Goal: Find specific page/section: Find specific page/section

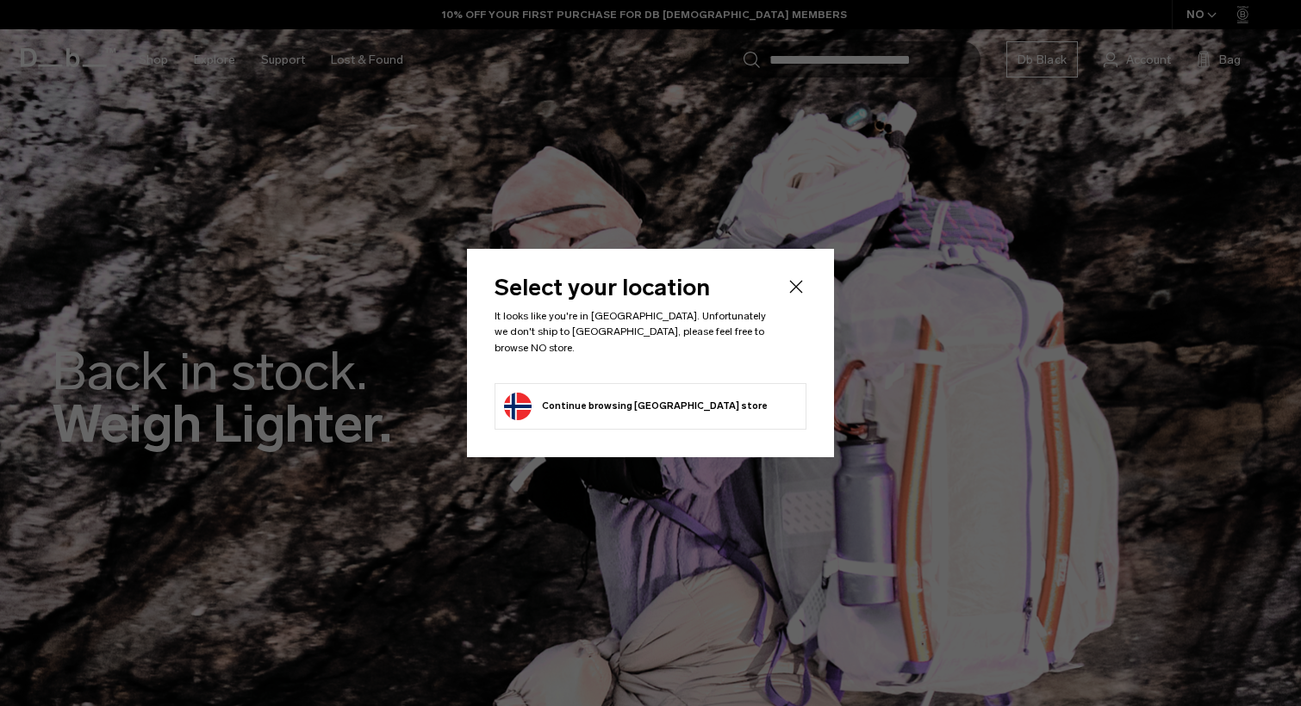
click at [794, 299] on body "Skip to content BUY NOW, PAY LATER WITH [PERSON_NAME] 10% OFF YOUR FIRST PURCHA…" at bounding box center [650, 353] width 1301 height 706
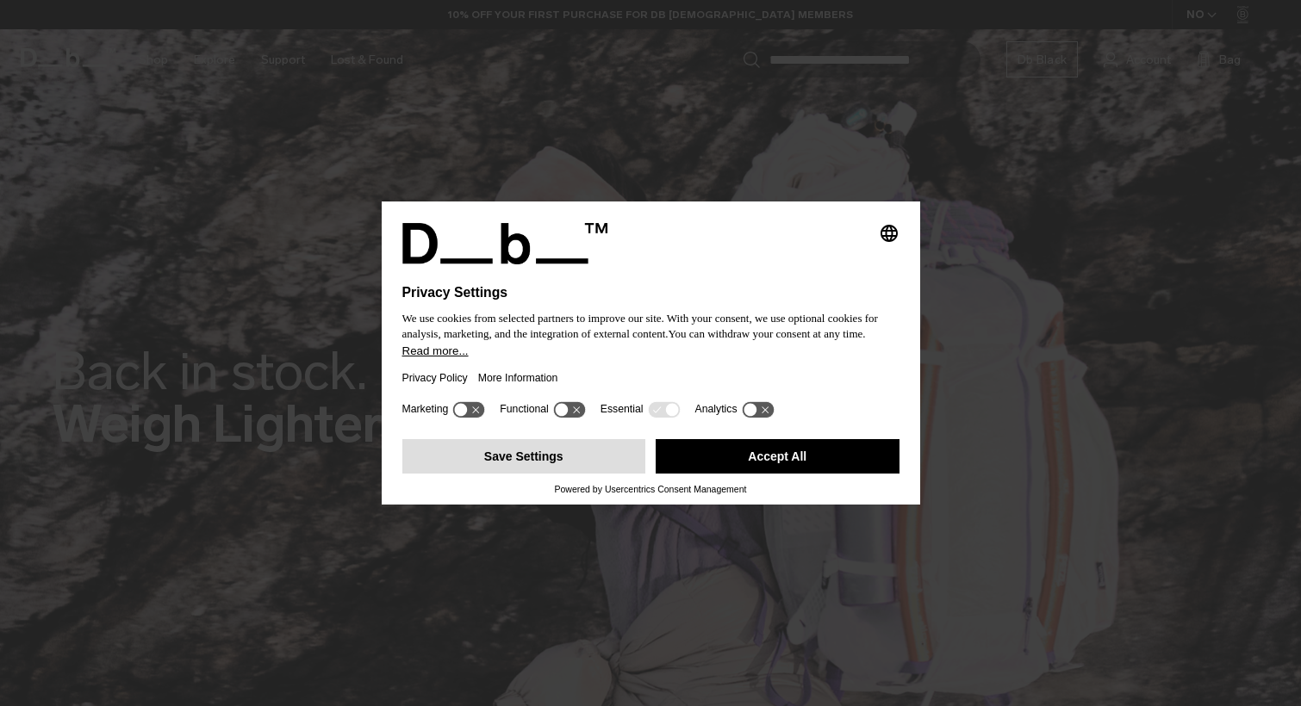
click at [540, 458] on button "Save Settings" at bounding box center [524, 456] width 244 height 34
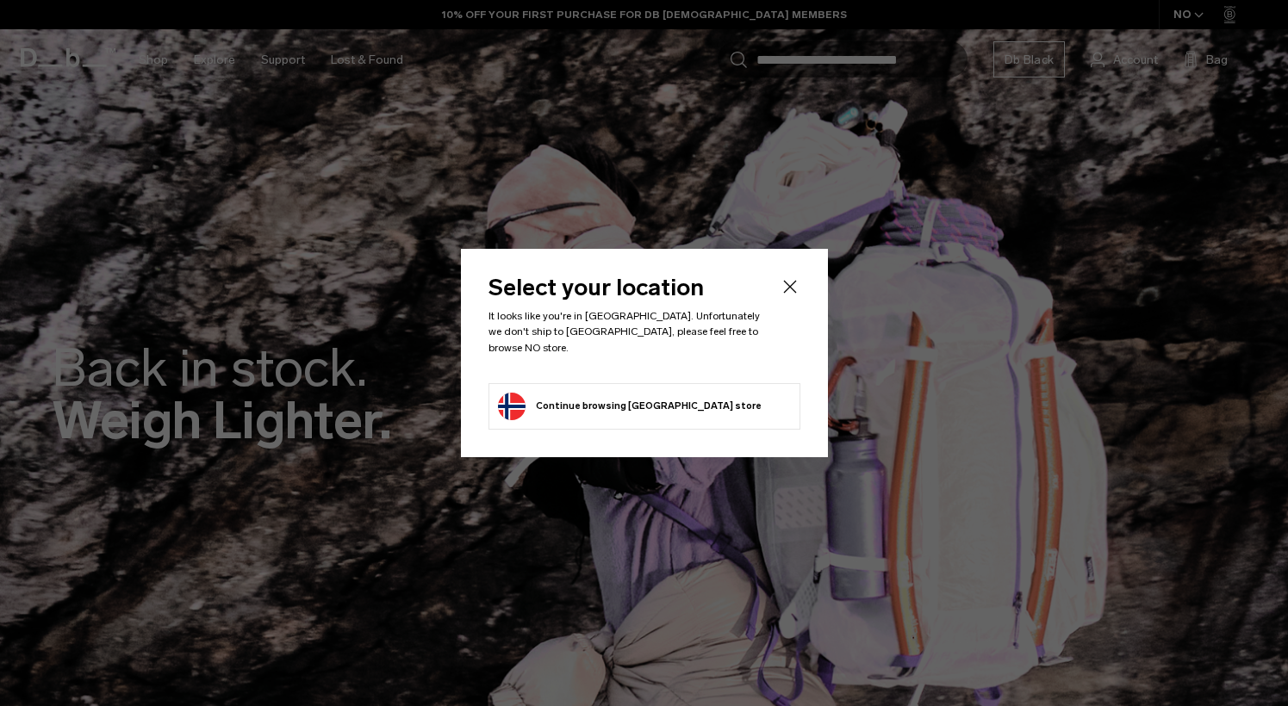
click at [791, 294] on icon "Close" at bounding box center [789, 287] width 13 height 13
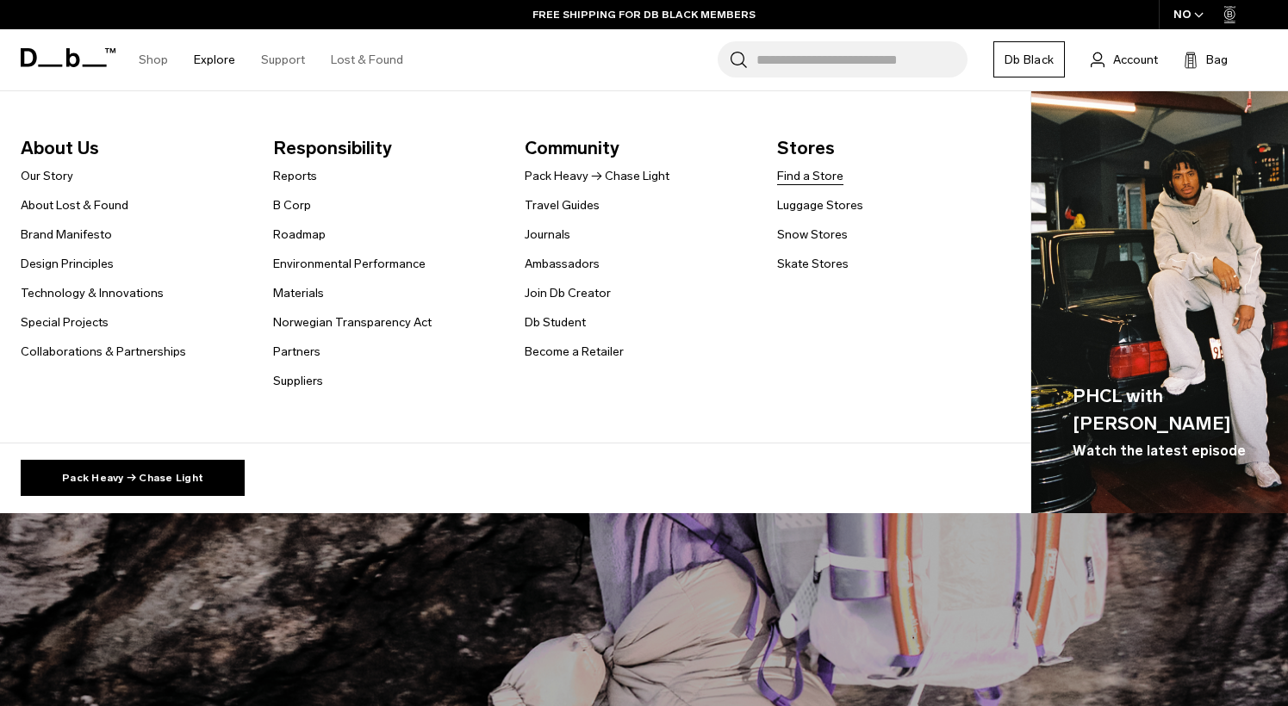
click at [811, 179] on link "Find a Store" at bounding box center [810, 176] width 66 height 18
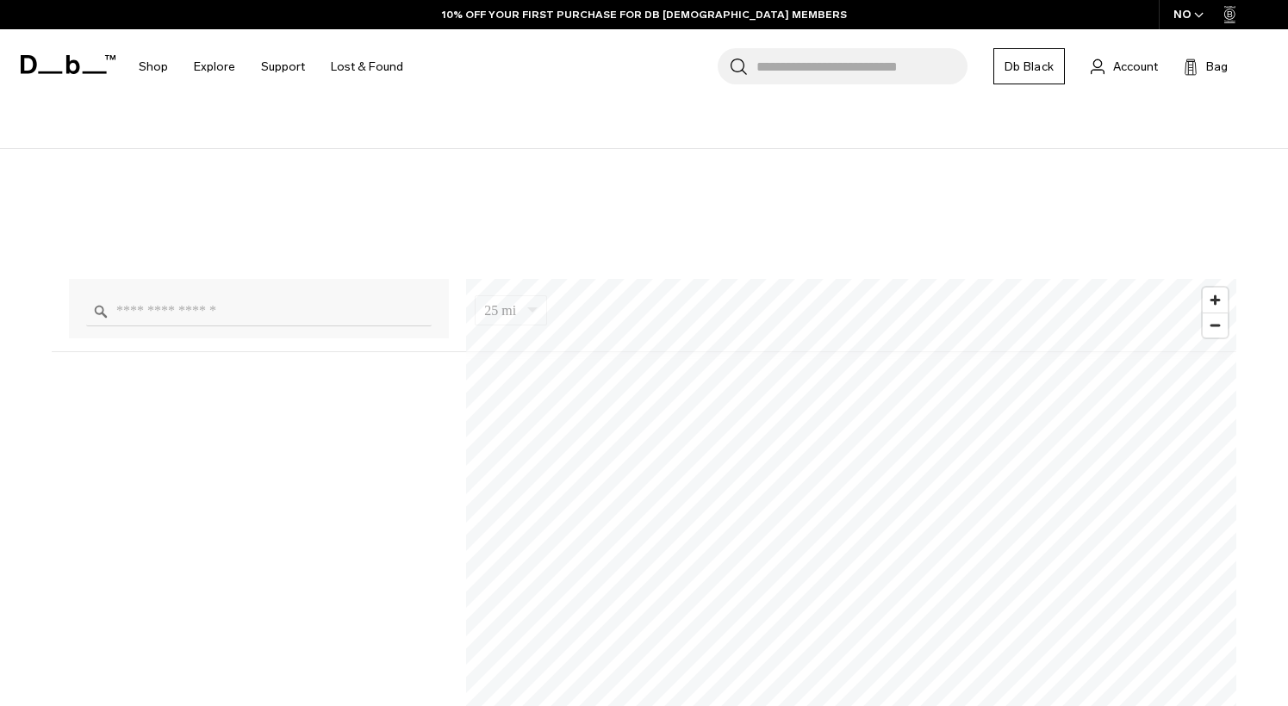
click at [311, 323] on input "Enter a location" at bounding box center [258, 311] width 345 height 30
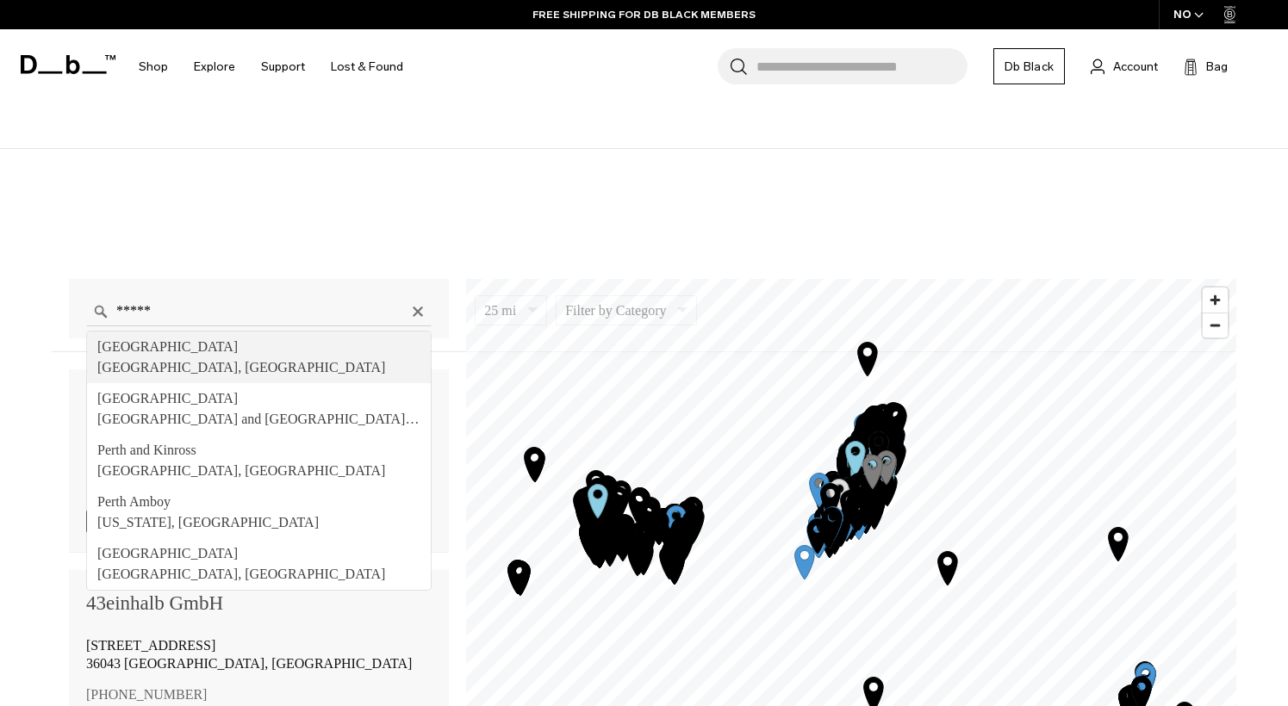
type input "**********"
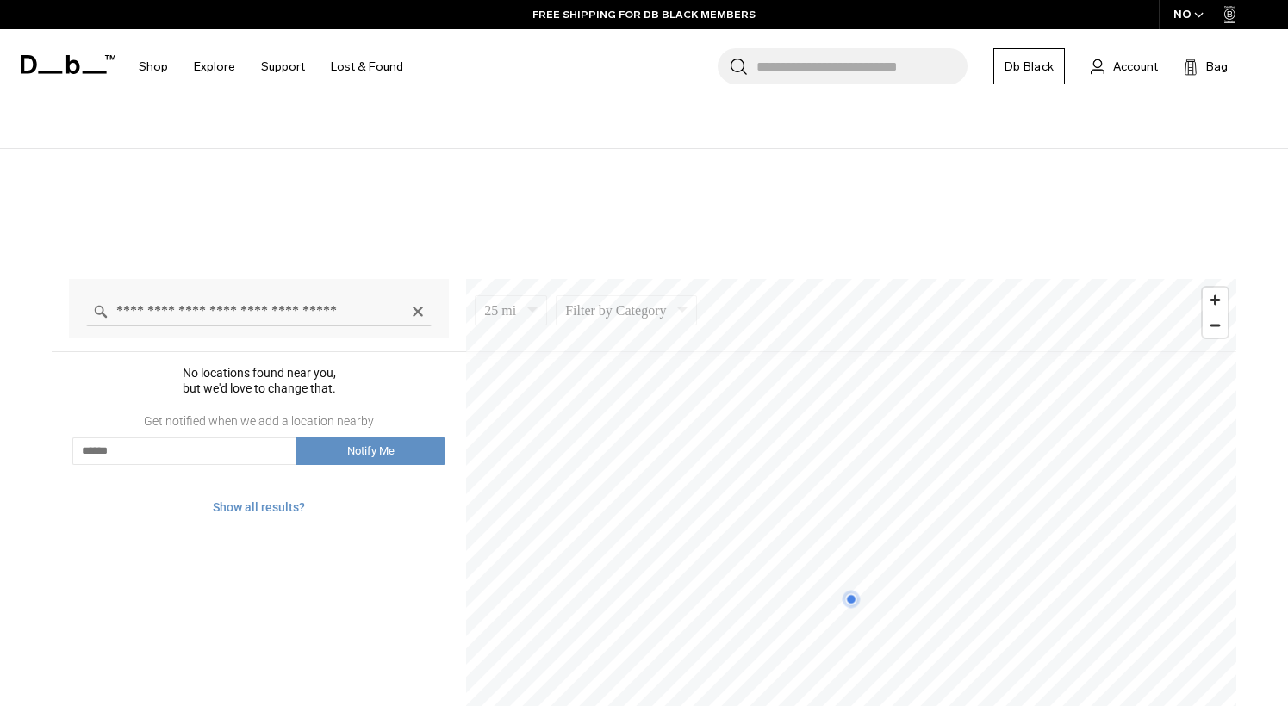
click at [259, 319] on input "**********" at bounding box center [258, 311] width 345 height 30
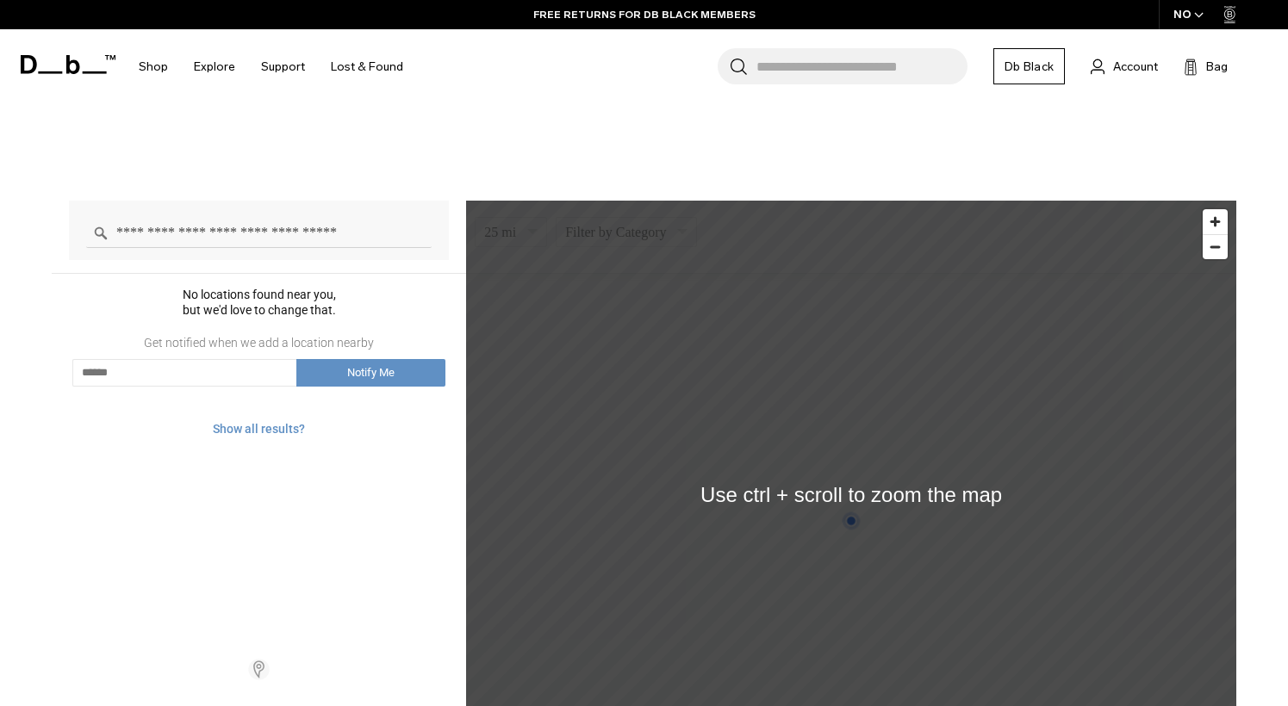
scroll to position [1120, 0]
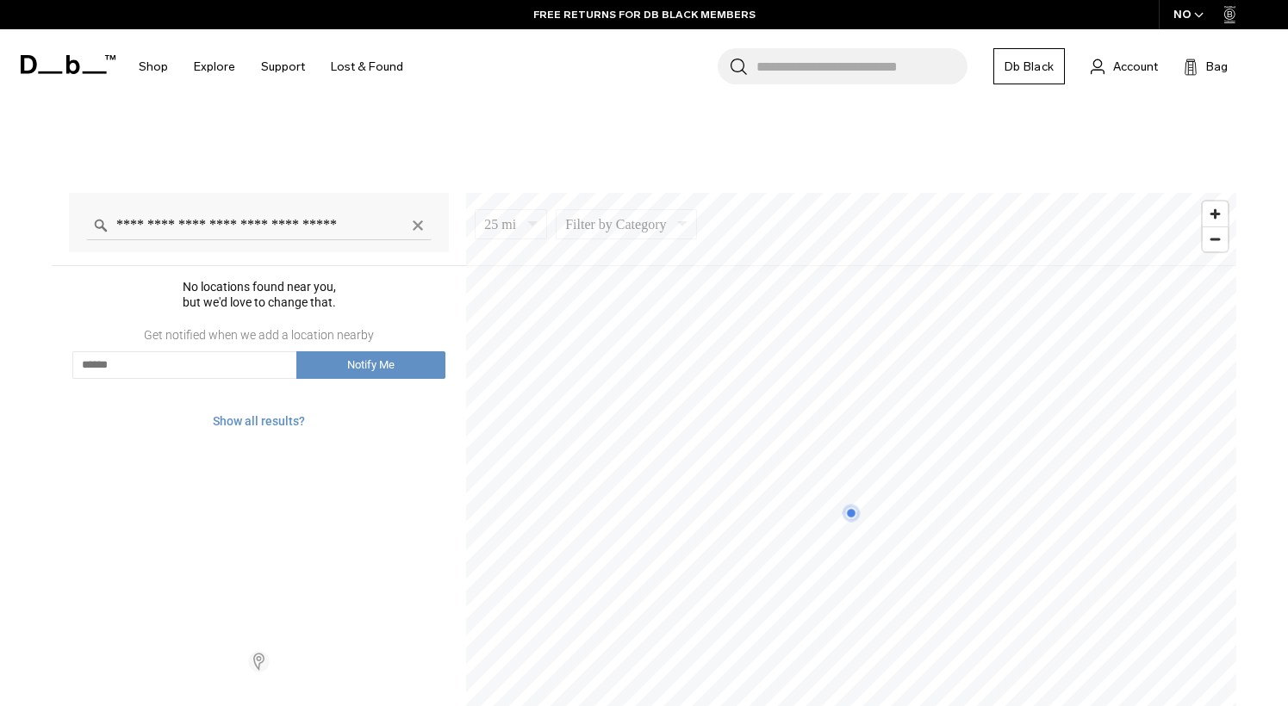
click at [414, 231] on icon "Clear" at bounding box center [418, 226] width 14 height 14
click at [280, 221] on input "Enter a location" at bounding box center [258, 225] width 345 height 30
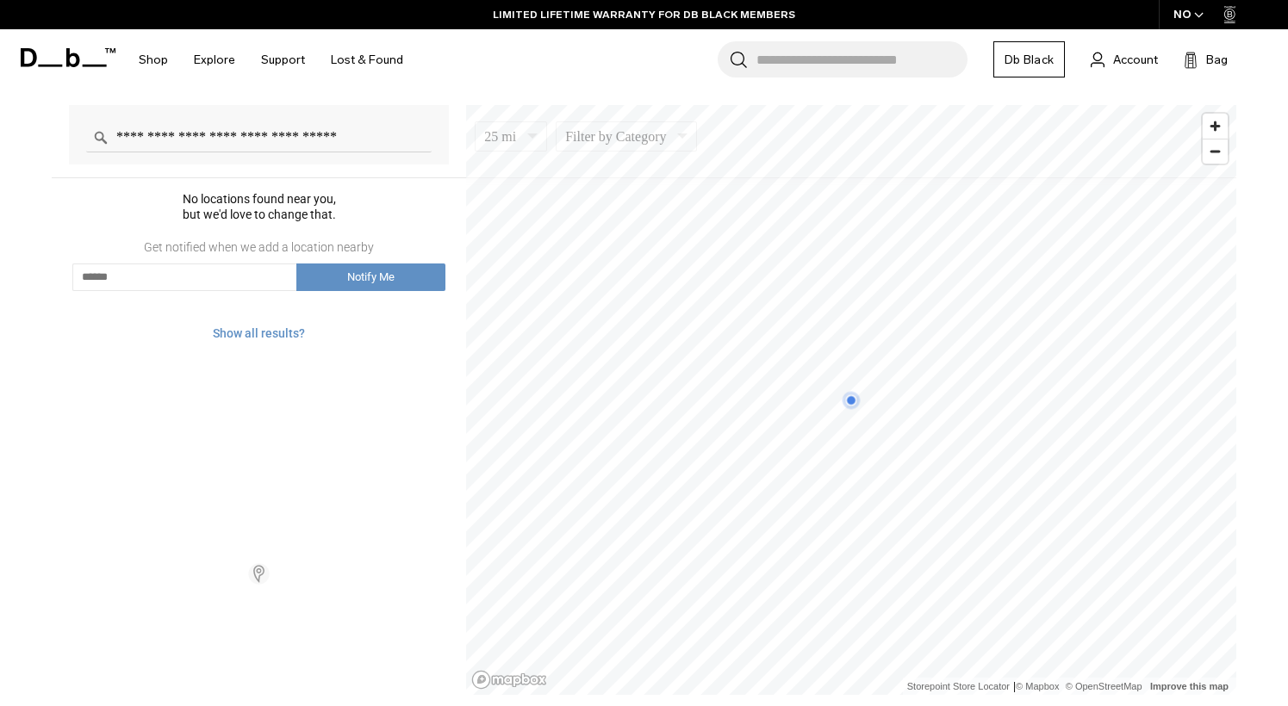
scroll to position [1206, 0]
click at [294, 137] on input "**********" at bounding box center [258, 139] width 345 height 30
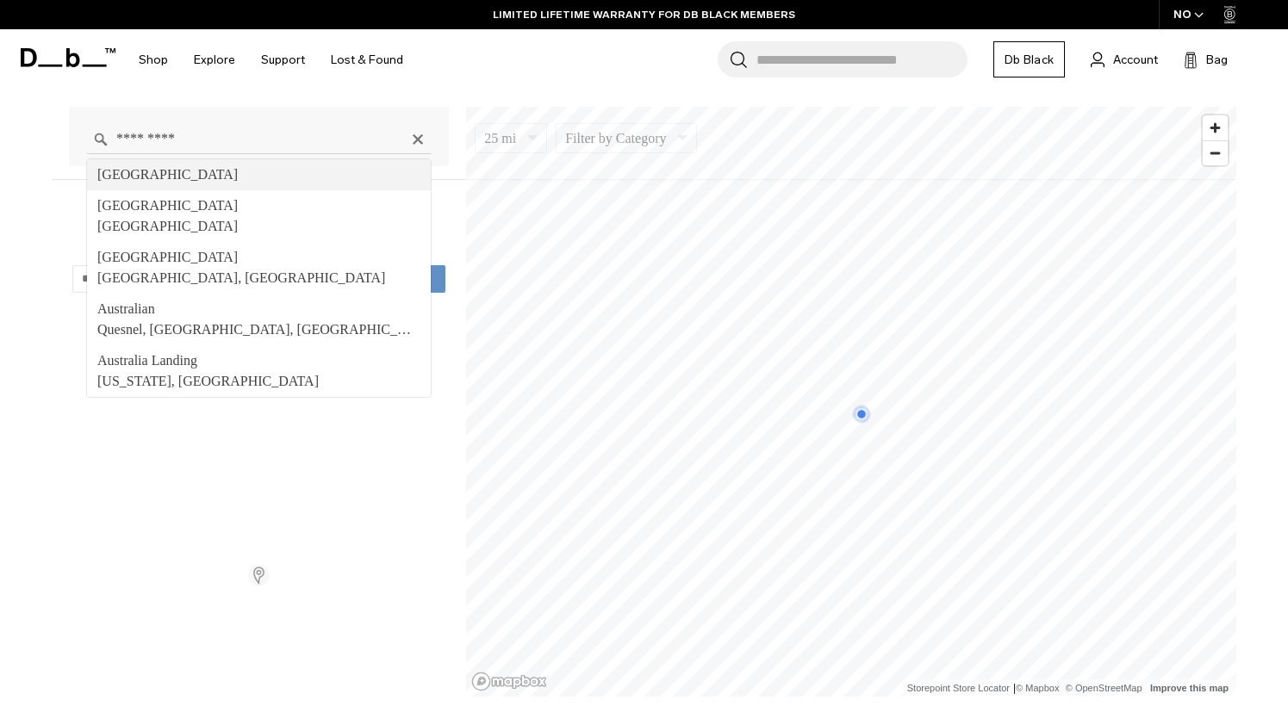
type input "*********"
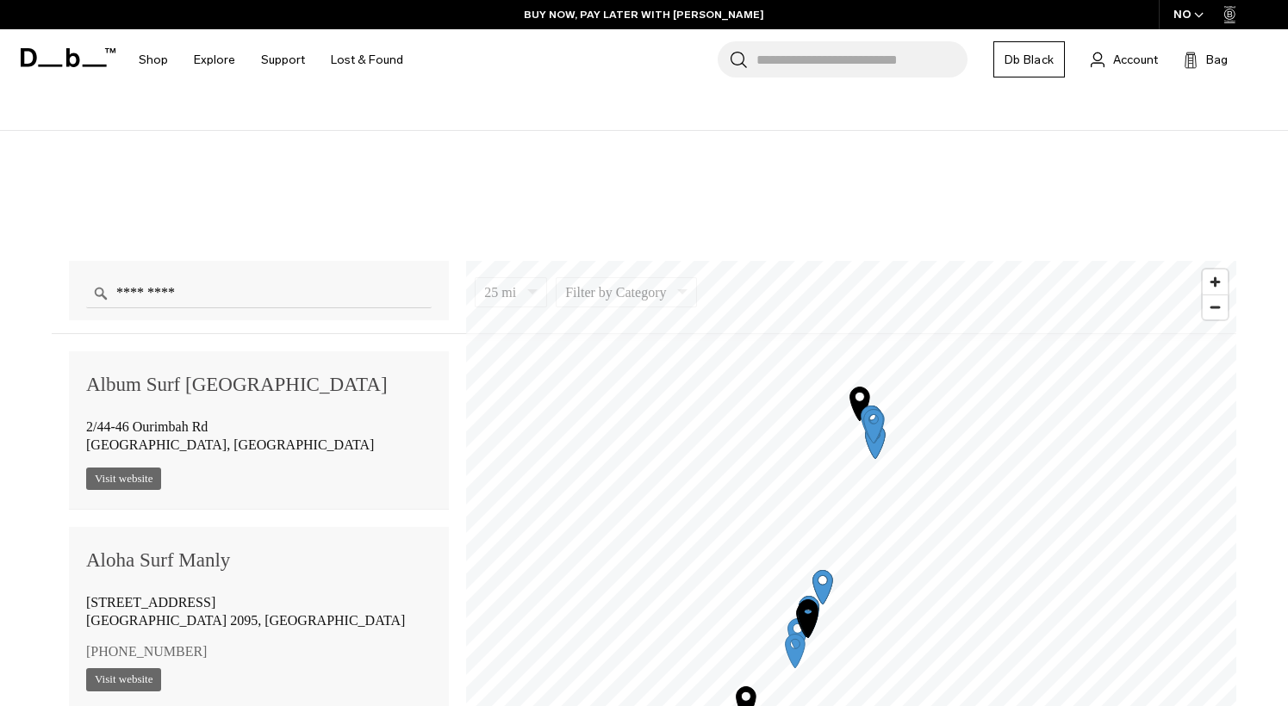
scroll to position [1120, 0]
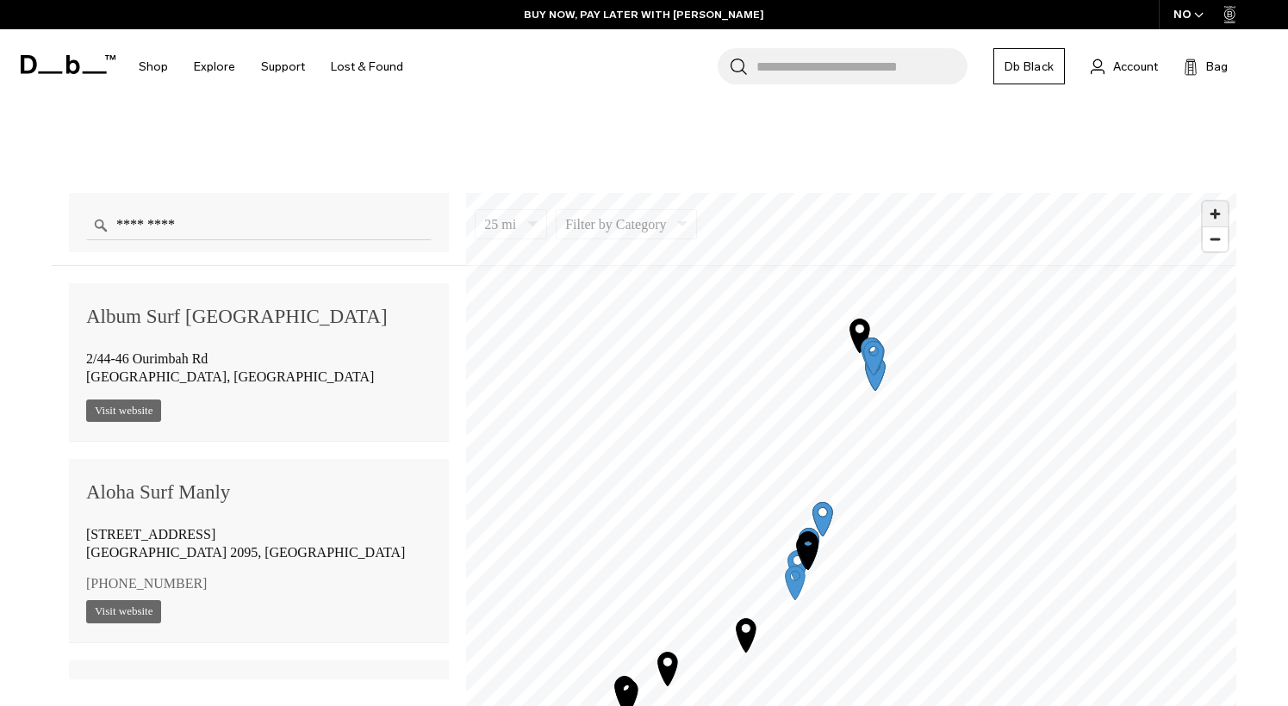
click at [1224, 214] on span "Zoom in" at bounding box center [1215, 214] width 25 height 25
click at [1223, 214] on span "Zoom in" at bounding box center [1215, 214] width 25 height 25
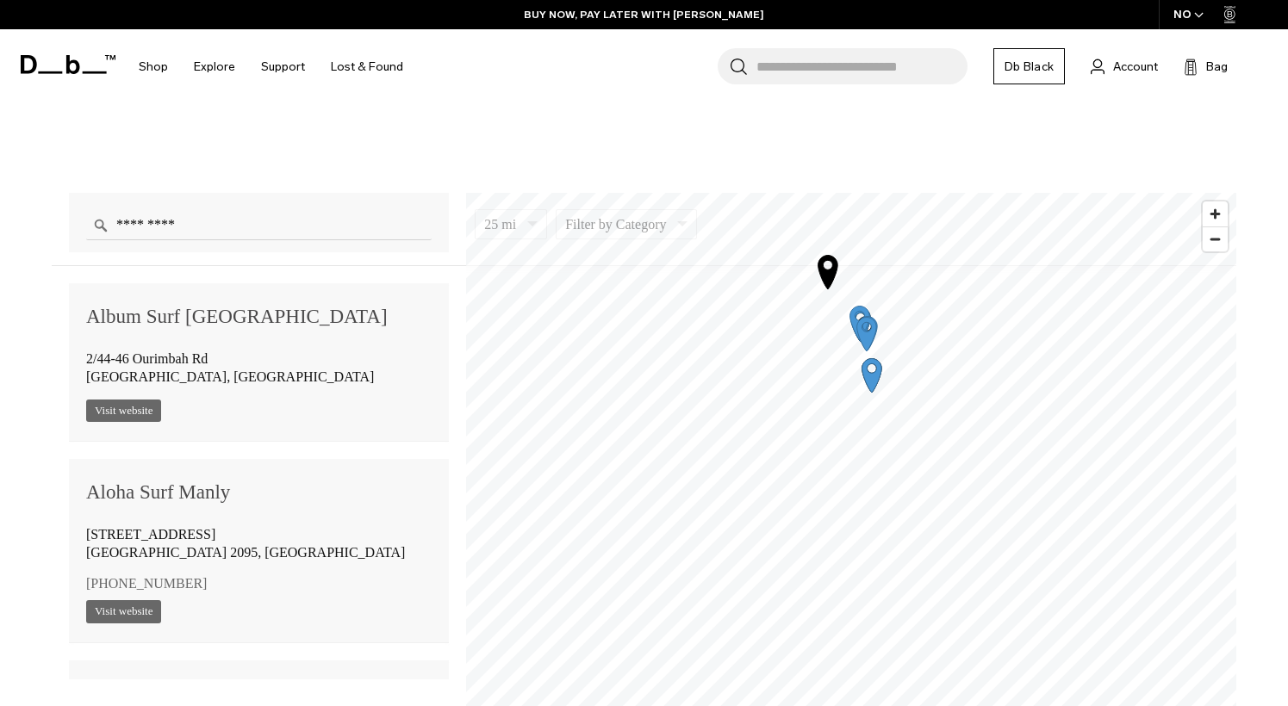
click at [829, 272] on icon "Map marker" at bounding box center [828, 272] width 20 height 34
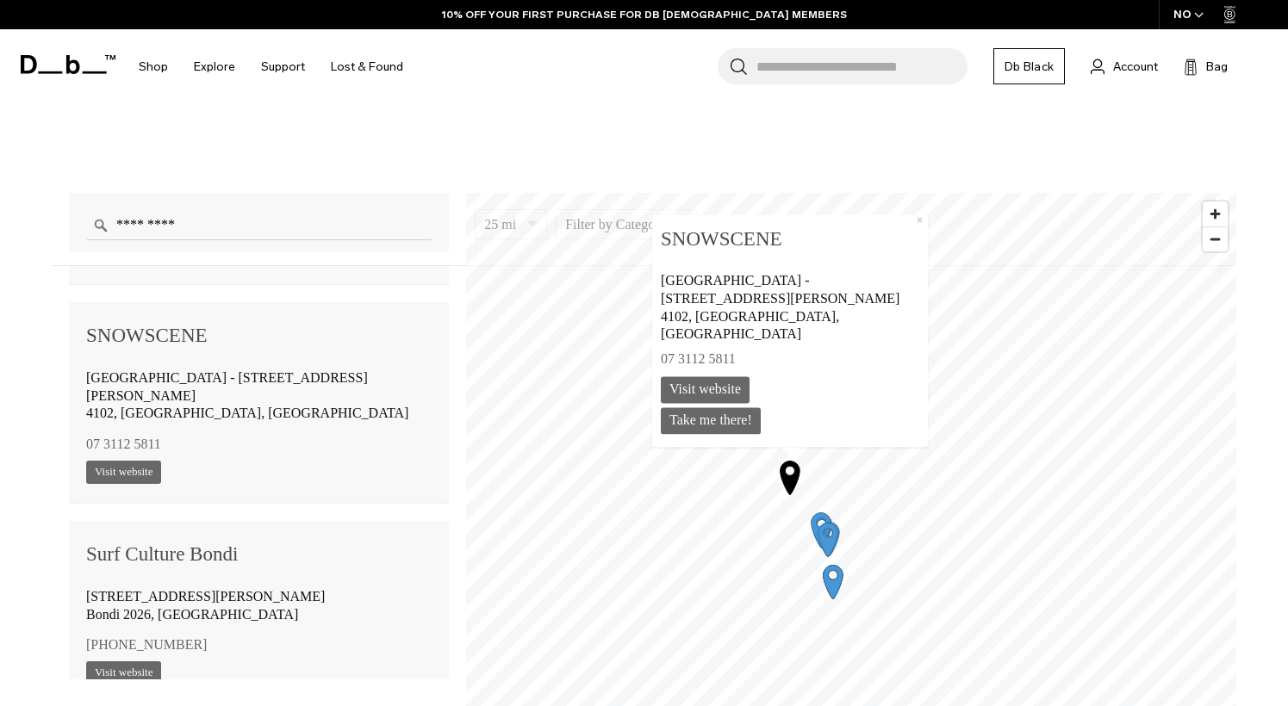
click at [821, 521] on icon "Map marker" at bounding box center [827, 539] width 43 height 43
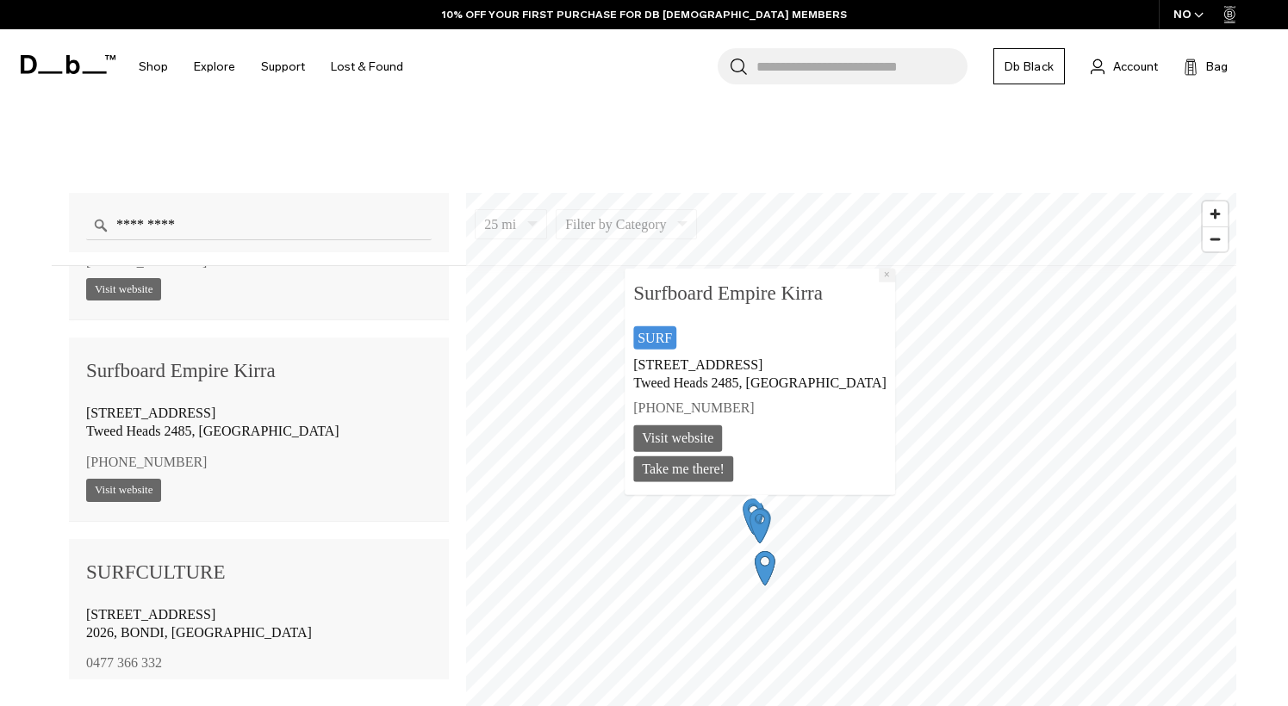
click at [879, 282] on button "×" at bounding box center [887, 276] width 16 height 14
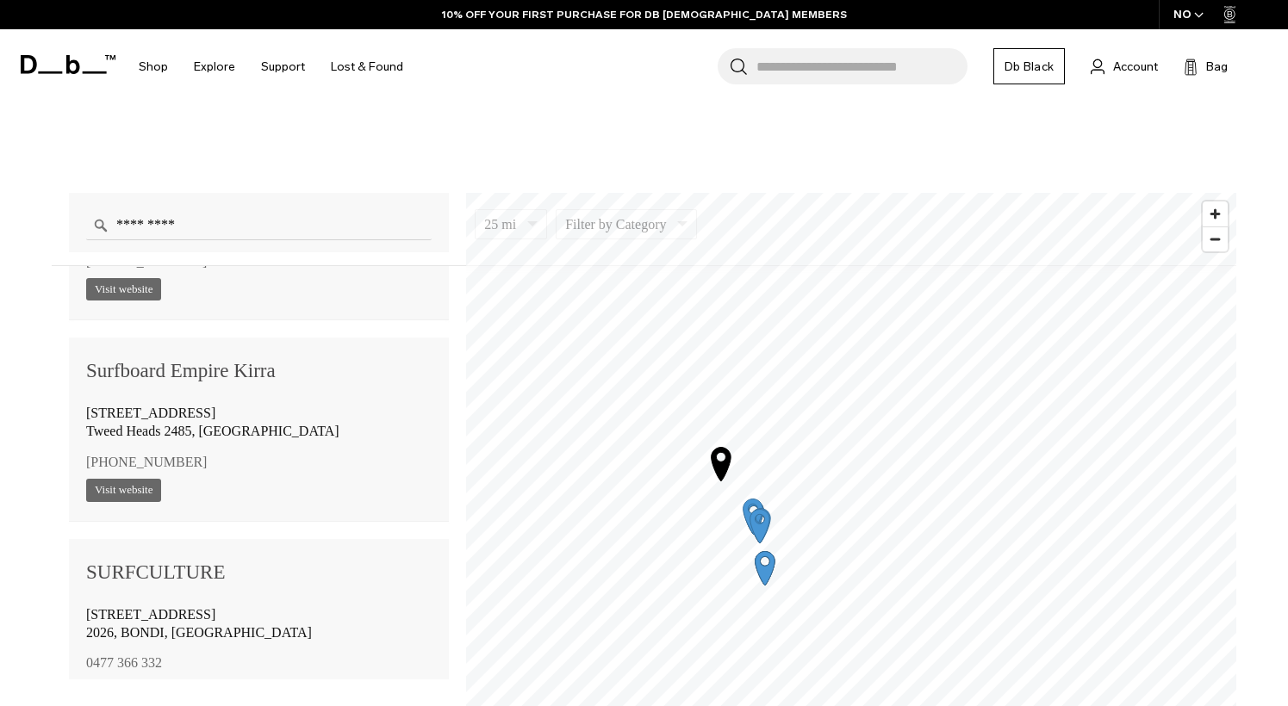
click at [721, 477] on icon "Map marker" at bounding box center [722, 464] width 20 height 34
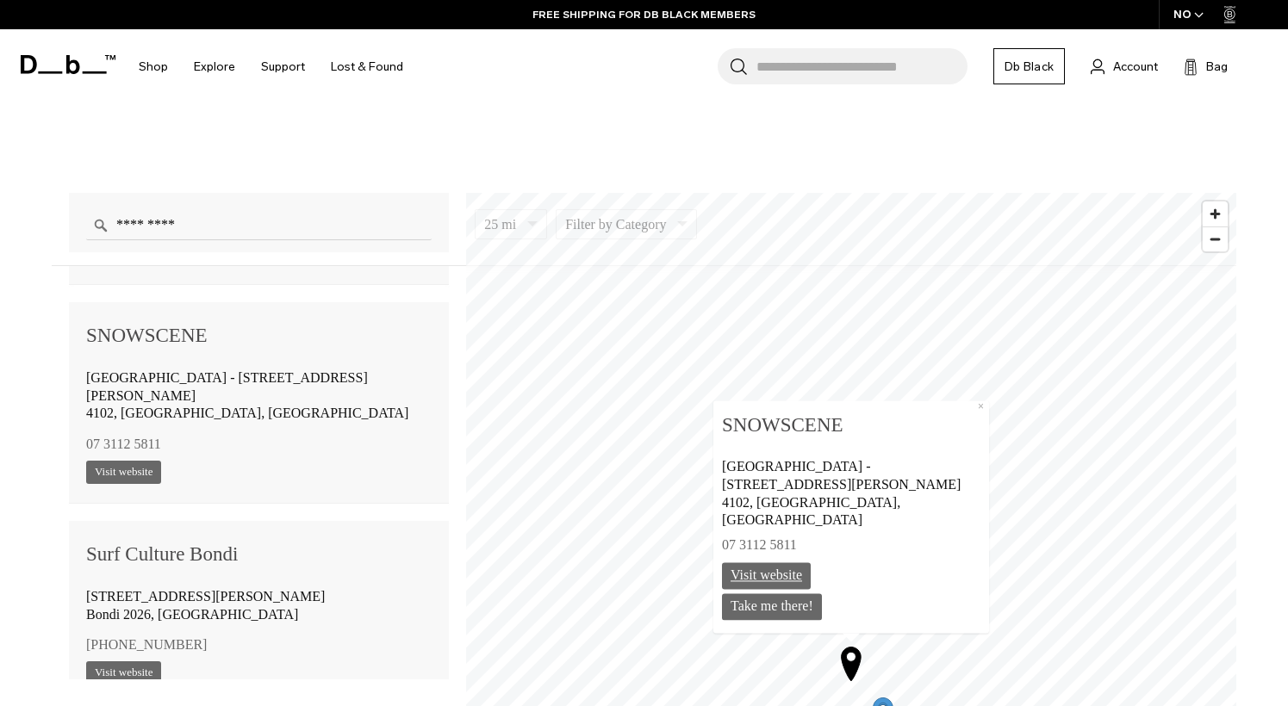
click at [792, 575] on link "Visit website" at bounding box center [766, 576] width 89 height 27
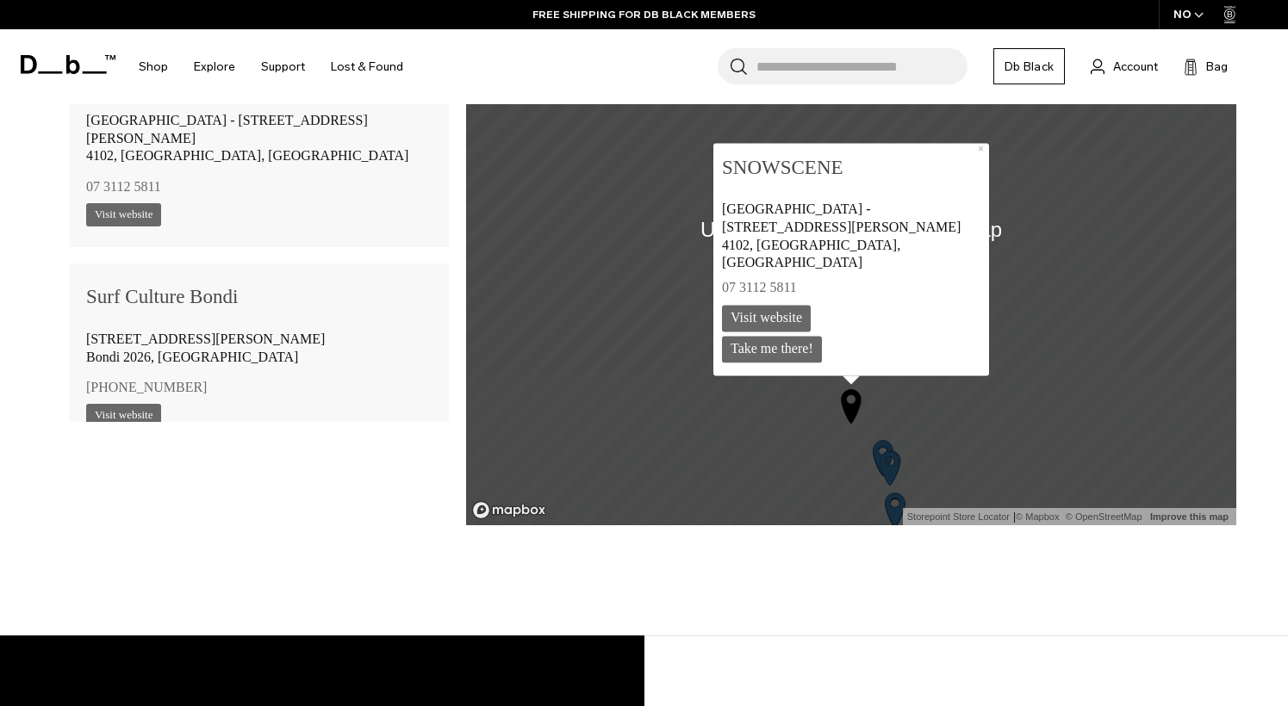
scroll to position [1378, 0]
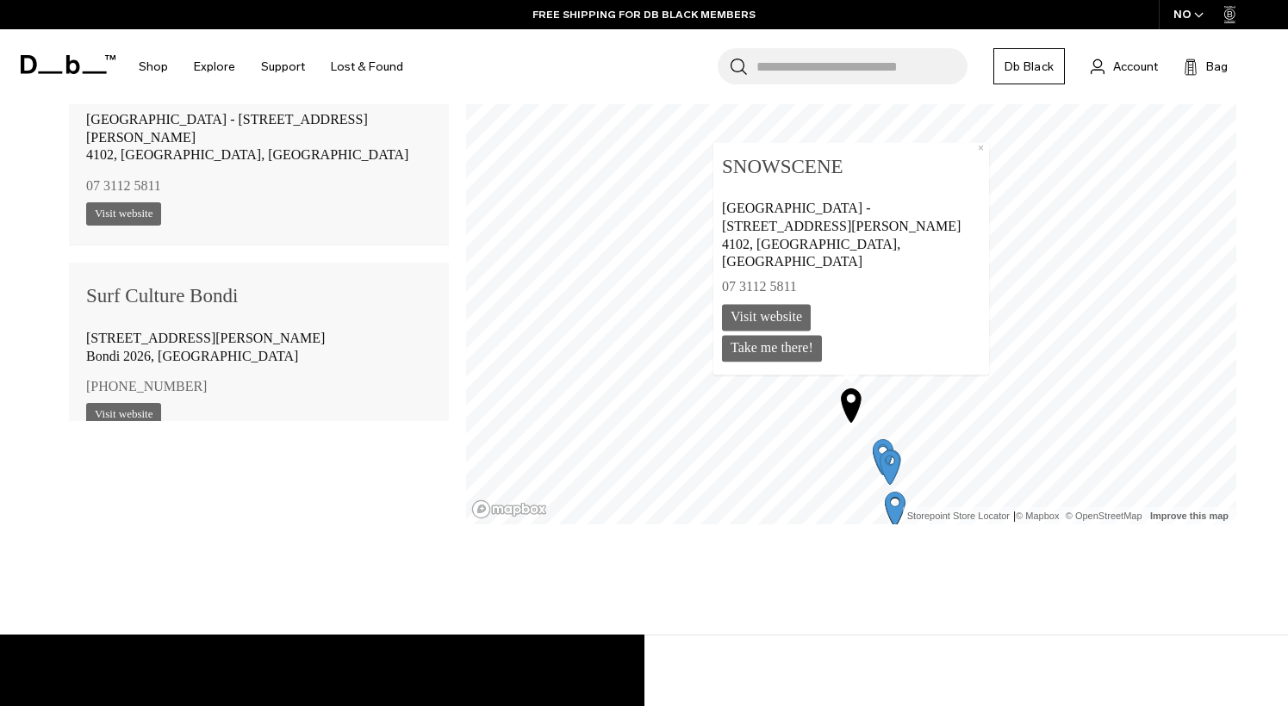
click at [876, 445] on icon "Map marker" at bounding box center [889, 466] width 43 height 43
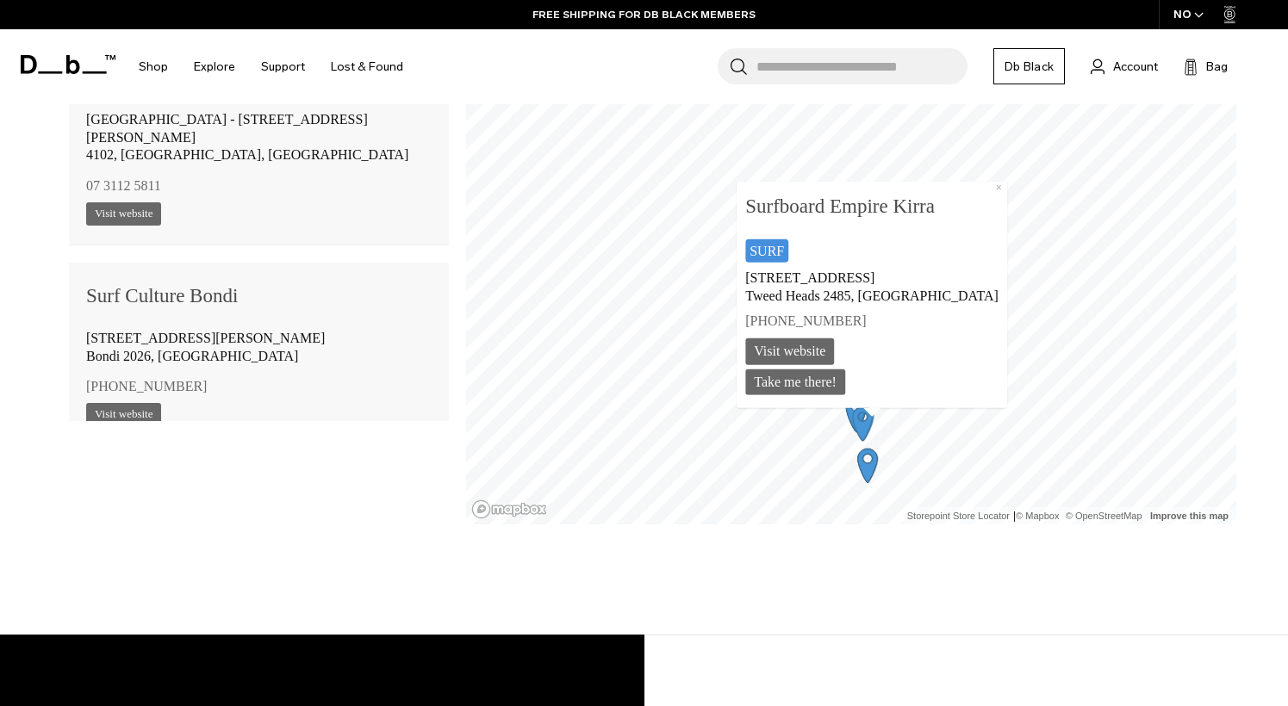
scroll to position [4821, 0]
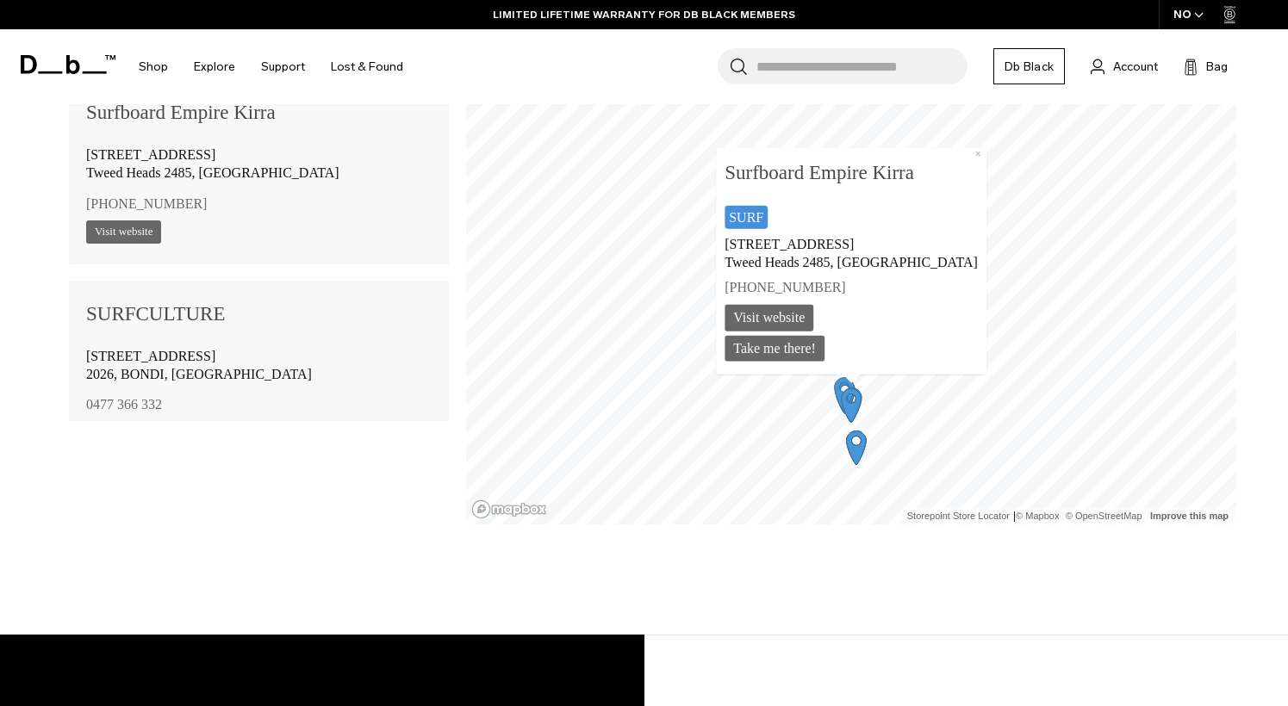
click at [788, 319] on link "Visit website" at bounding box center [768, 317] width 89 height 27
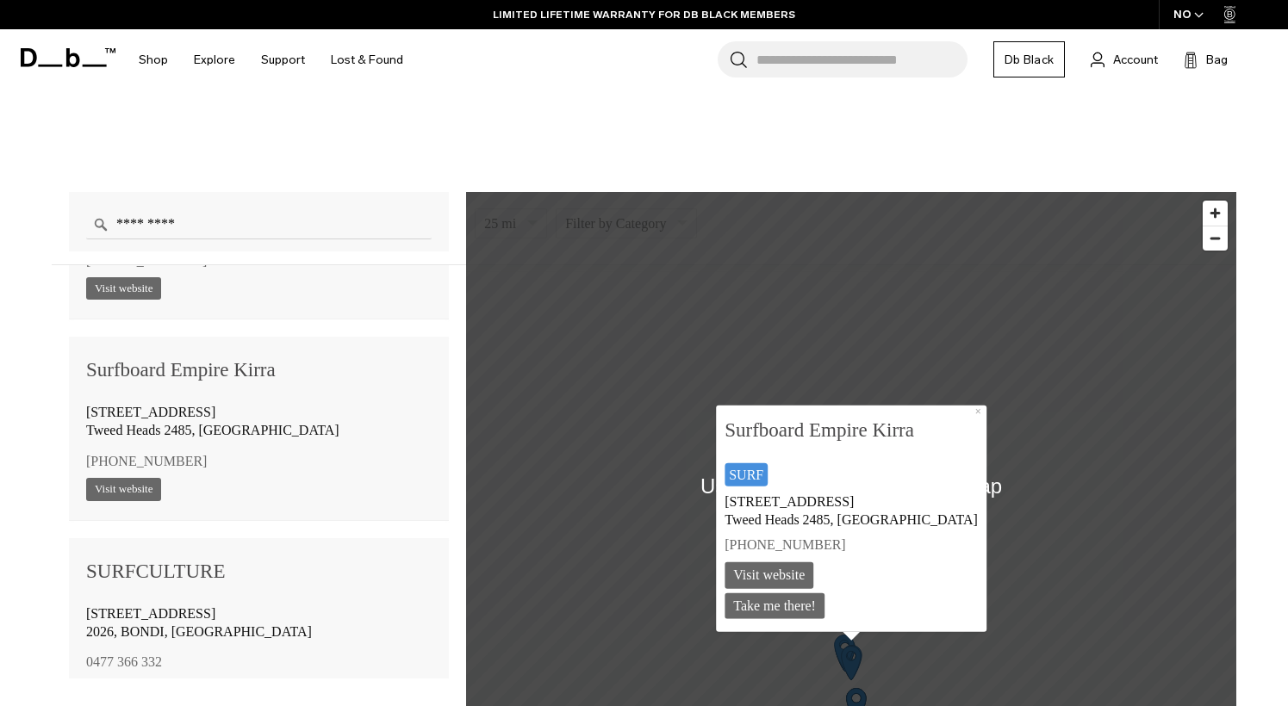
scroll to position [1120, 0]
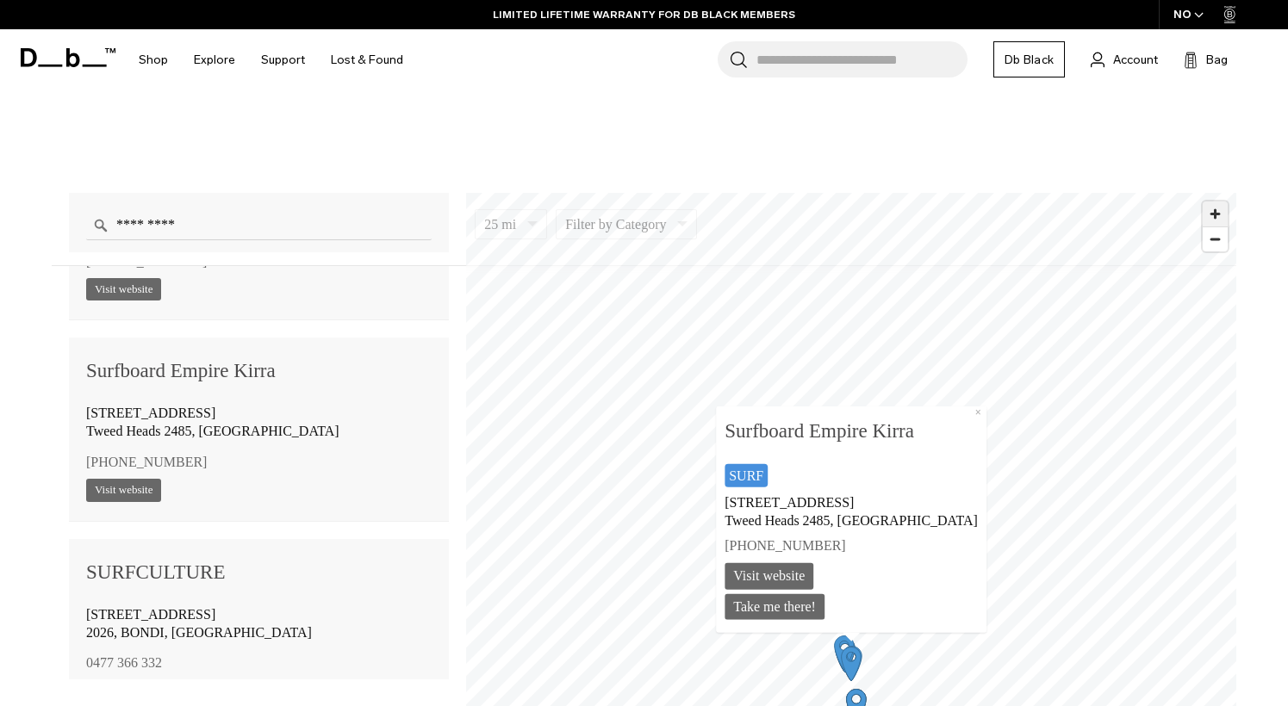
click at [1225, 218] on span "Zoom in" at bounding box center [1215, 214] width 25 height 25
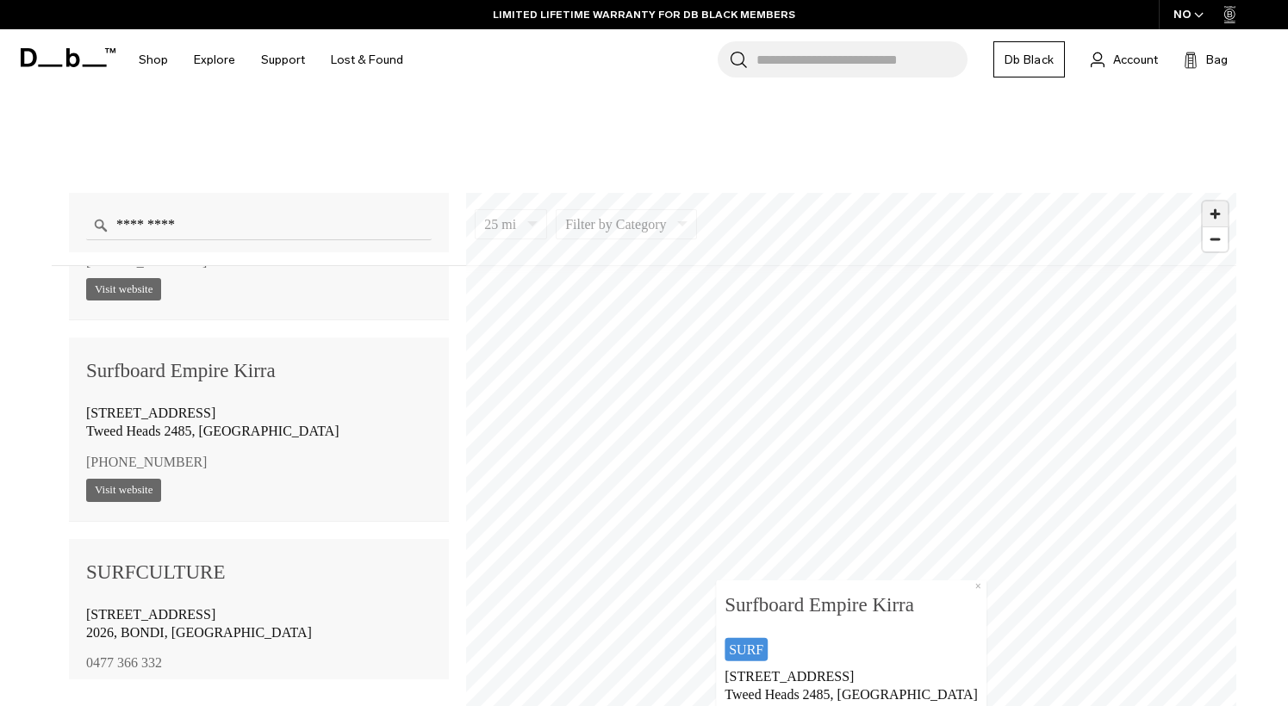
click at [1219, 215] on span "Zoom in" at bounding box center [1215, 214] width 25 height 25
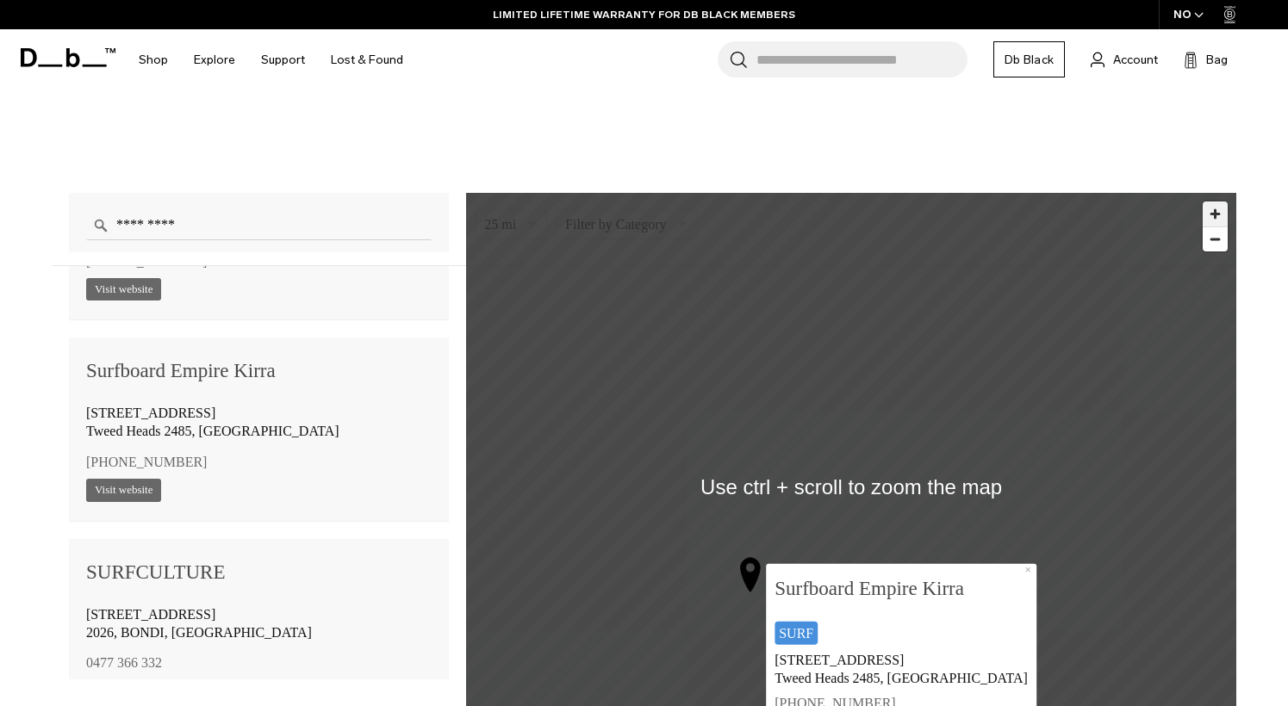
scroll to position [1292, 0]
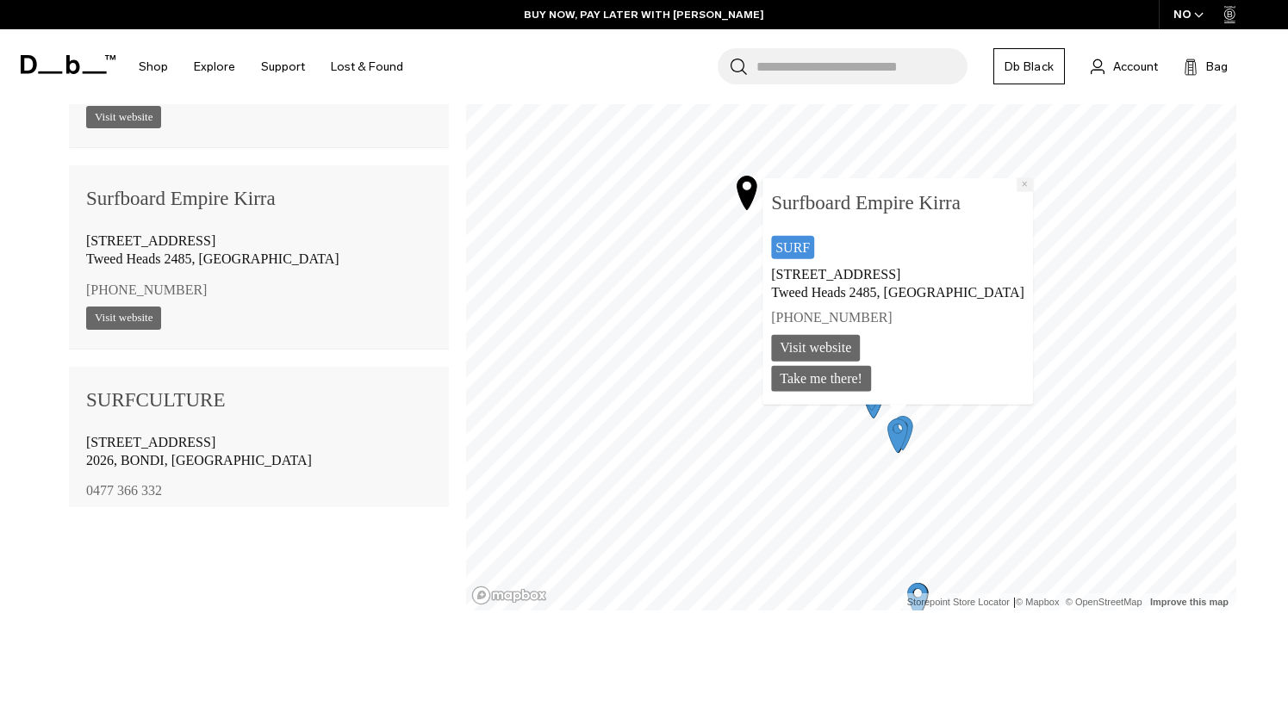
click at [1016, 183] on button "×" at bounding box center [1024, 185] width 16 height 14
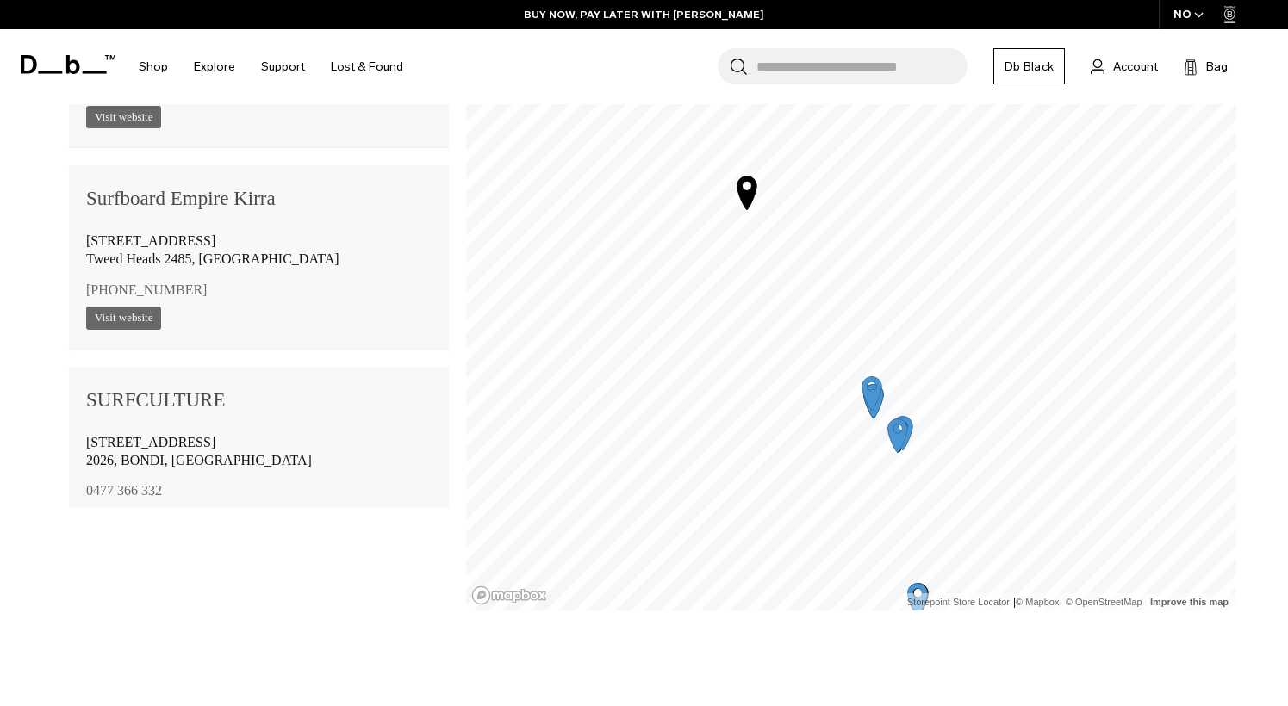
click at [871, 380] on icon "Map marker" at bounding box center [872, 393] width 20 height 34
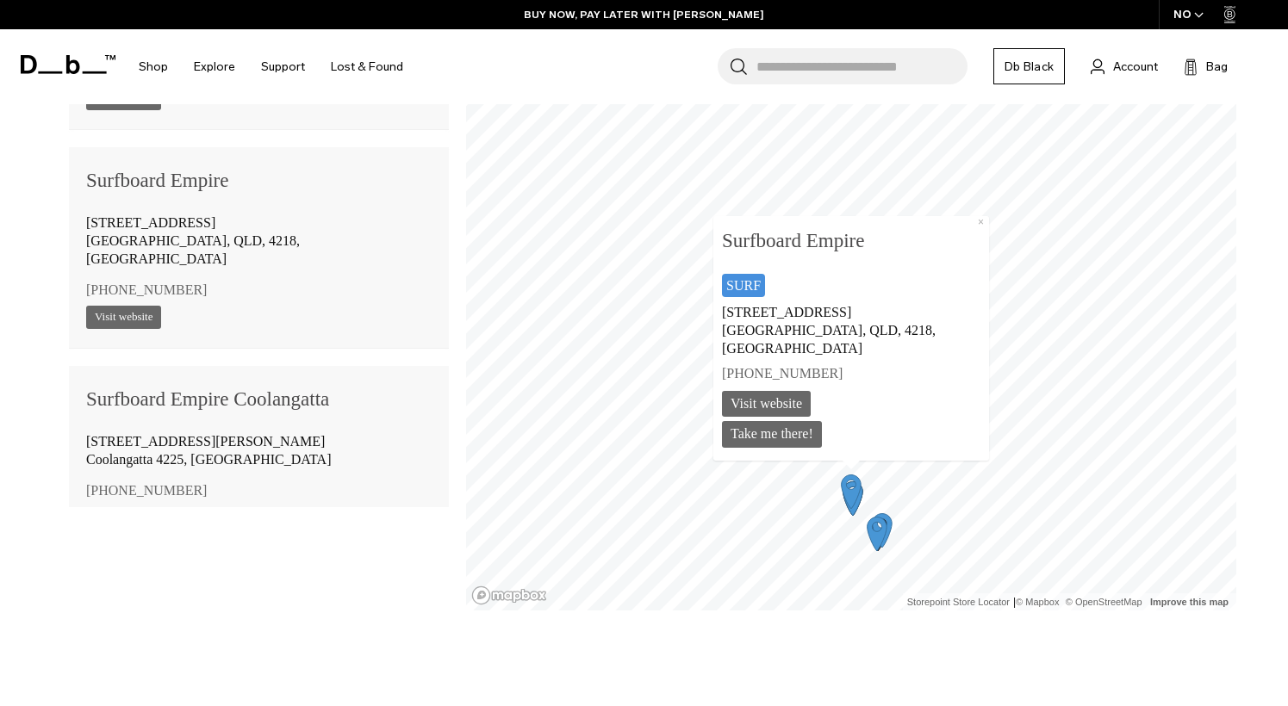
click at [852, 517] on icon "Map marker" at bounding box center [852, 497] width 43 height 43
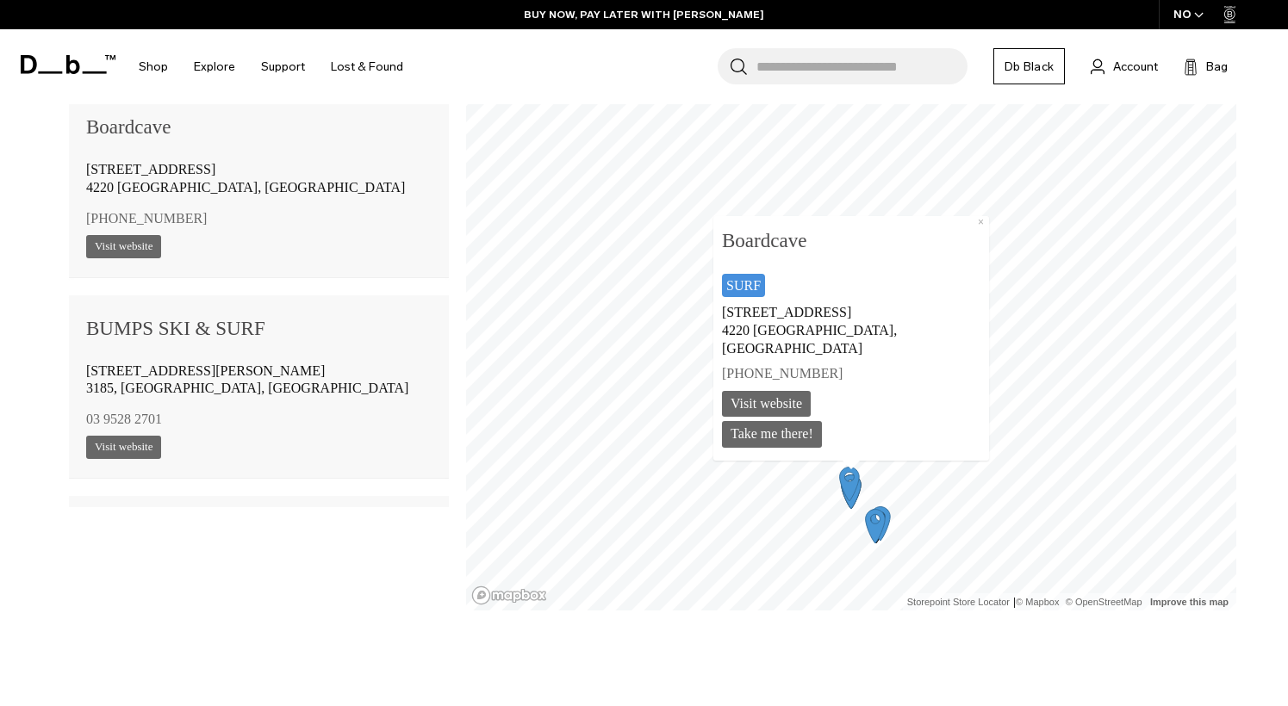
click at [886, 527] on icon "Map marker" at bounding box center [875, 525] width 43 height 43
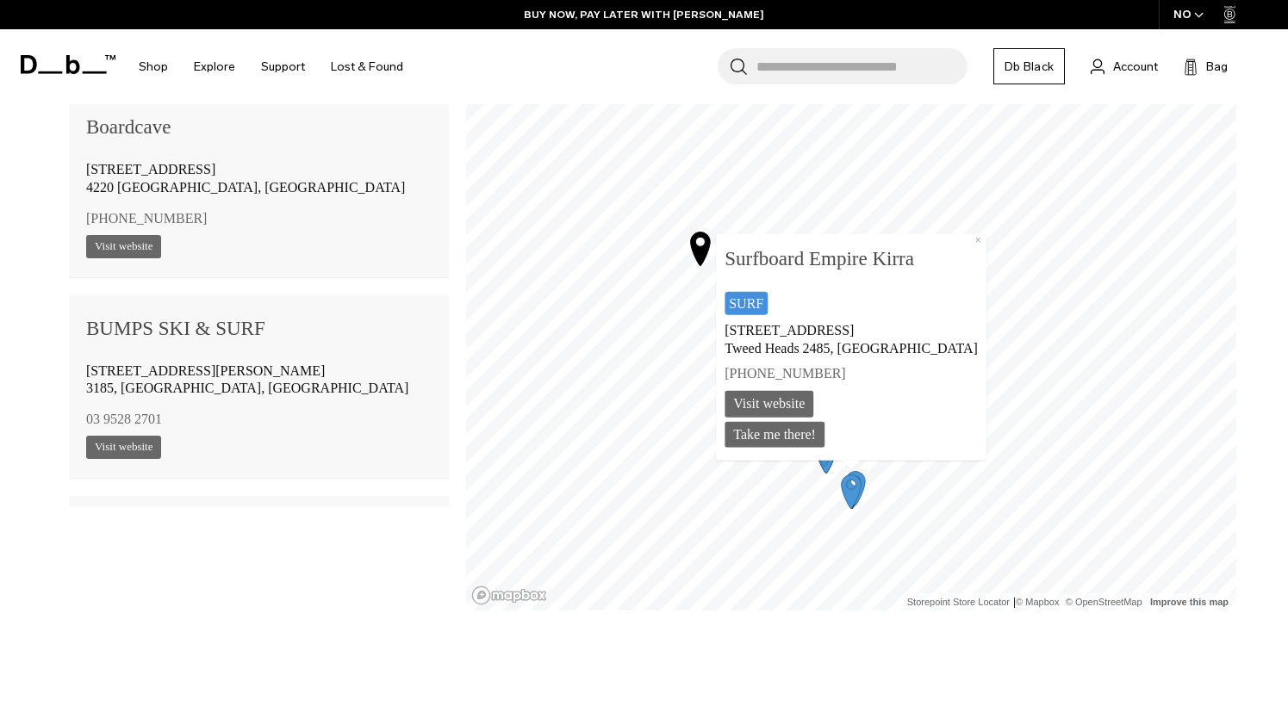
scroll to position [4821, 0]
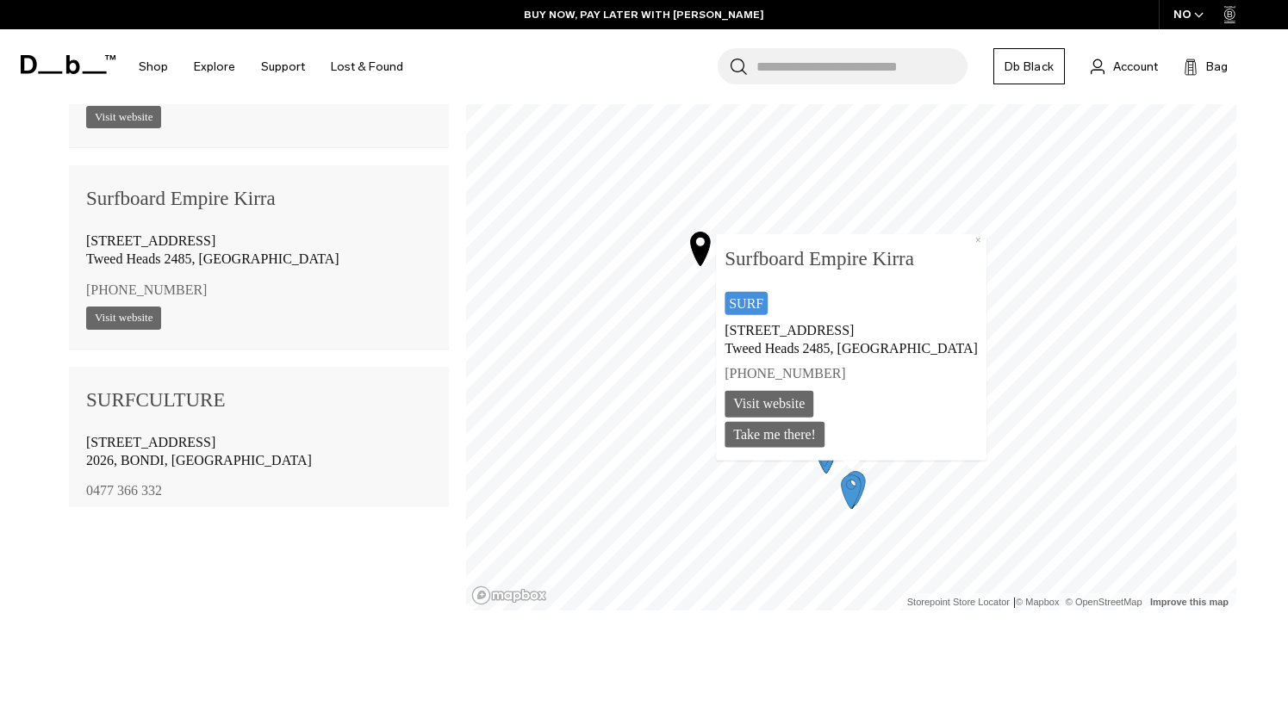
click at [861, 481] on icon "Map marker" at bounding box center [851, 490] width 43 height 43
click at [846, 489] on icon "Map marker" at bounding box center [852, 492] width 20 height 34
click at [845, 494] on icon "Map marker" at bounding box center [852, 492] width 20 height 34
click at [875, 482] on icon "Map marker" at bounding box center [855, 487] width 43 height 43
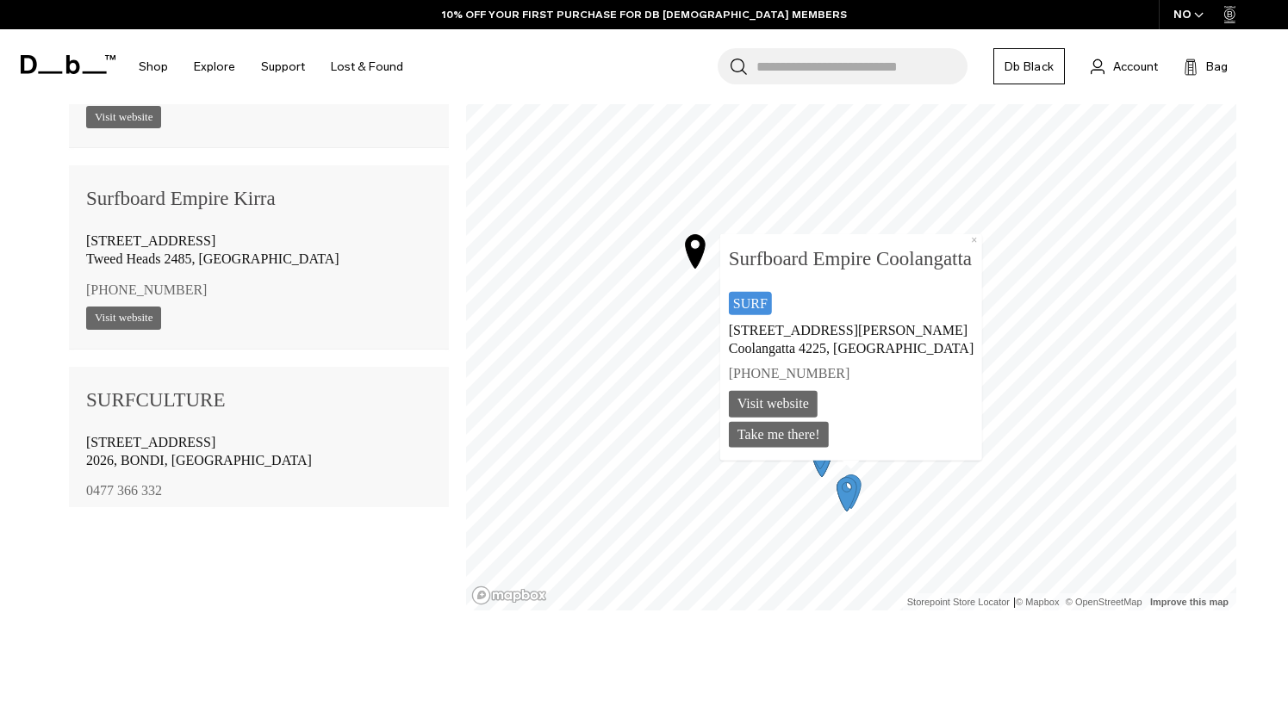
scroll to position [4621, 0]
click at [822, 478] on icon "Map marker" at bounding box center [821, 459] width 43 height 43
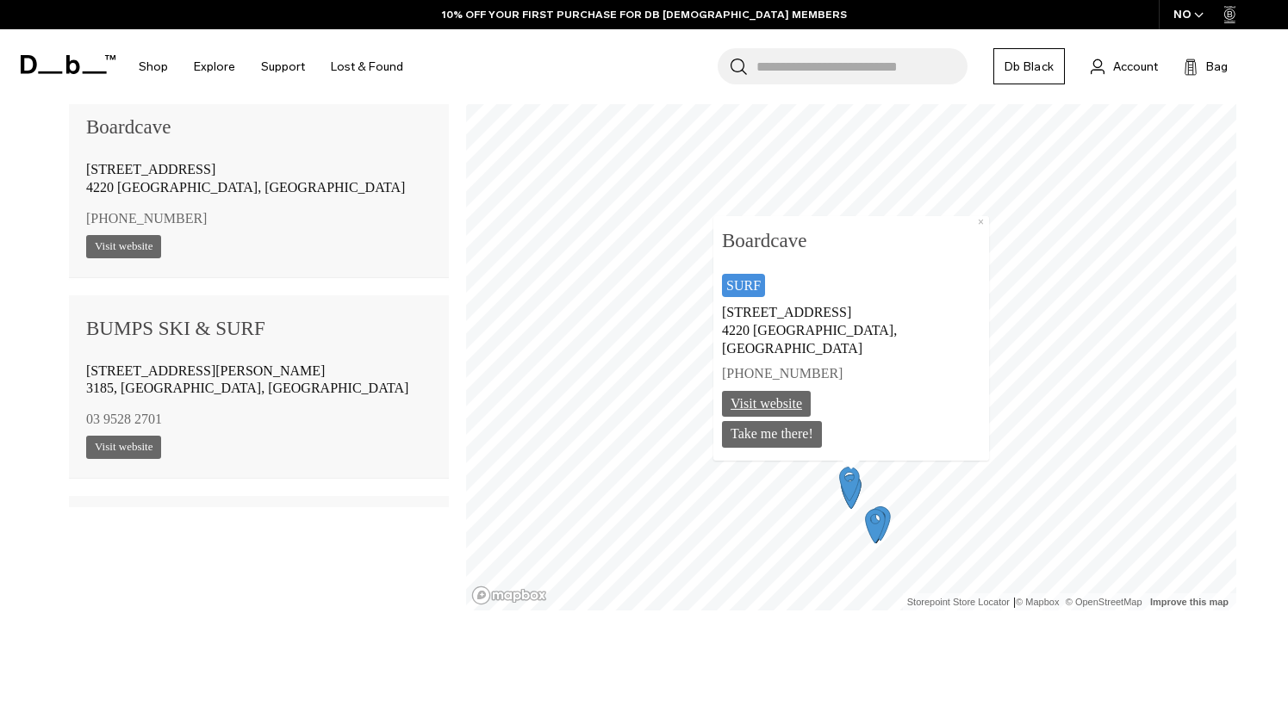
click at [811, 407] on link "Visit website" at bounding box center [766, 403] width 89 height 27
click at [880, 527] on icon "Map marker" at bounding box center [876, 526] width 20 height 34
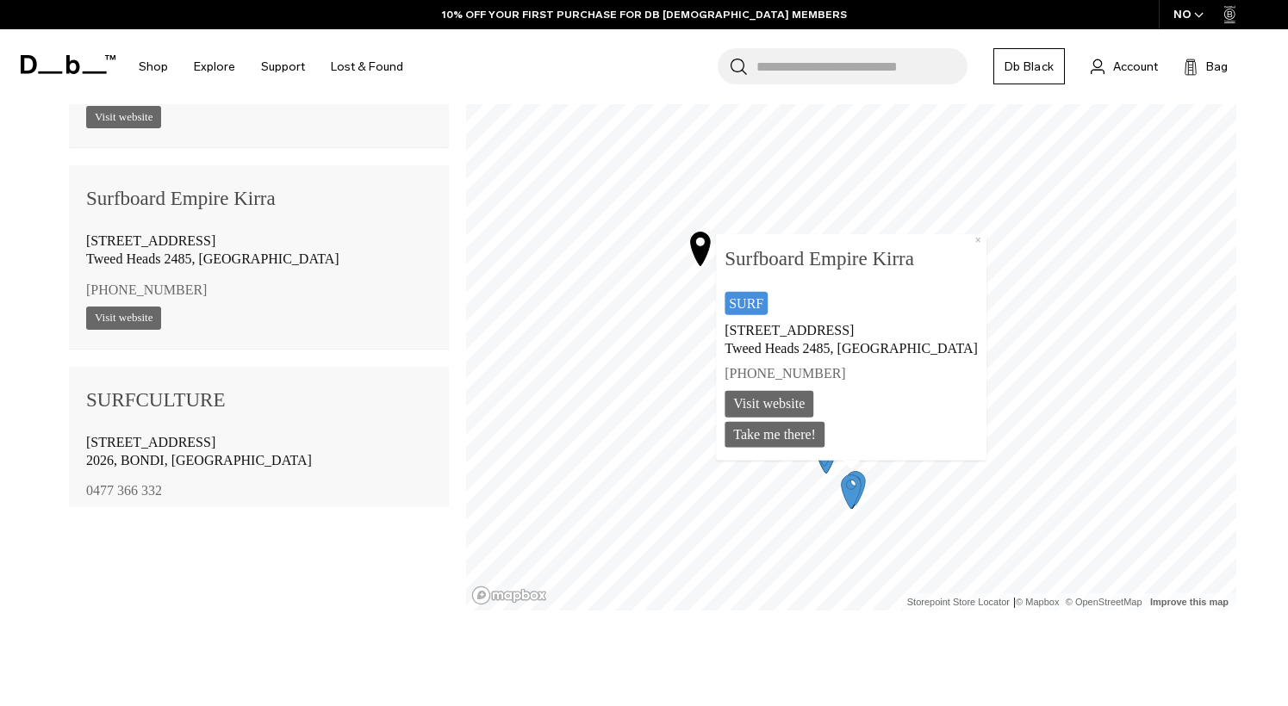
click at [875, 469] on icon "Map marker" at bounding box center [855, 487] width 43 height 43
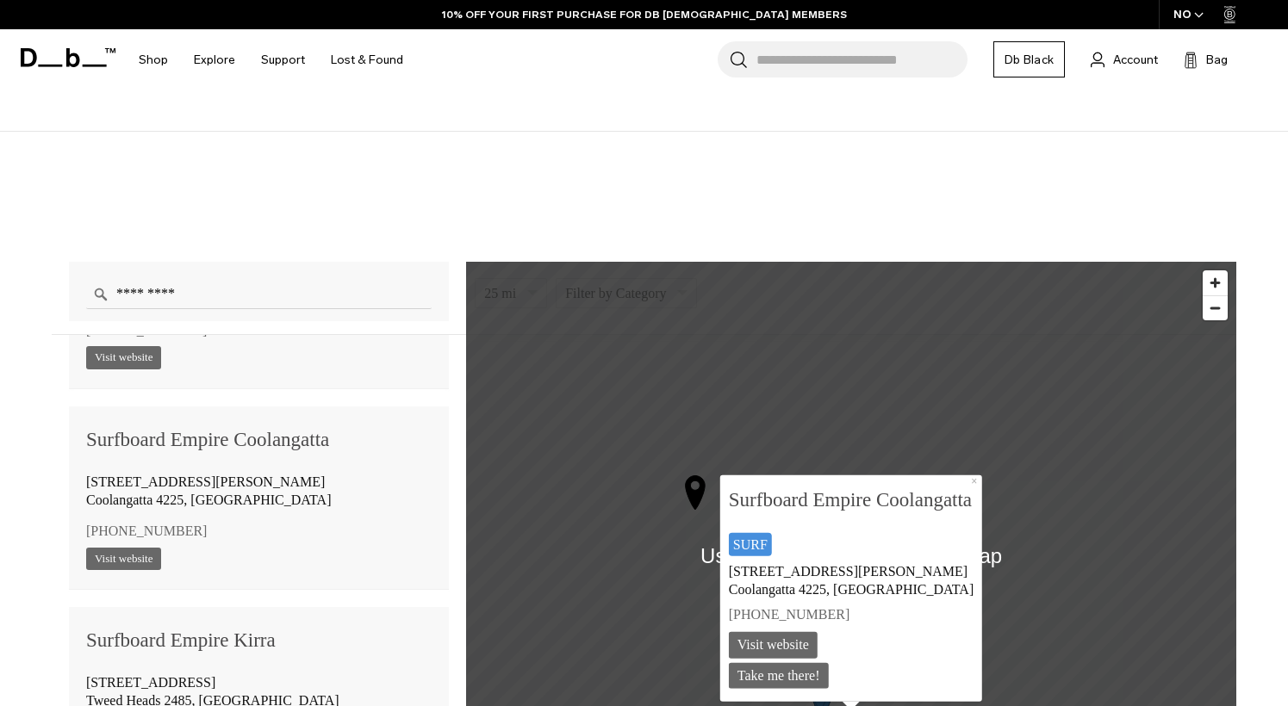
scroll to position [1034, 0]
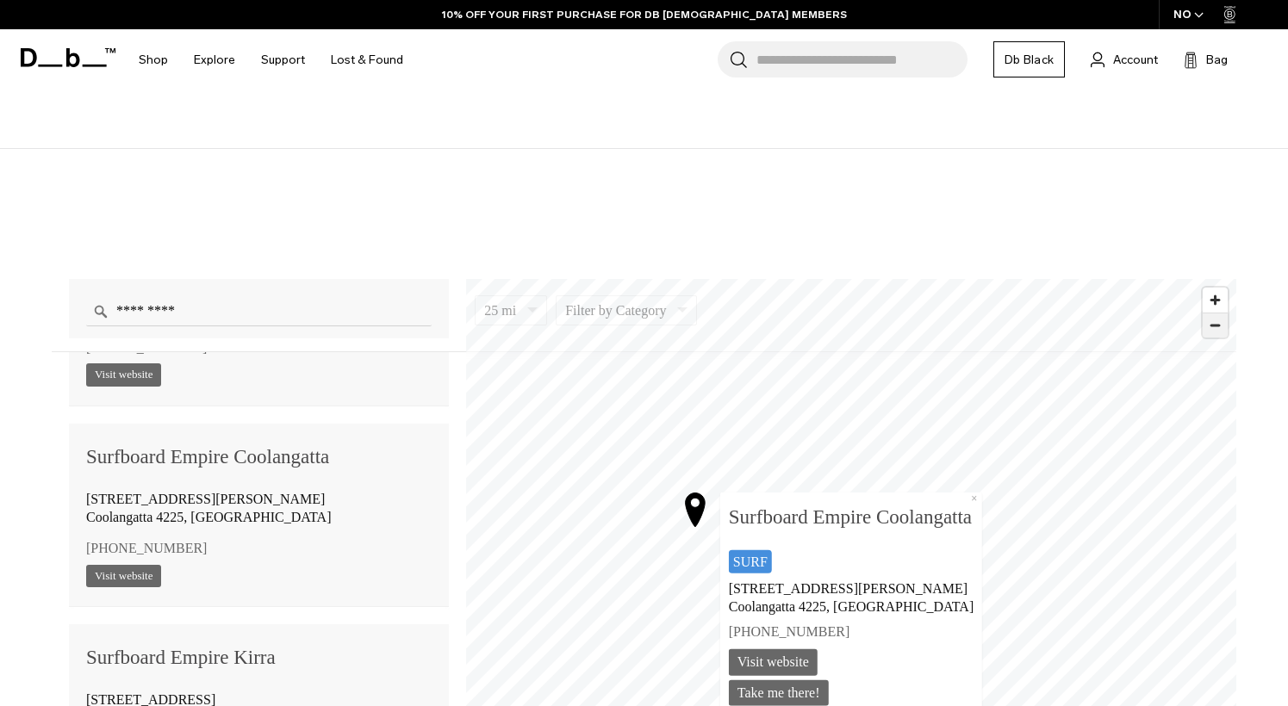
click at [1209, 332] on span "Zoom out" at bounding box center [1215, 326] width 25 height 24
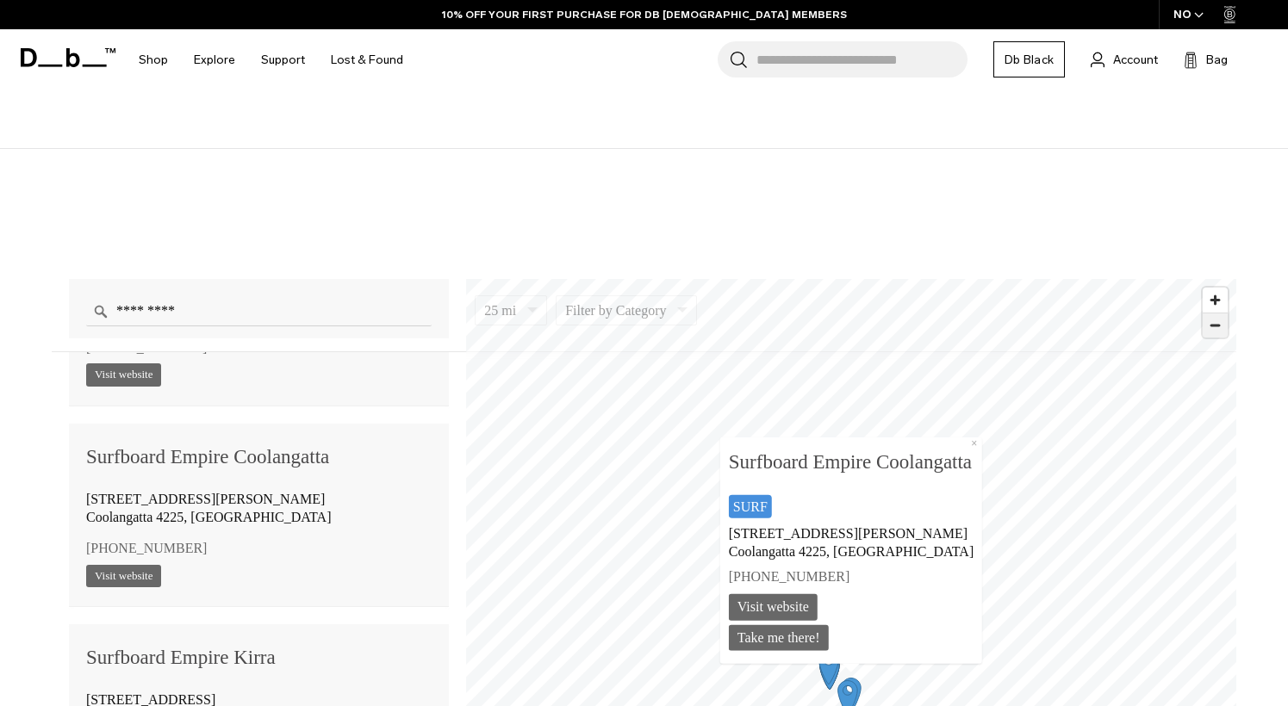
click at [1210, 331] on span "Zoom out" at bounding box center [1215, 326] width 25 height 24
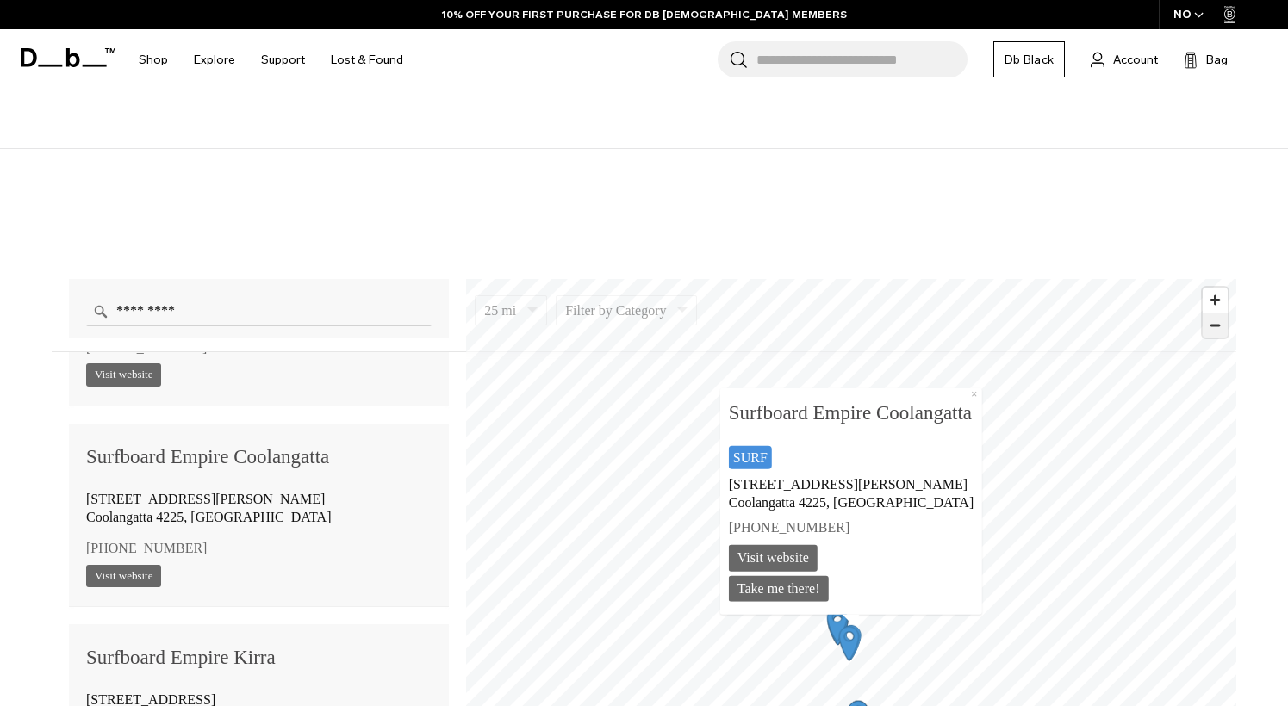
click at [1210, 331] on span "Zoom out" at bounding box center [1215, 326] width 25 height 24
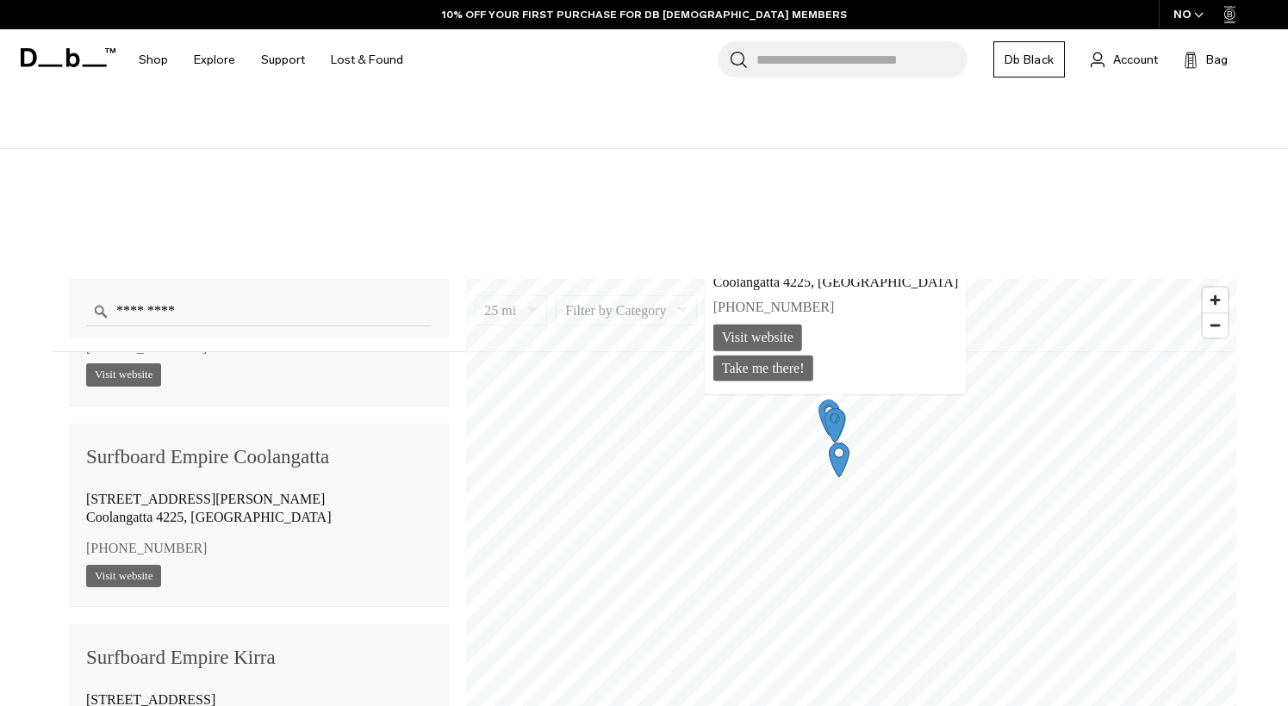
click at [835, 481] on div "16" at bounding box center [838, 459] width 43 height 43
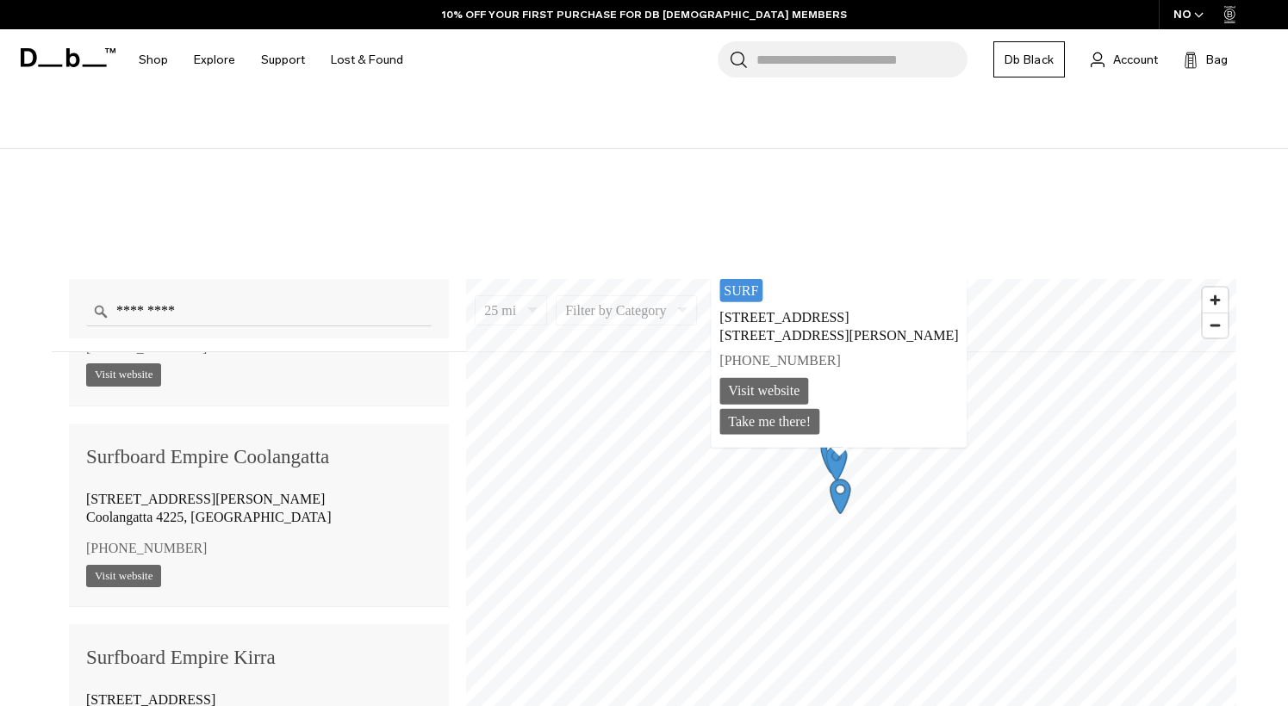
scroll to position [3013, 0]
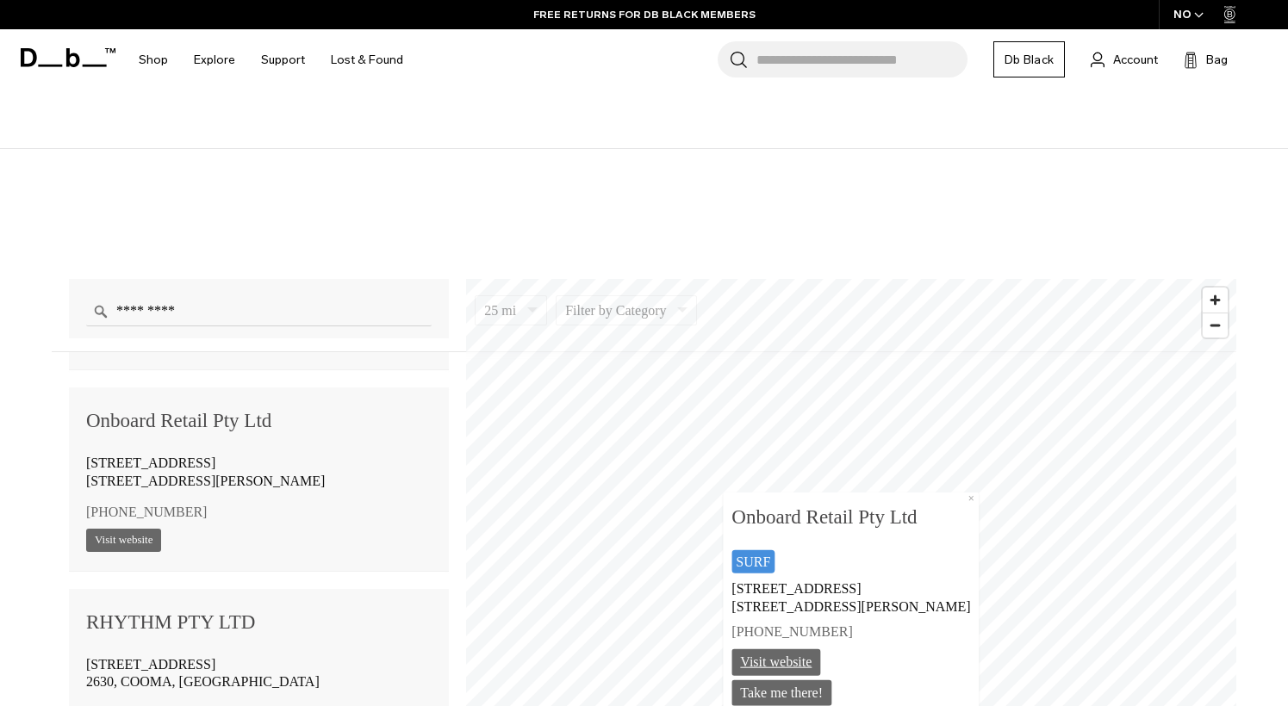
click at [793, 661] on link "Visit website" at bounding box center [776, 662] width 89 height 27
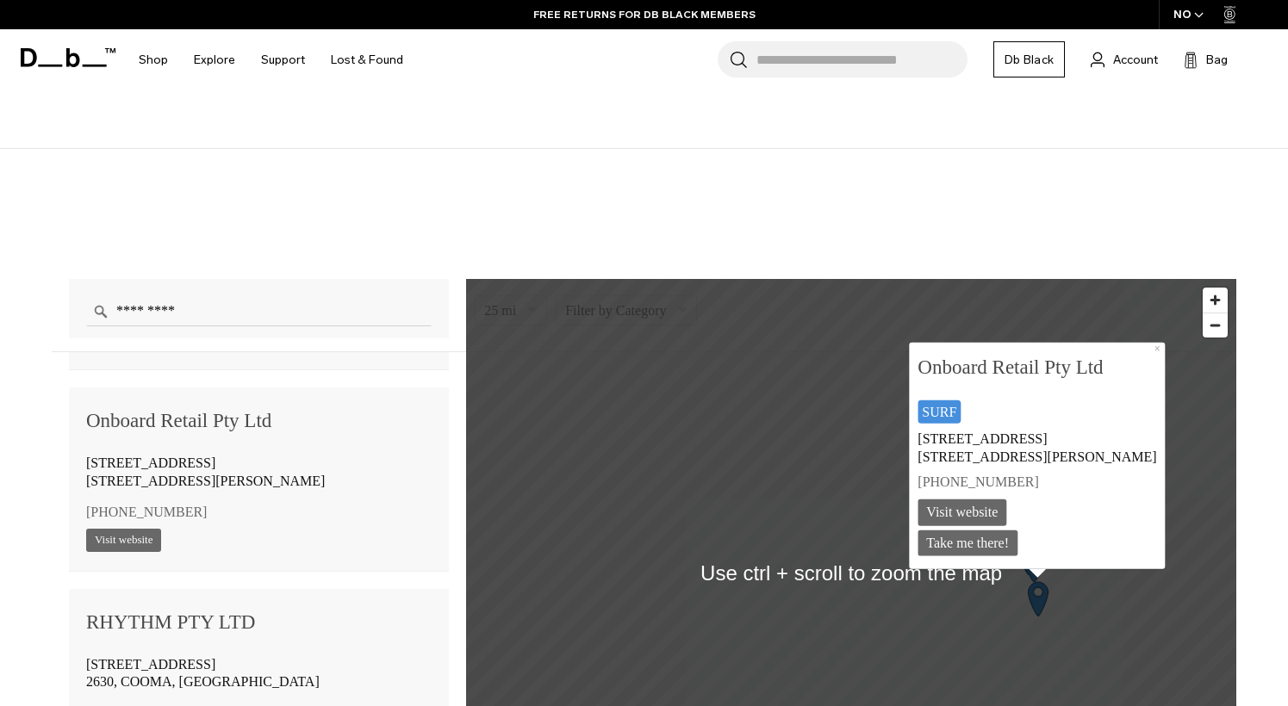
scroll to position [1206, 0]
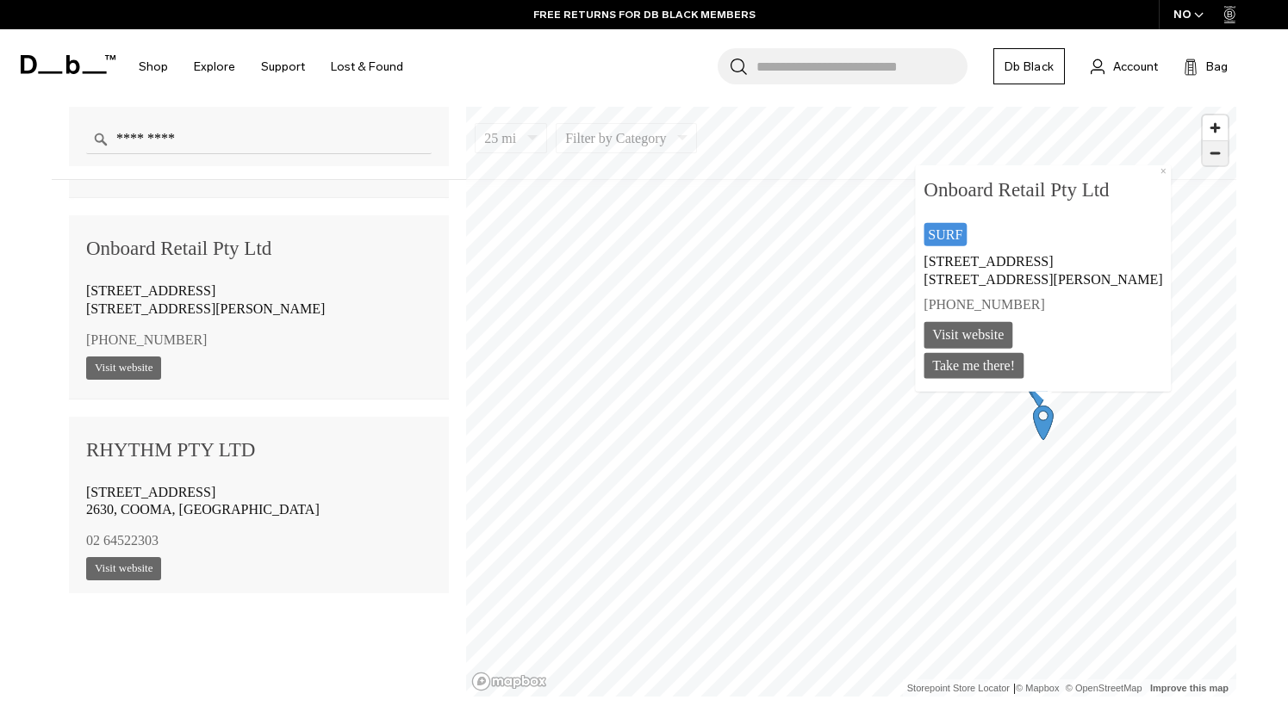
click at [1223, 158] on span "Zoom out" at bounding box center [1215, 153] width 25 height 24
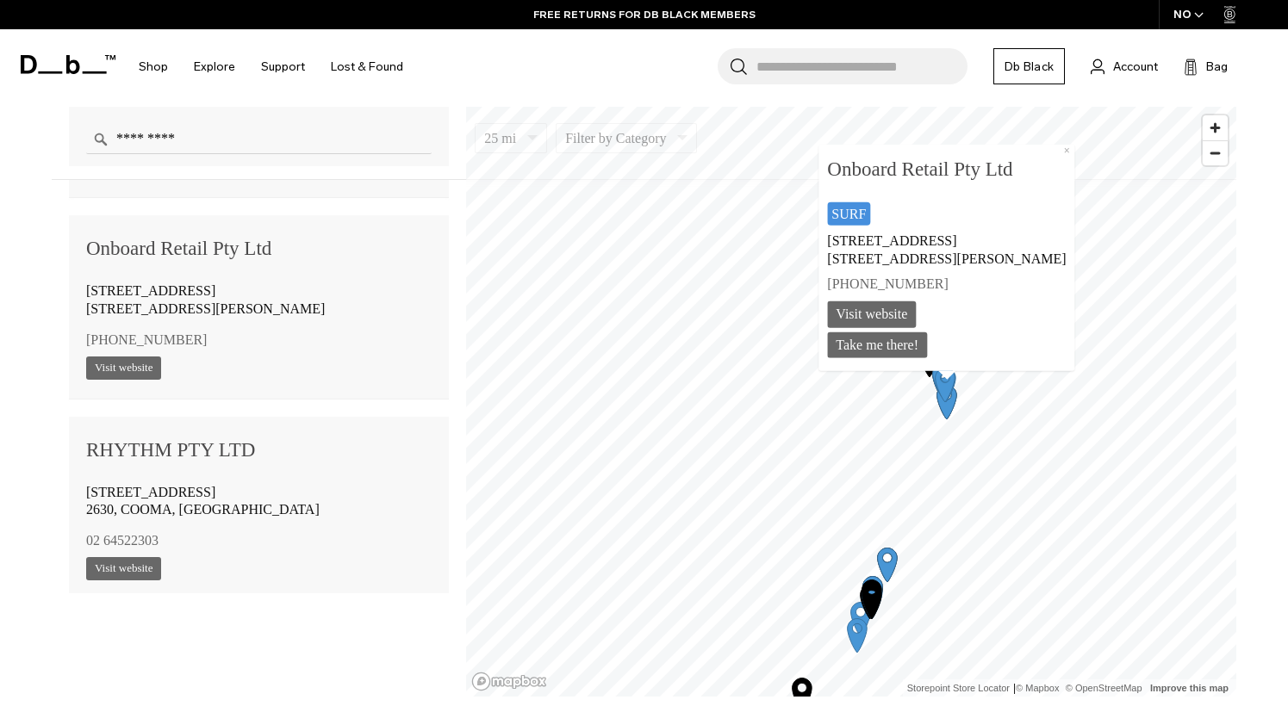
click at [876, 594] on icon "Map marker" at bounding box center [872, 597] width 20 height 34
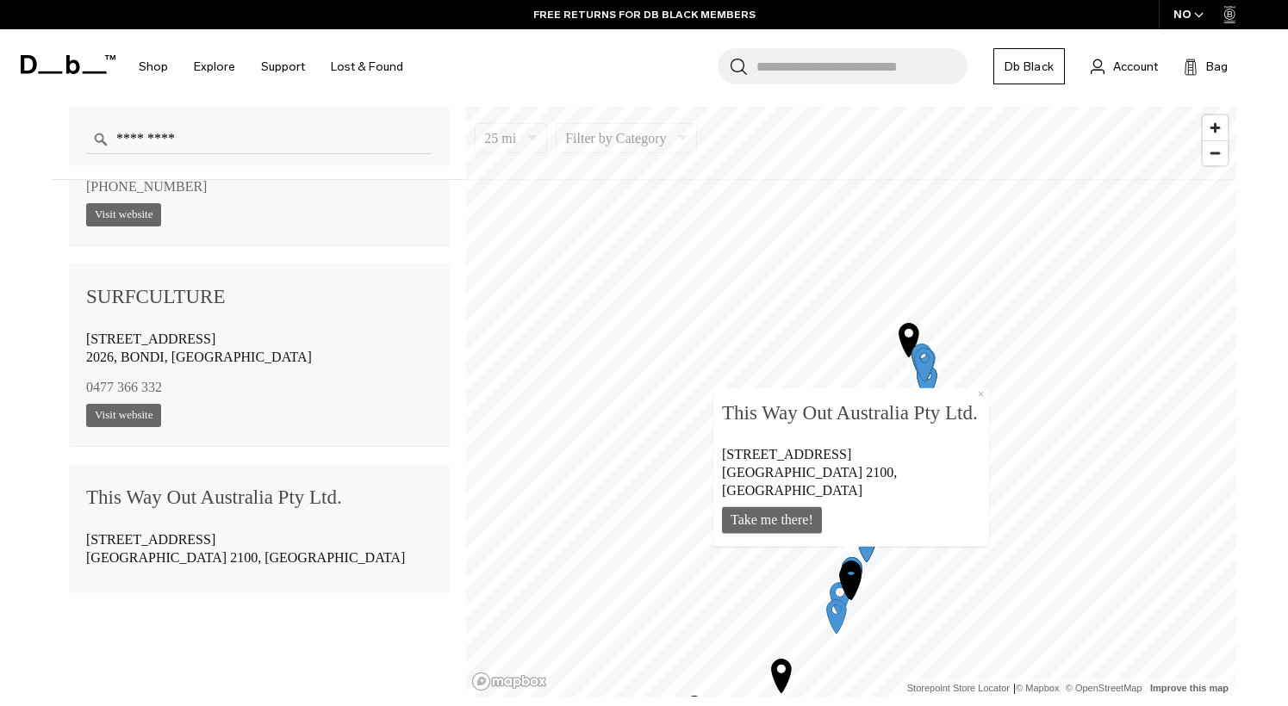
click at [835, 597] on icon "Map marker" at bounding box center [851, 577] width 43 height 43
click at [846, 615] on icon "Map marker" at bounding box center [836, 615] width 43 height 43
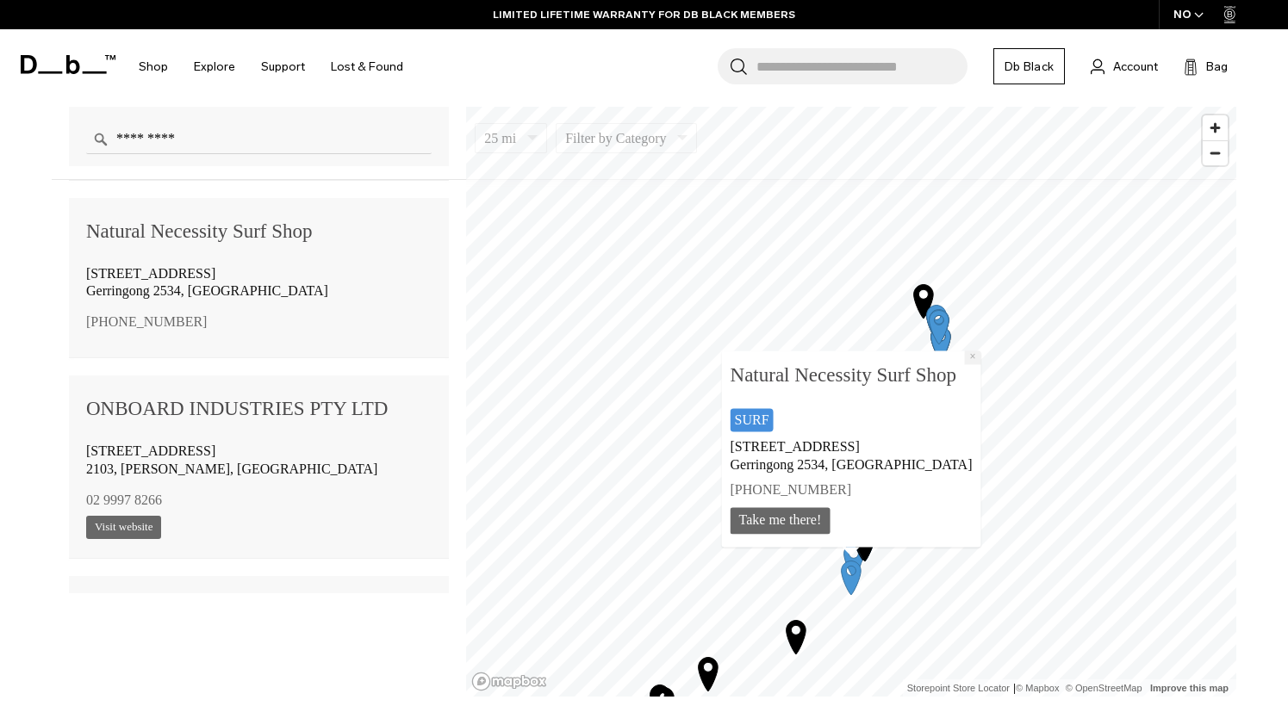
click at [965, 353] on button "×" at bounding box center [973, 358] width 16 height 14
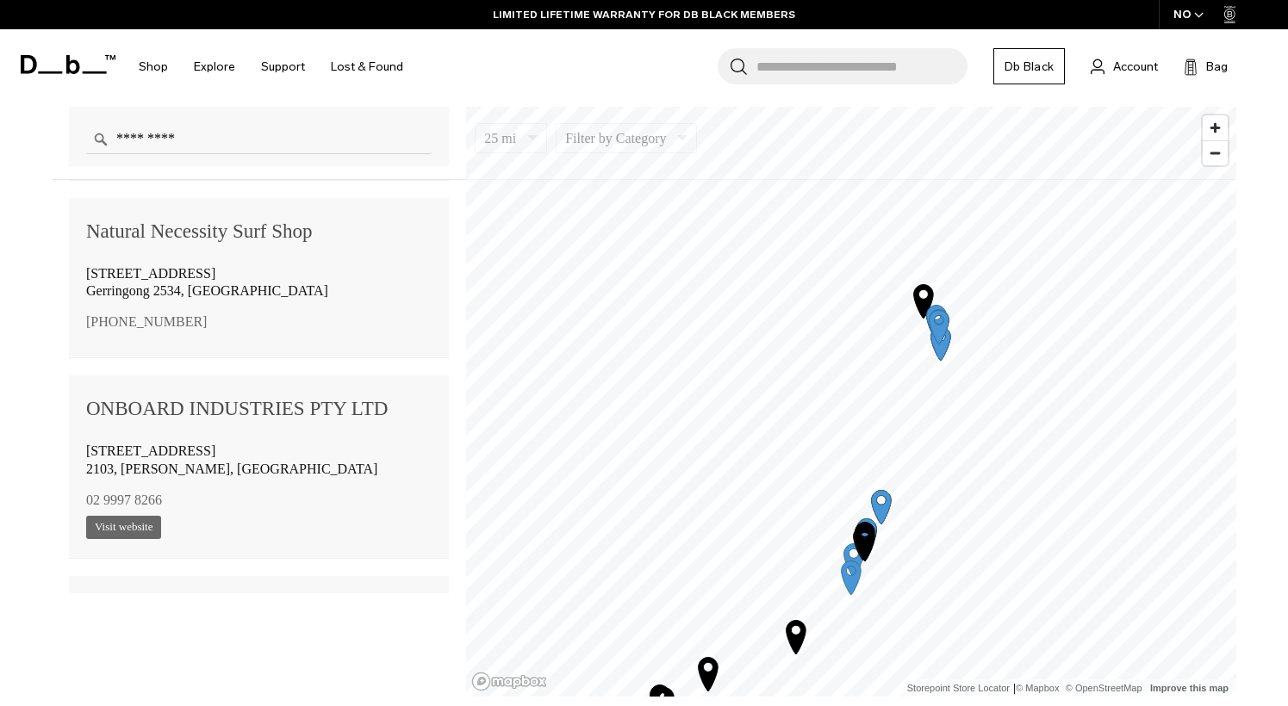
click at [883, 515] on icon "Map marker" at bounding box center [882, 507] width 20 height 34
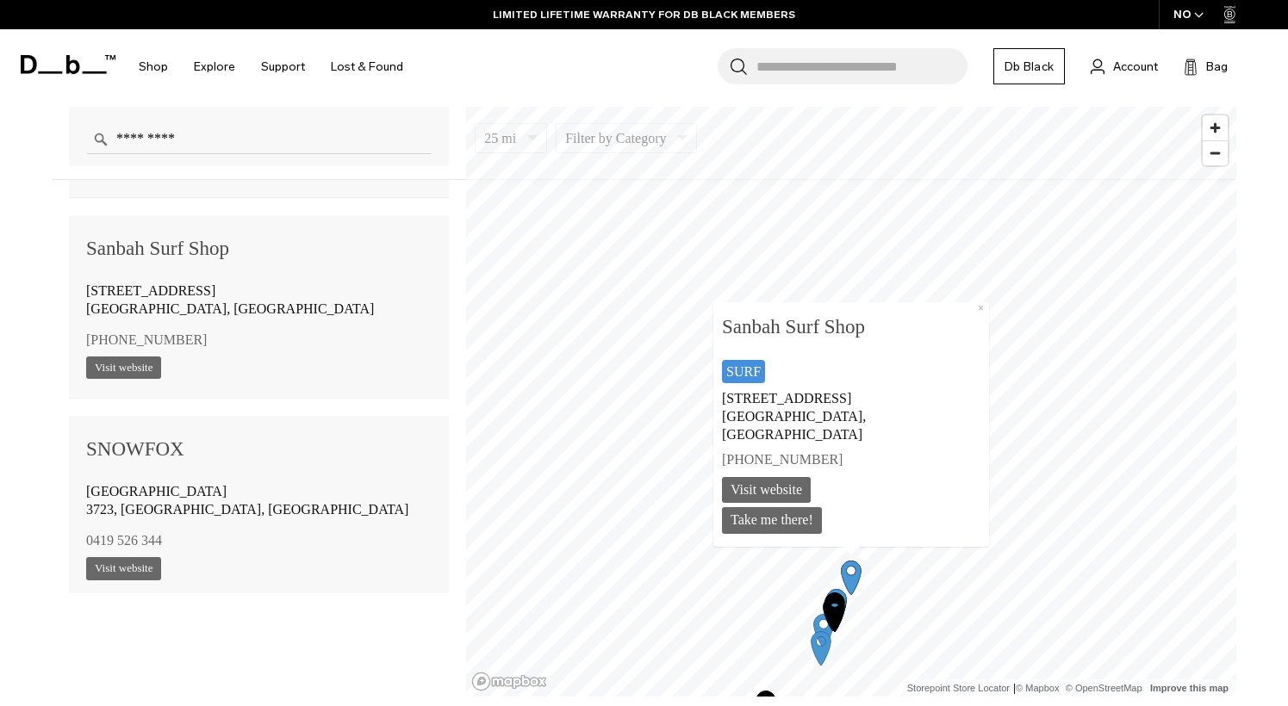
click at [818, 619] on icon "Map marker" at bounding box center [834, 608] width 43 height 43
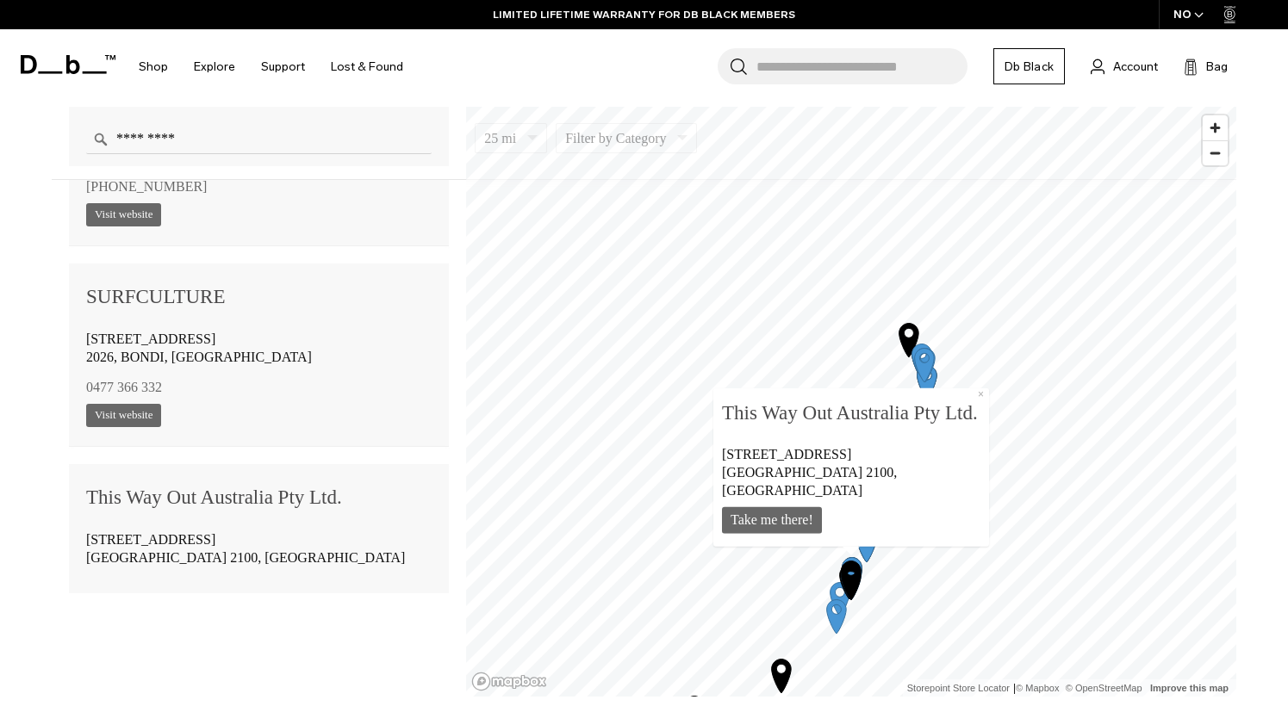
click at [858, 586] on icon "Map marker" at bounding box center [851, 577] width 43 height 43
click at [845, 561] on icon "Map marker" at bounding box center [851, 577] width 43 height 43
click at [850, 585] on icon "Map marker" at bounding box center [852, 578] width 20 height 34
click at [786, 663] on icon "Map marker" at bounding box center [782, 676] width 20 height 34
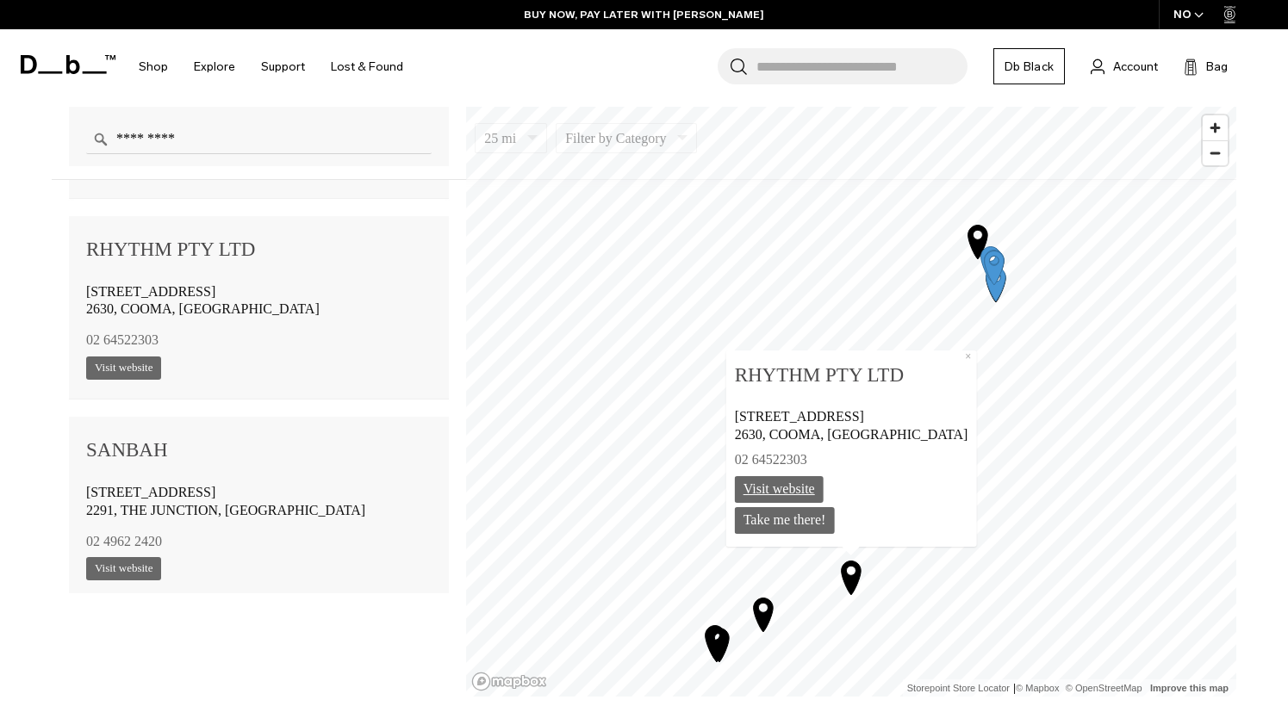
click at [824, 494] on link "Visit website" at bounding box center [779, 489] width 89 height 27
click at [761, 623] on icon "Map marker" at bounding box center [764, 615] width 20 height 34
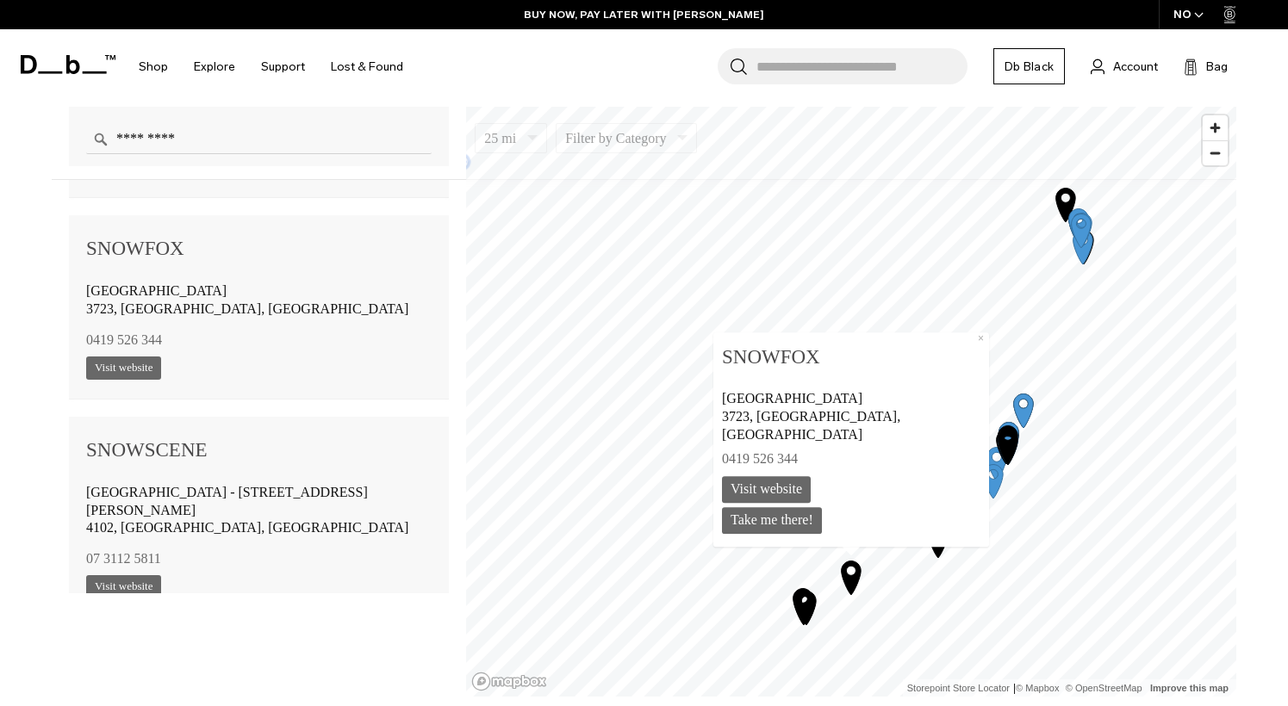
click at [1041, 420] on icon "Map marker" at bounding box center [1023, 410] width 43 height 43
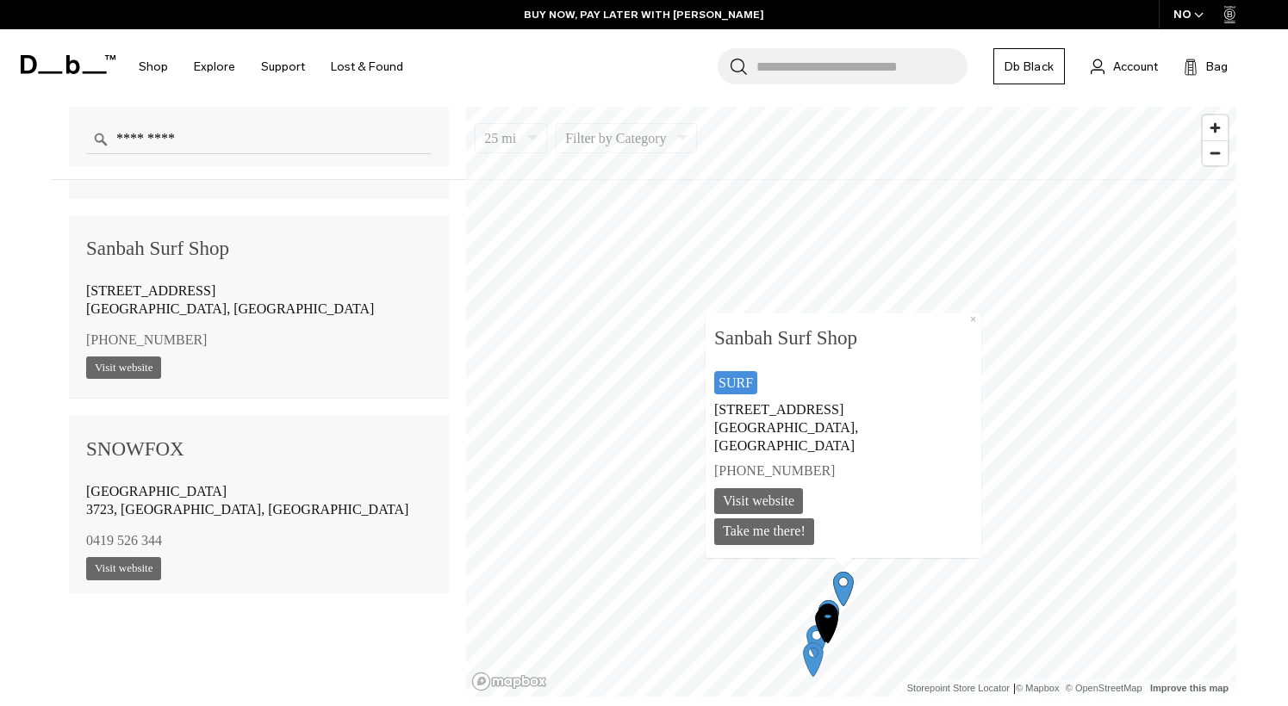
click at [840, 620] on icon "Map marker" at bounding box center [827, 620] width 43 height 43
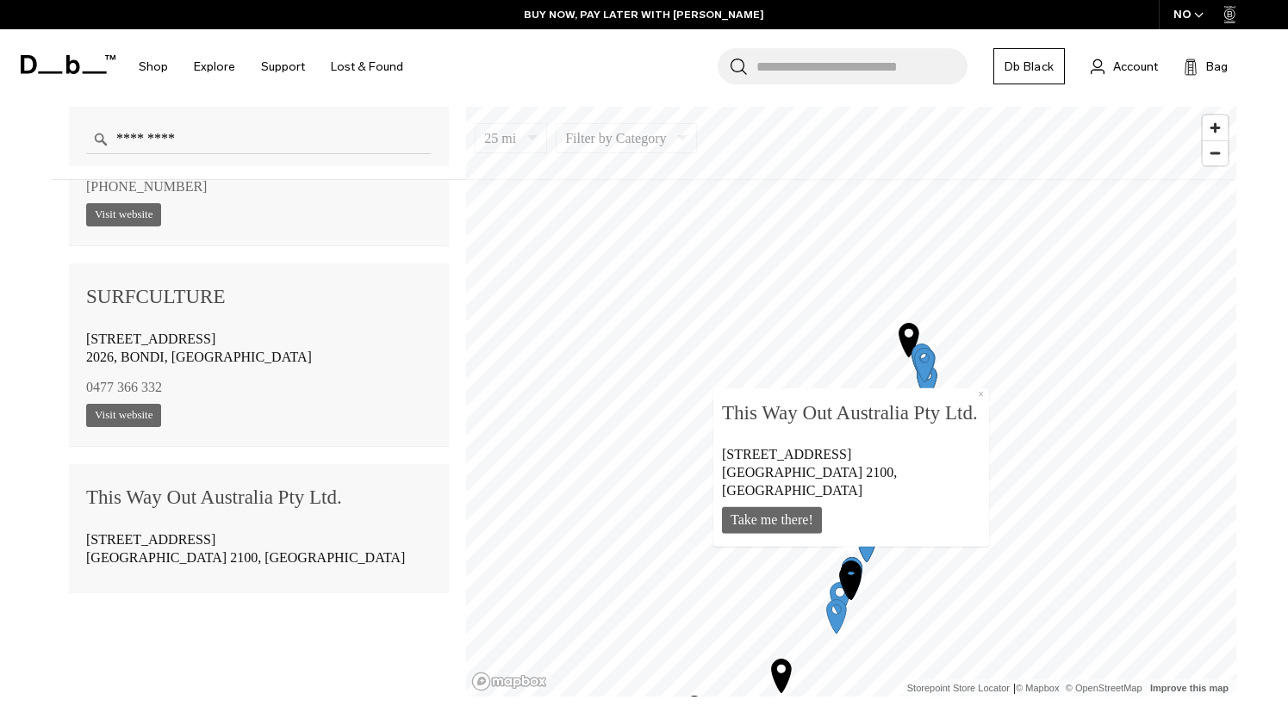
click at [857, 587] on icon "Map marker" at bounding box center [851, 577] width 43 height 43
click at [856, 547] on icon "Map marker" at bounding box center [866, 544] width 43 height 43
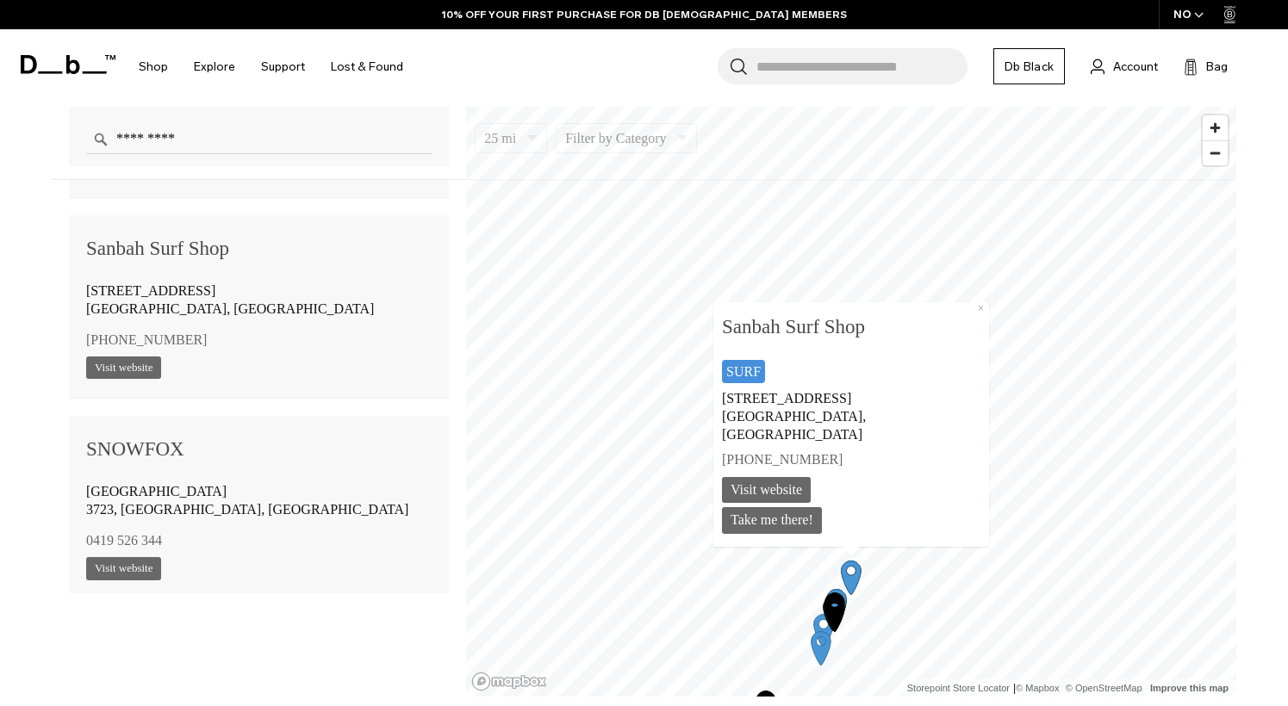
click at [824, 591] on icon "Map marker" at bounding box center [834, 608] width 43 height 43
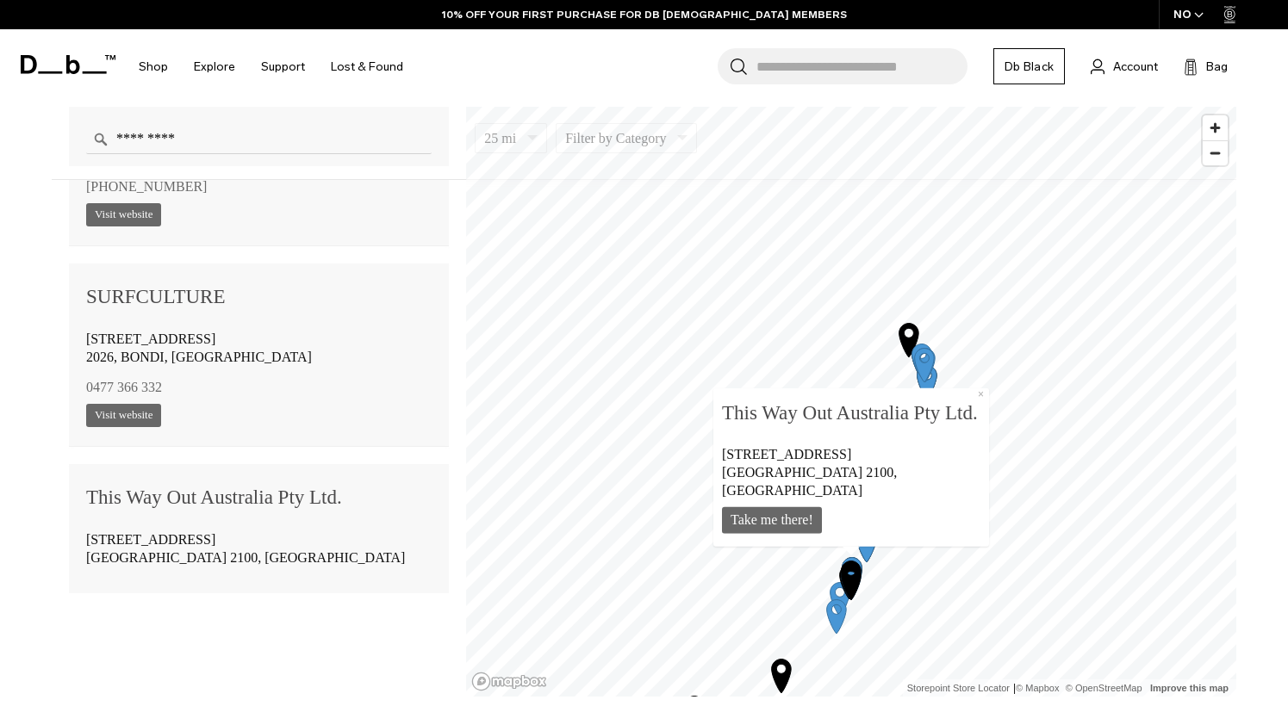
click at [826, 595] on icon "Map marker" at bounding box center [836, 615] width 43 height 43
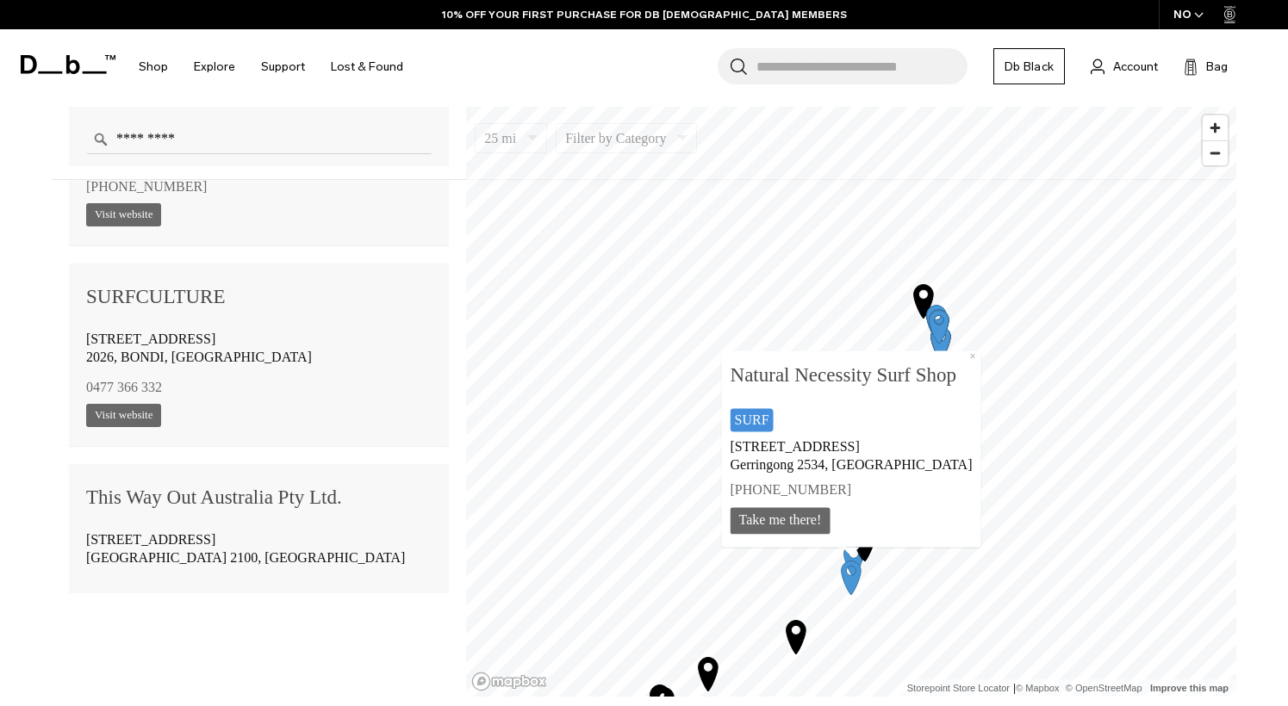
scroll to position [2434, 0]
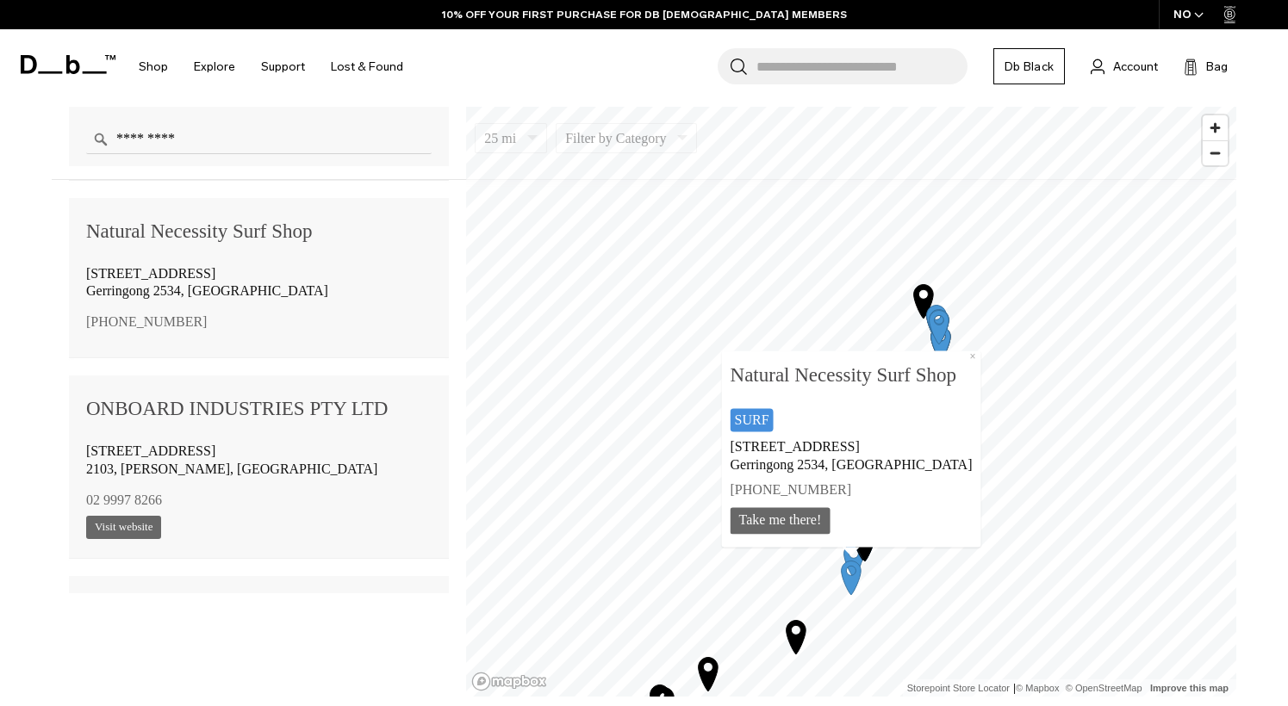
click at [711, 672] on icon "Map marker" at bounding box center [709, 674] width 20 height 34
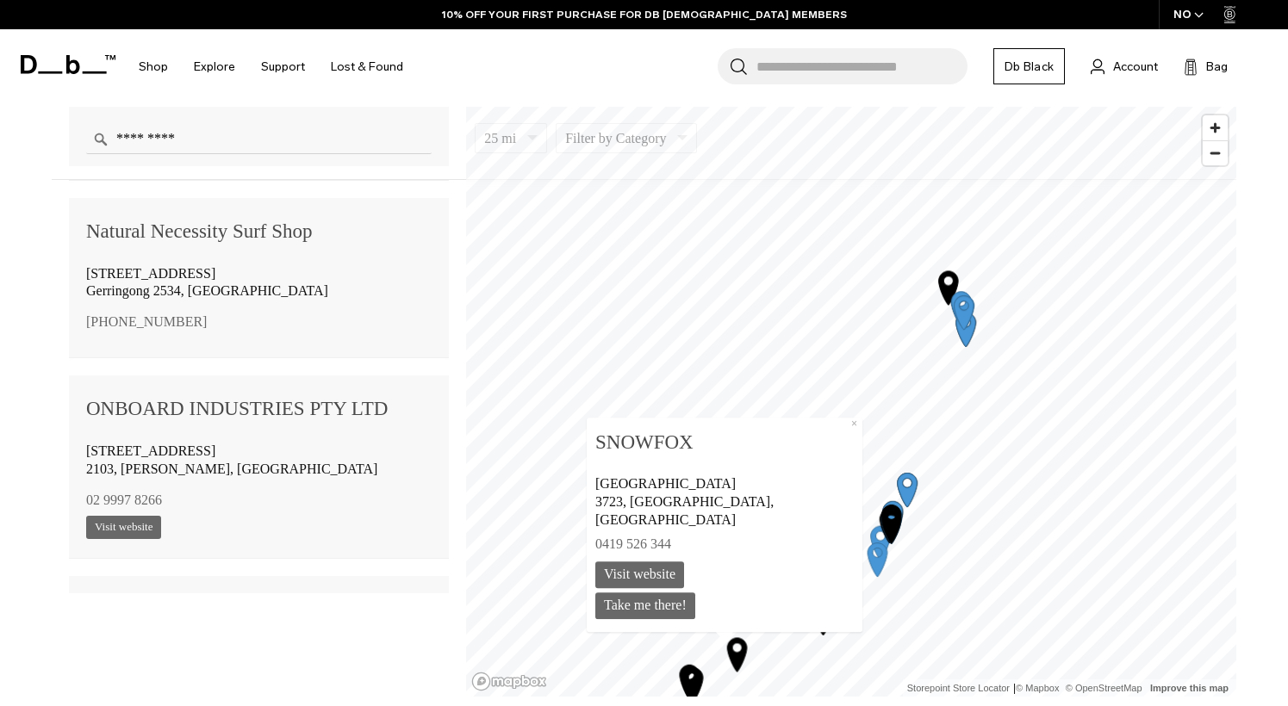
scroll to position [3817, 0]
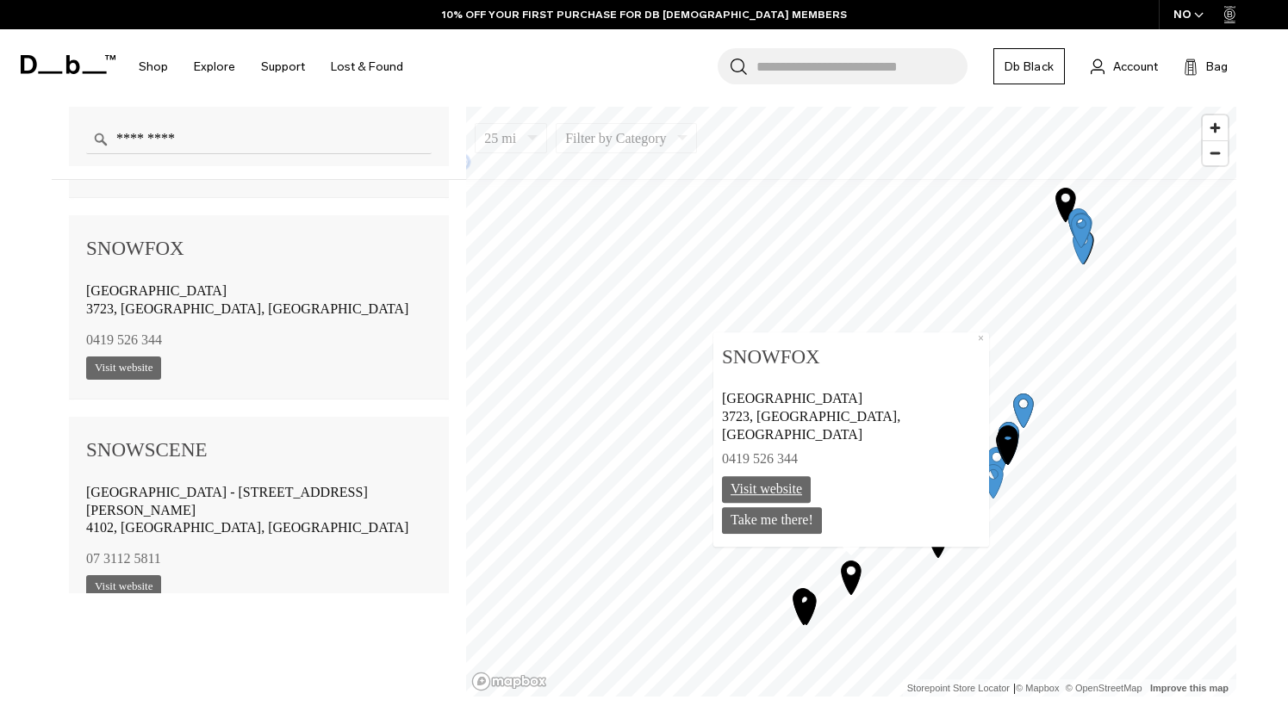
click at [799, 486] on link "Visit website" at bounding box center [766, 489] width 89 height 27
click at [802, 607] on icon "Map marker" at bounding box center [803, 605] width 20 height 34
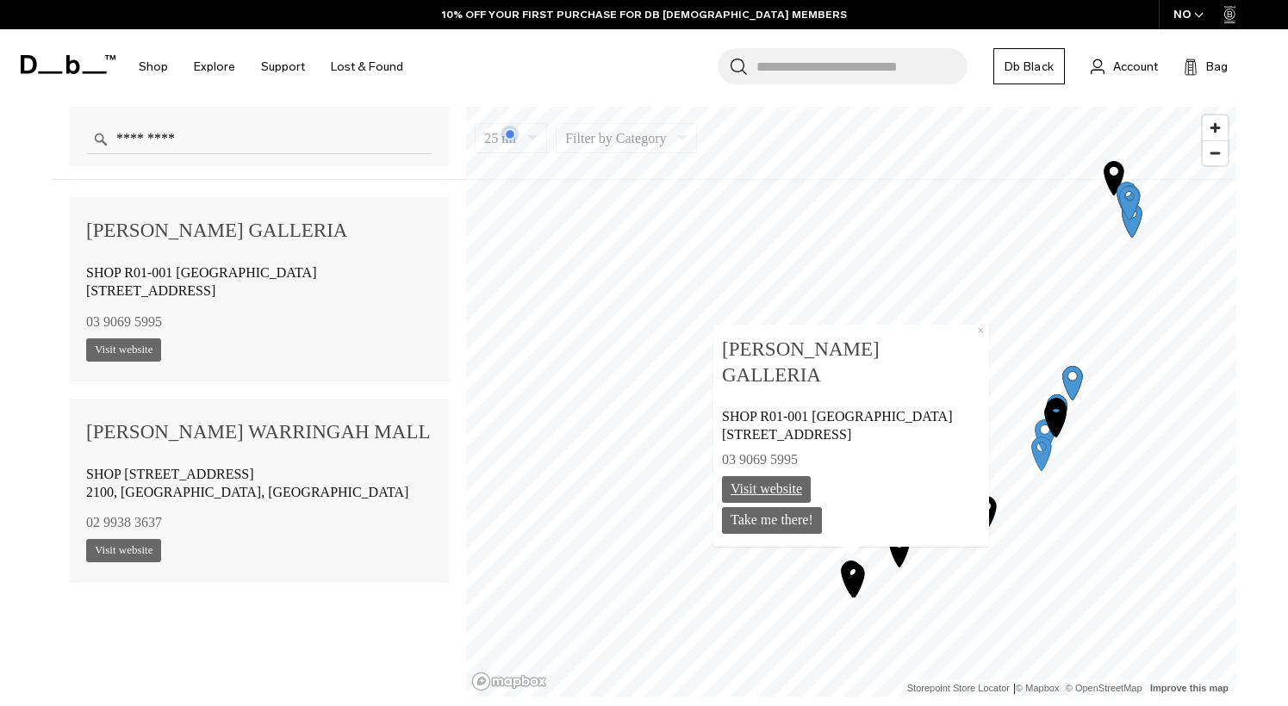
click at [777, 490] on link "Visit website" at bounding box center [766, 489] width 89 height 27
click at [848, 573] on icon "Map marker" at bounding box center [851, 577] width 43 height 43
click at [834, 566] on icon "Map marker" at bounding box center [851, 577] width 43 height 43
click at [848, 582] on icon "Map marker" at bounding box center [852, 578] width 20 height 34
click at [847, 595] on icon "Map marker" at bounding box center [851, 577] width 43 height 43
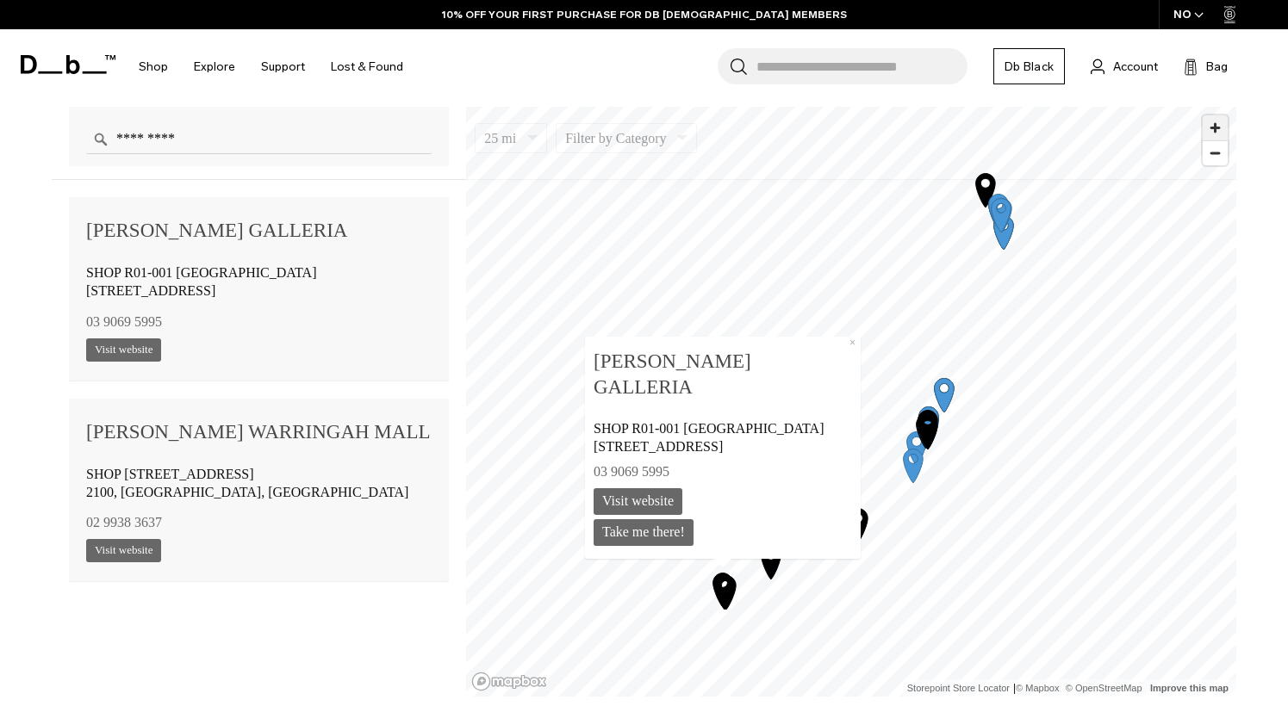
click at [1215, 122] on span "Zoom in" at bounding box center [1215, 127] width 25 height 25
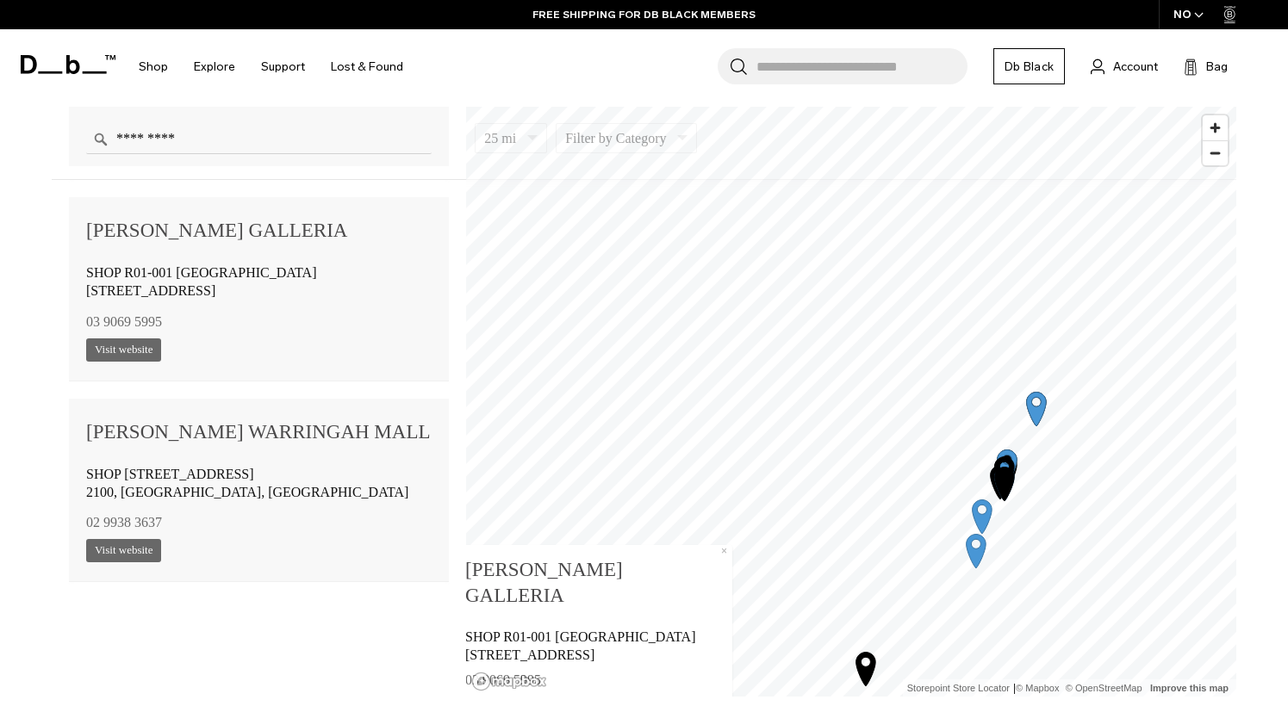
click at [1012, 446] on icon "Map marker" at bounding box center [1006, 465] width 43 height 43
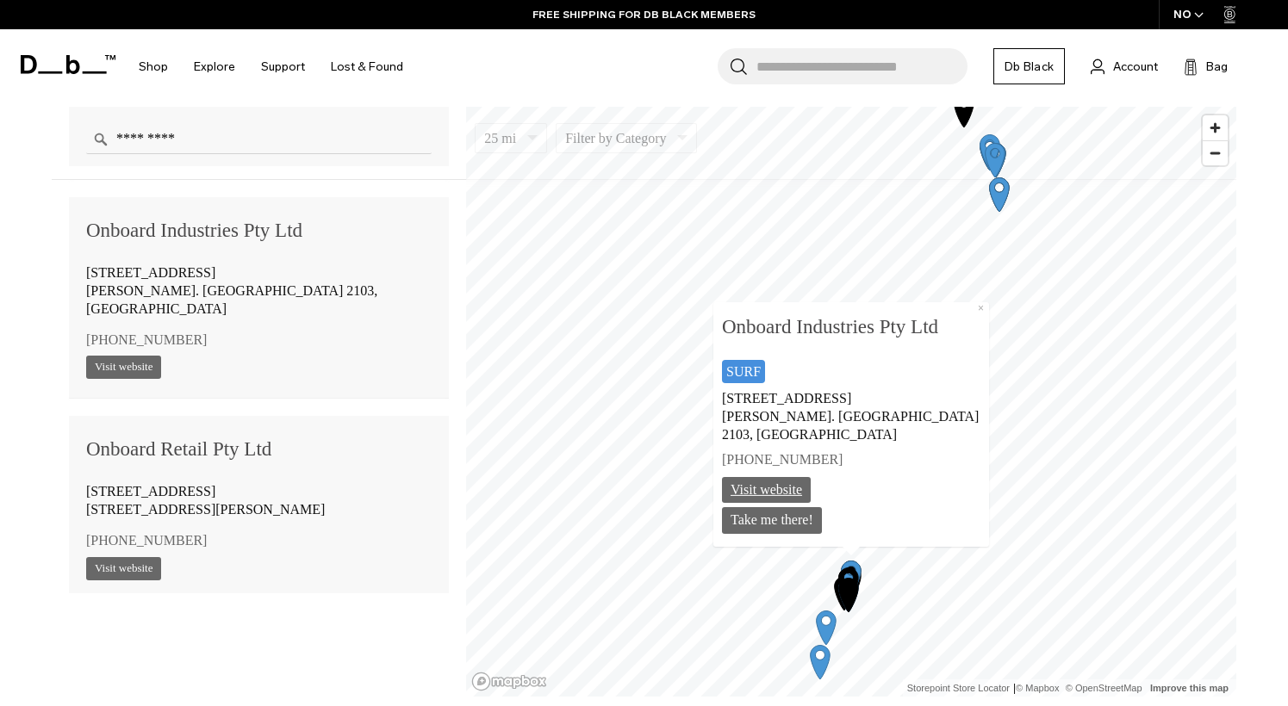
click at [803, 477] on link "Visit website" at bounding box center [766, 489] width 89 height 27
click at [1226, 132] on span "Zoom in" at bounding box center [1215, 127] width 25 height 25
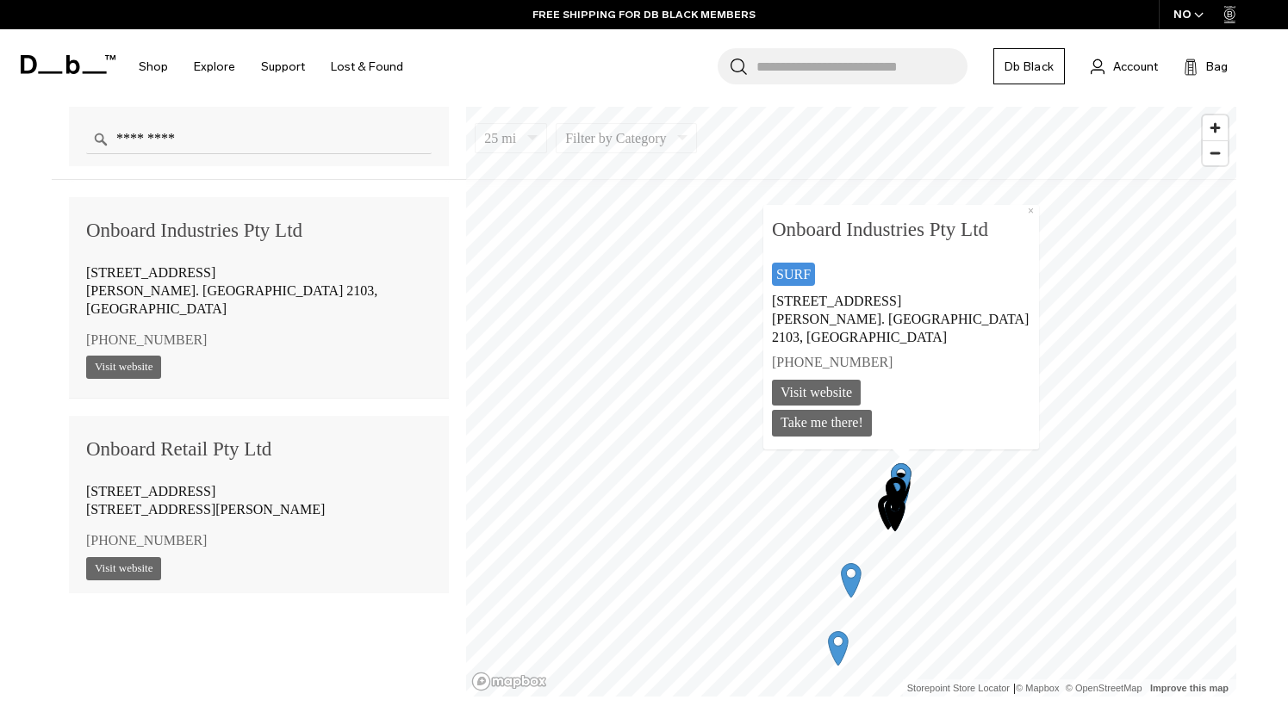
click at [890, 478] on icon "Map marker" at bounding box center [895, 493] width 43 height 43
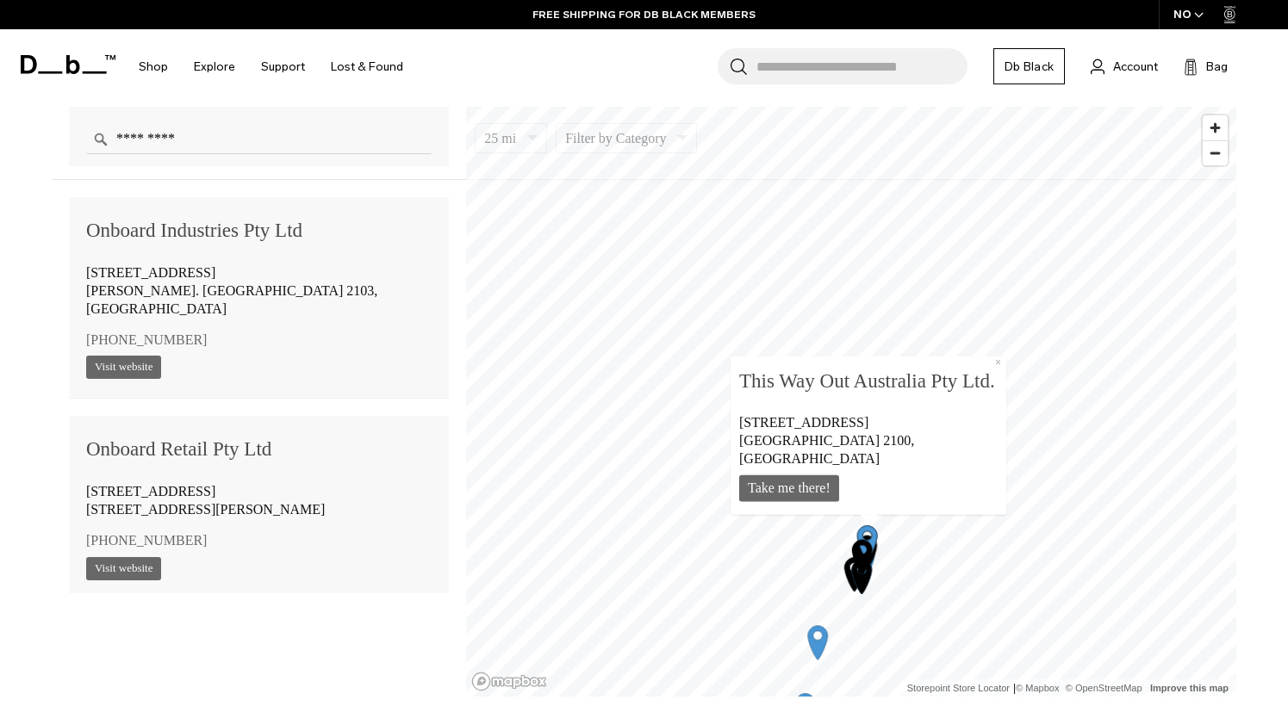
scroll to position [5011, 0]
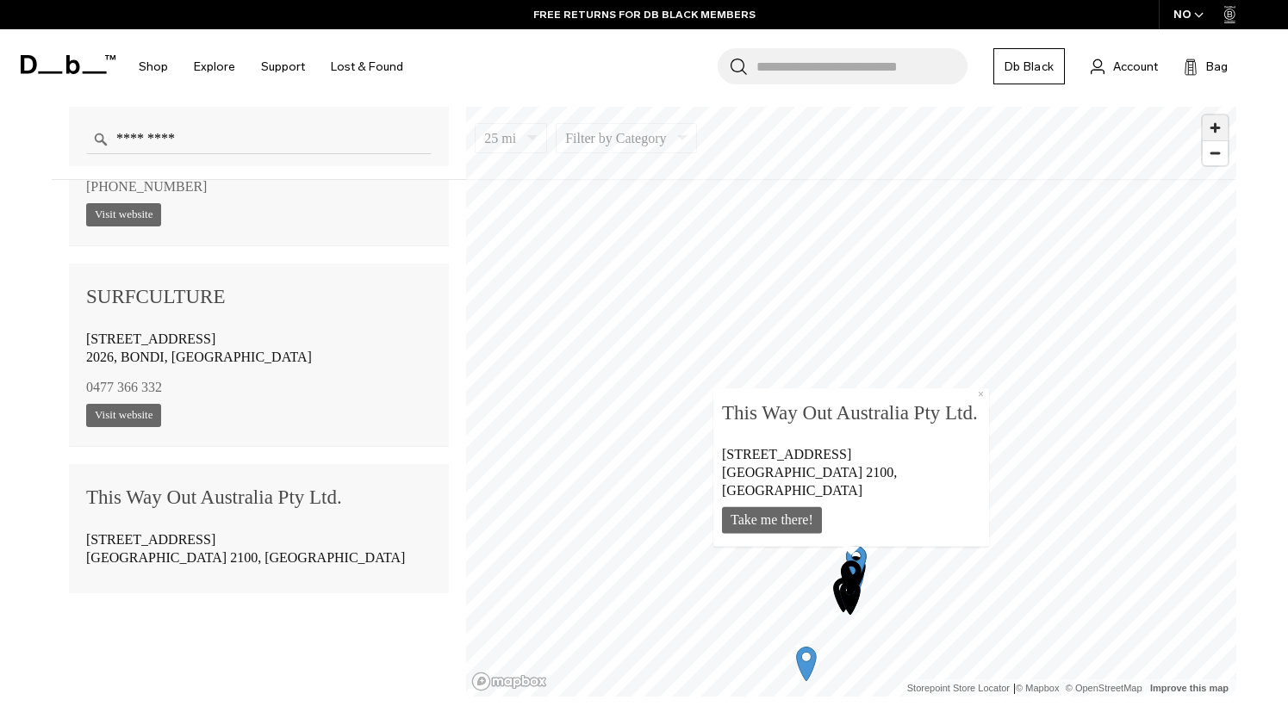
click at [1219, 125] on span "Zoom in" at bounding box center [1215, 127] width 25 height 25
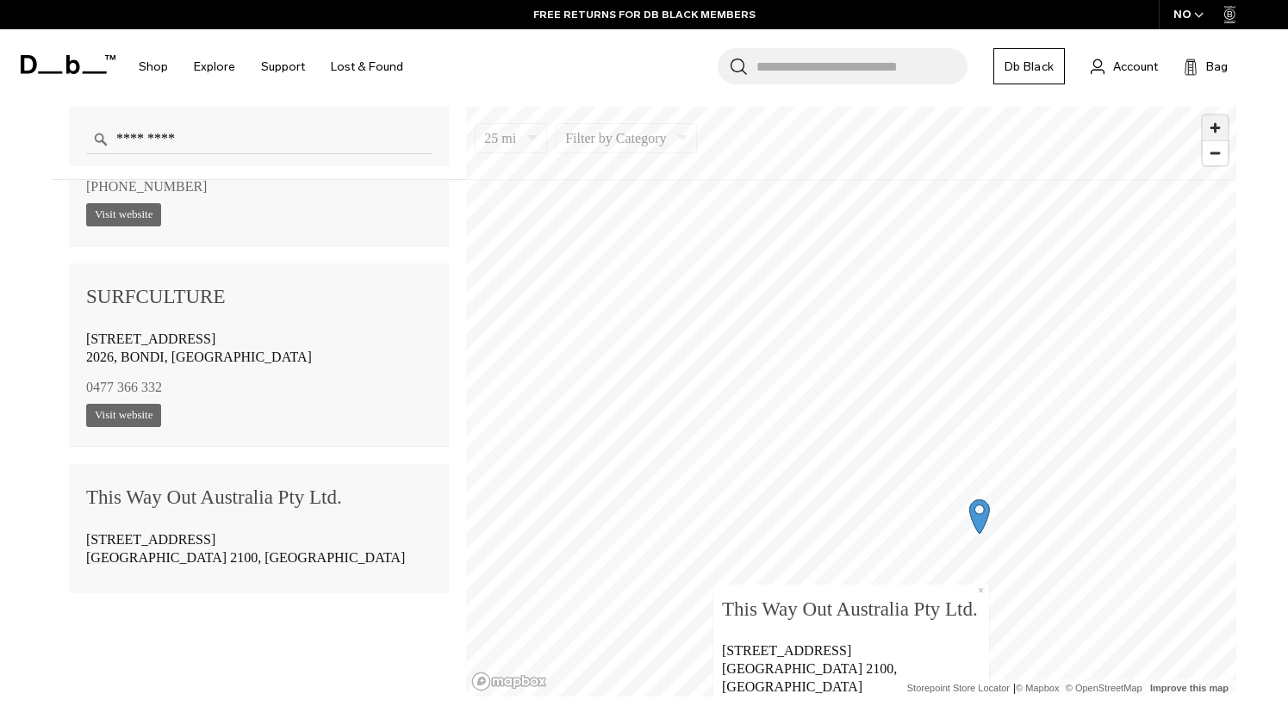
click at [1219, 126] on span "Zoom in" at bounding box center [1215, 127] width 25 height 25
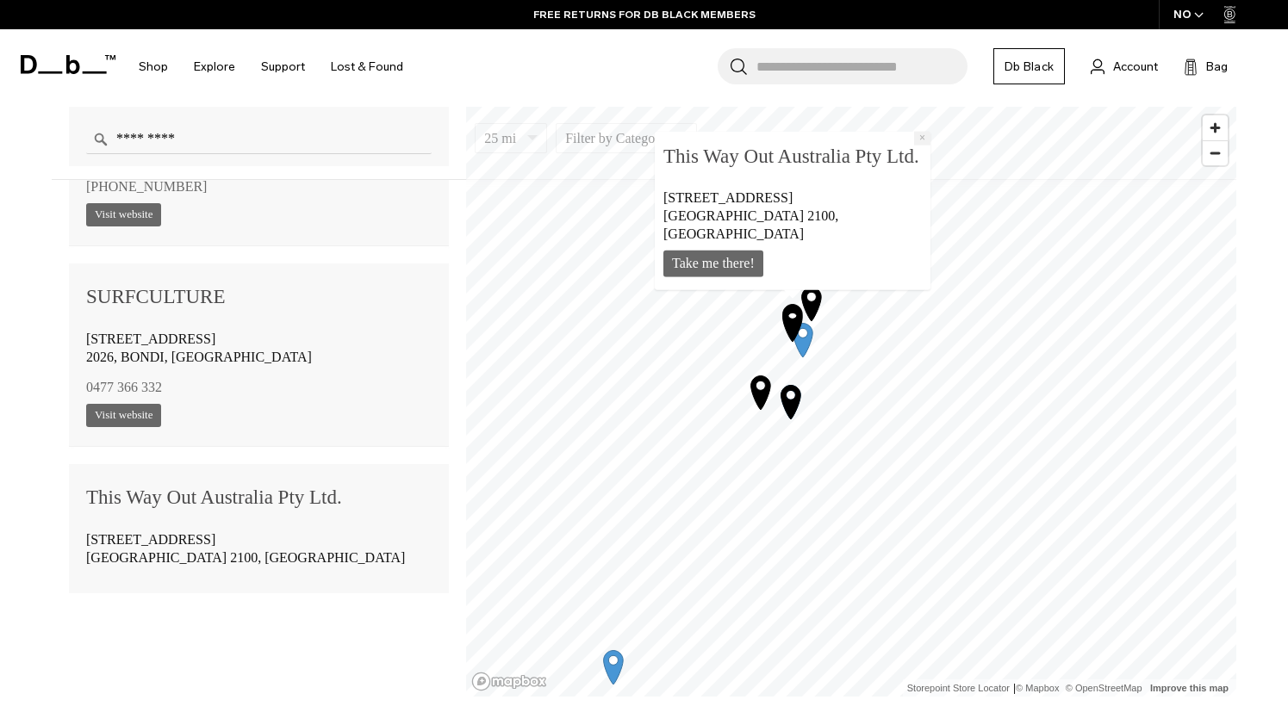
click at [919, 146] on button "×" at bounding box center [922, 139] width 16 height 14
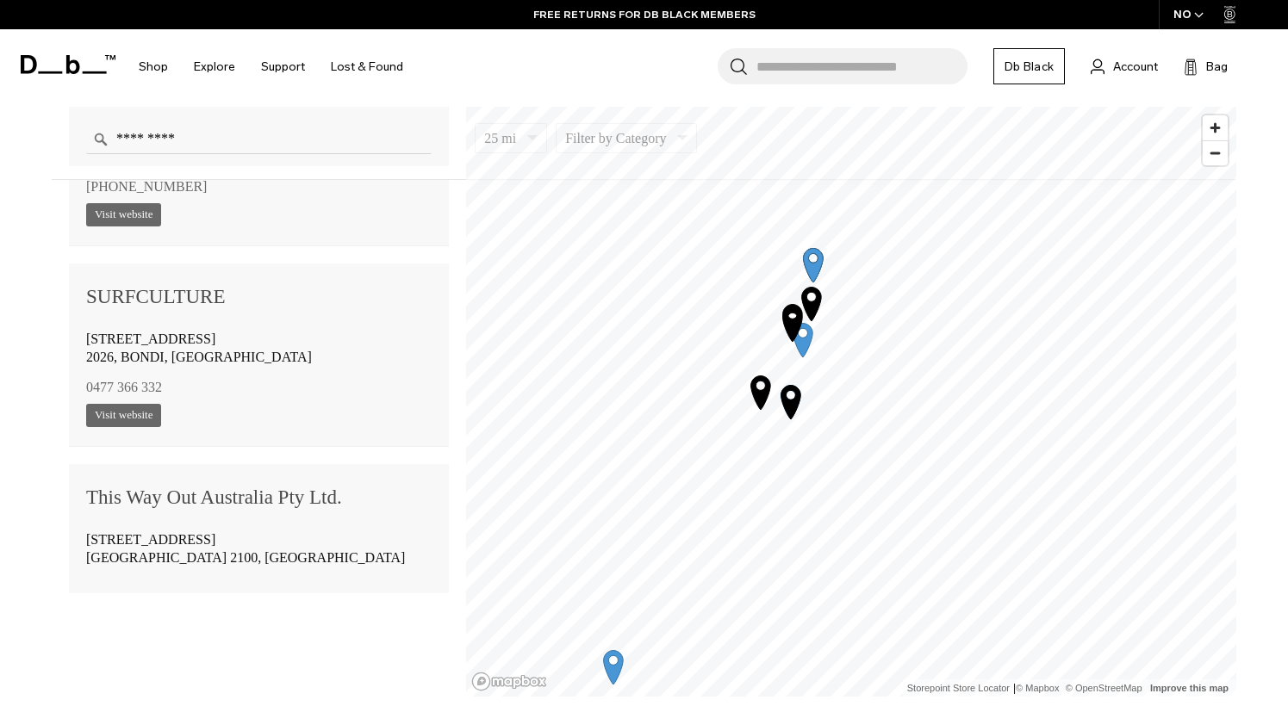
click at [814, 277] on icon "Map marker" at bounding box center [814, 265] width 20 height 34
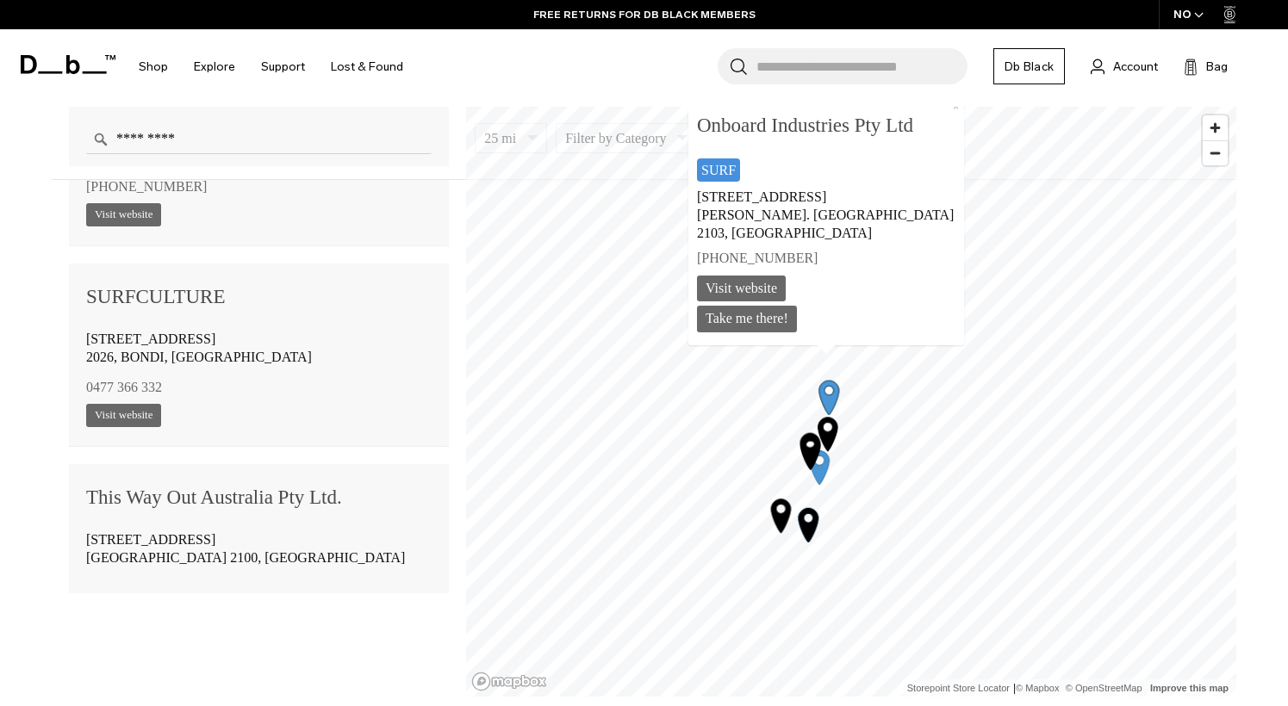
scroll to position [2813, 0]
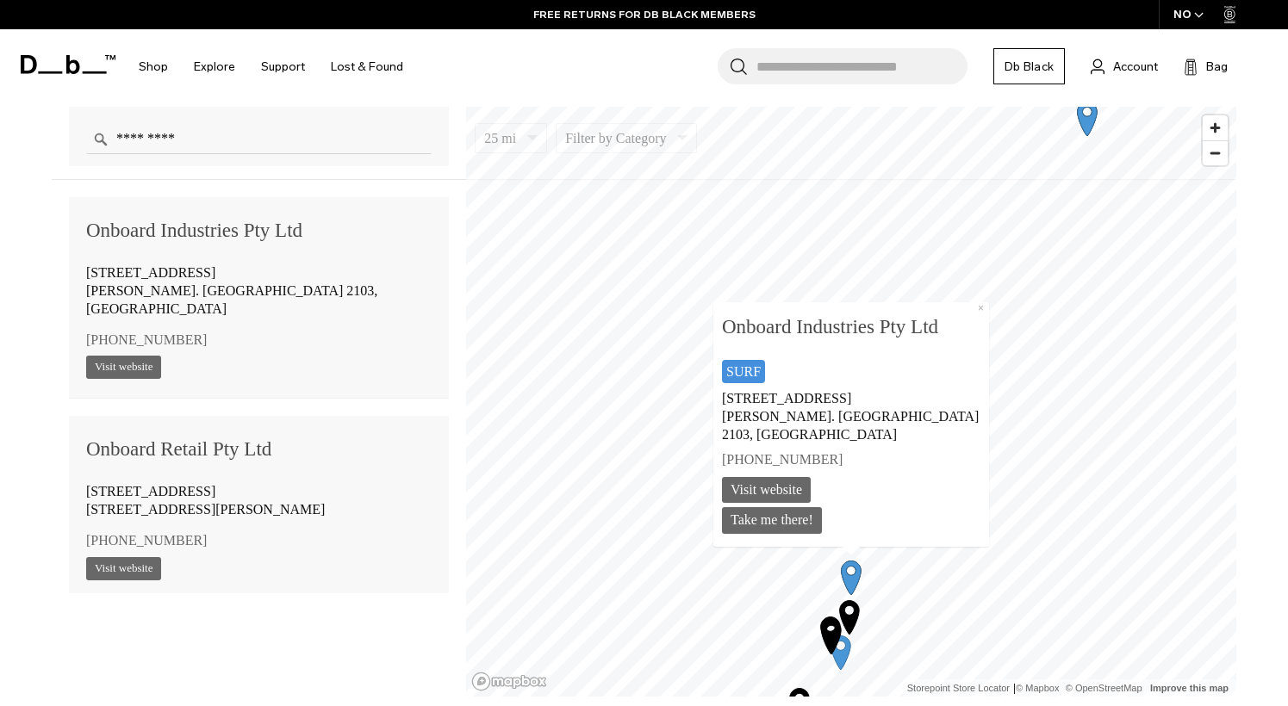
click at [851, 608] on icon "Map marker" at bounding box center [849, 616] width 43 height 43
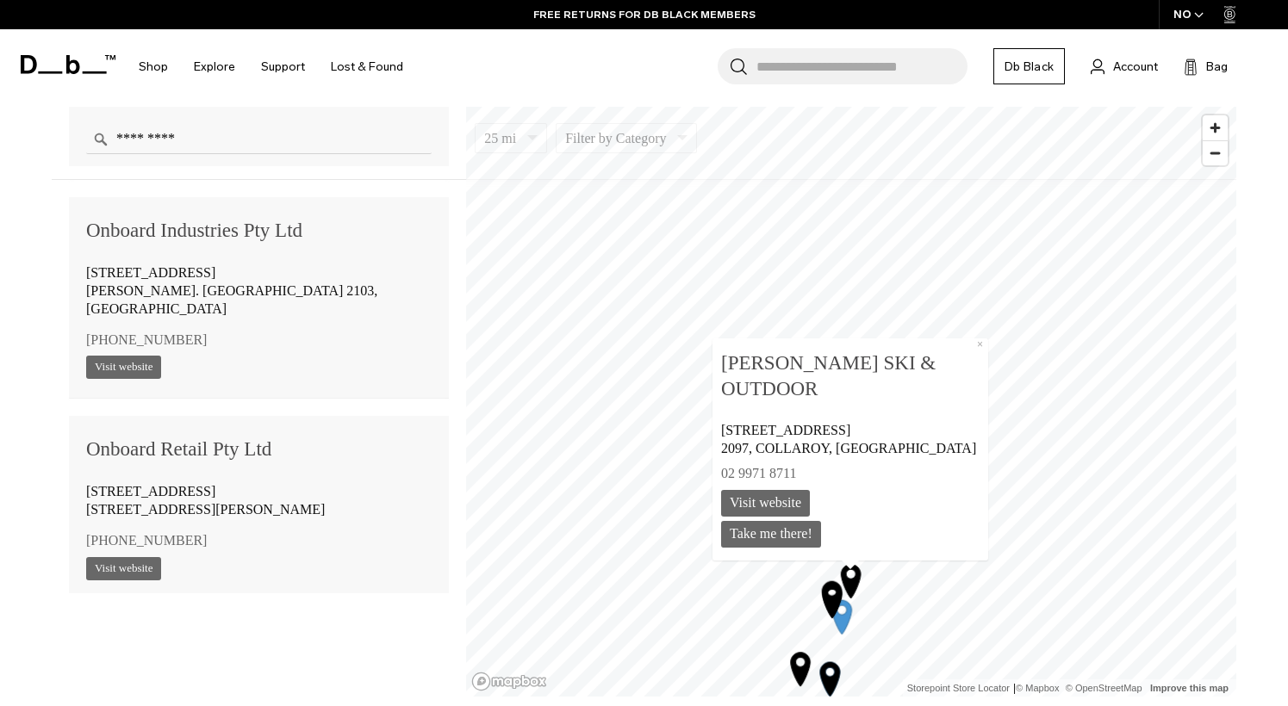
scroll to position [2233, 0]
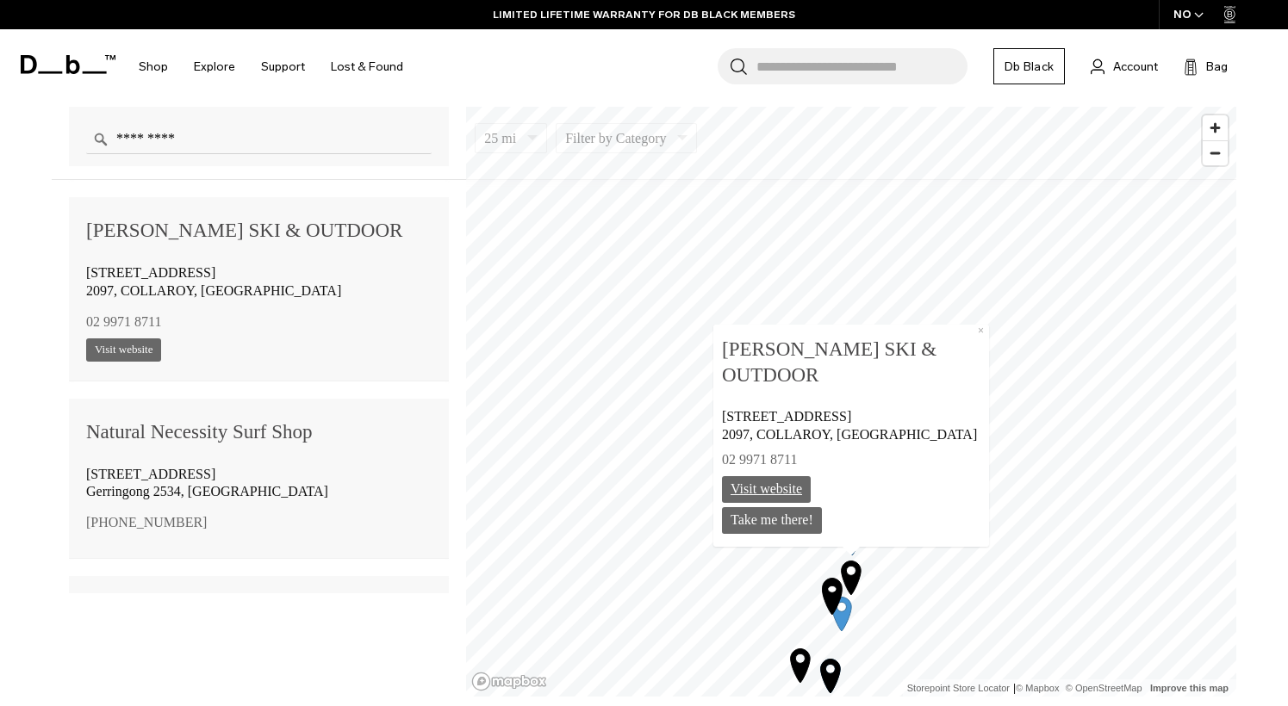
click at [782, 485] on link "Visit website" at bounding box center [766, 489] width 89 height 27
click at [824, 586] on icon "Map marker" at bounding box center [833, 595] width 20 height 34
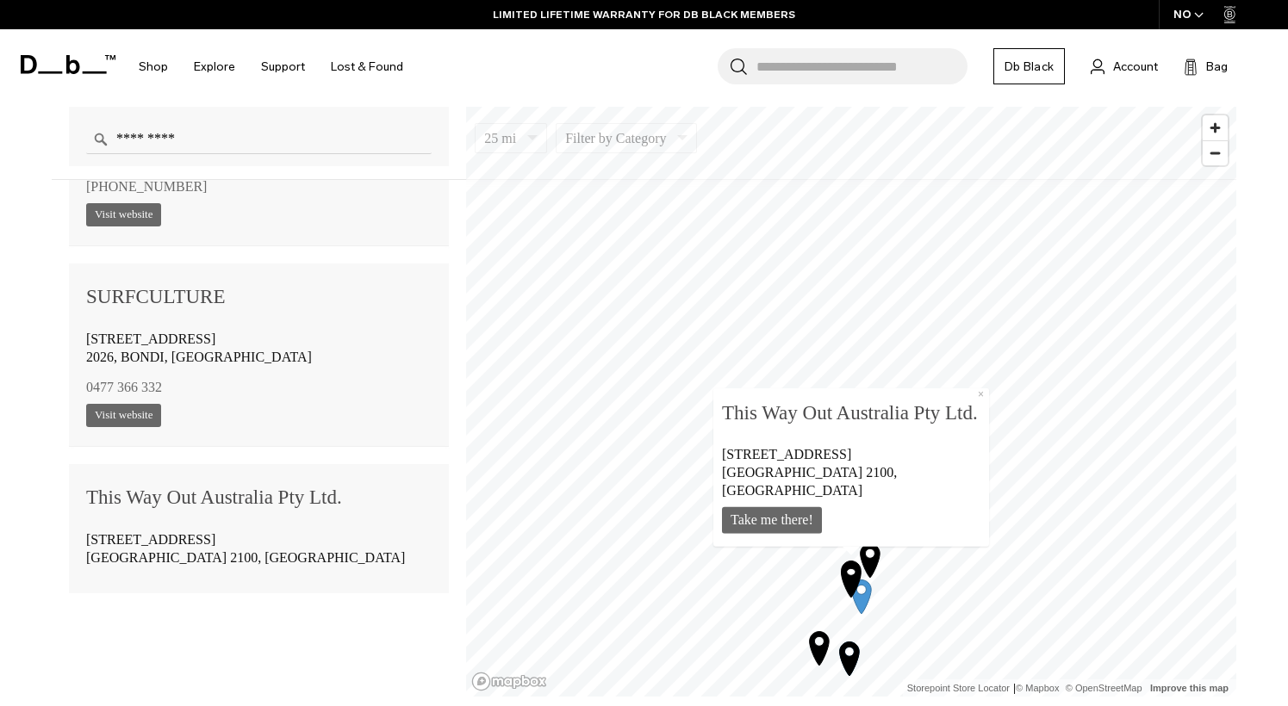
click at [865, 608] on icon "Map marker" at bounding box center [862, 597] width 20 height 34
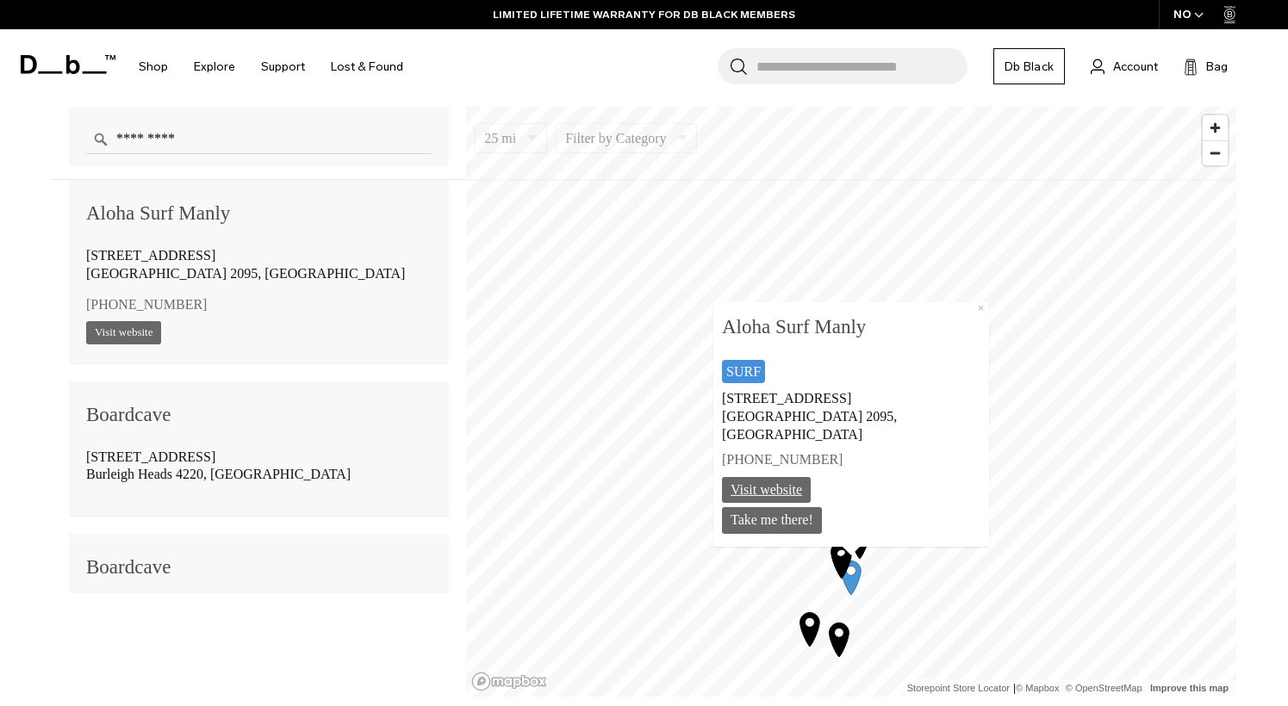
click at [811, 478] on link "Visit website" at bounding box center [766, 489] width 89 height 27
click at [829, 566] on icon "Map marker" at bounding box center [840, 558] width 43 height 43
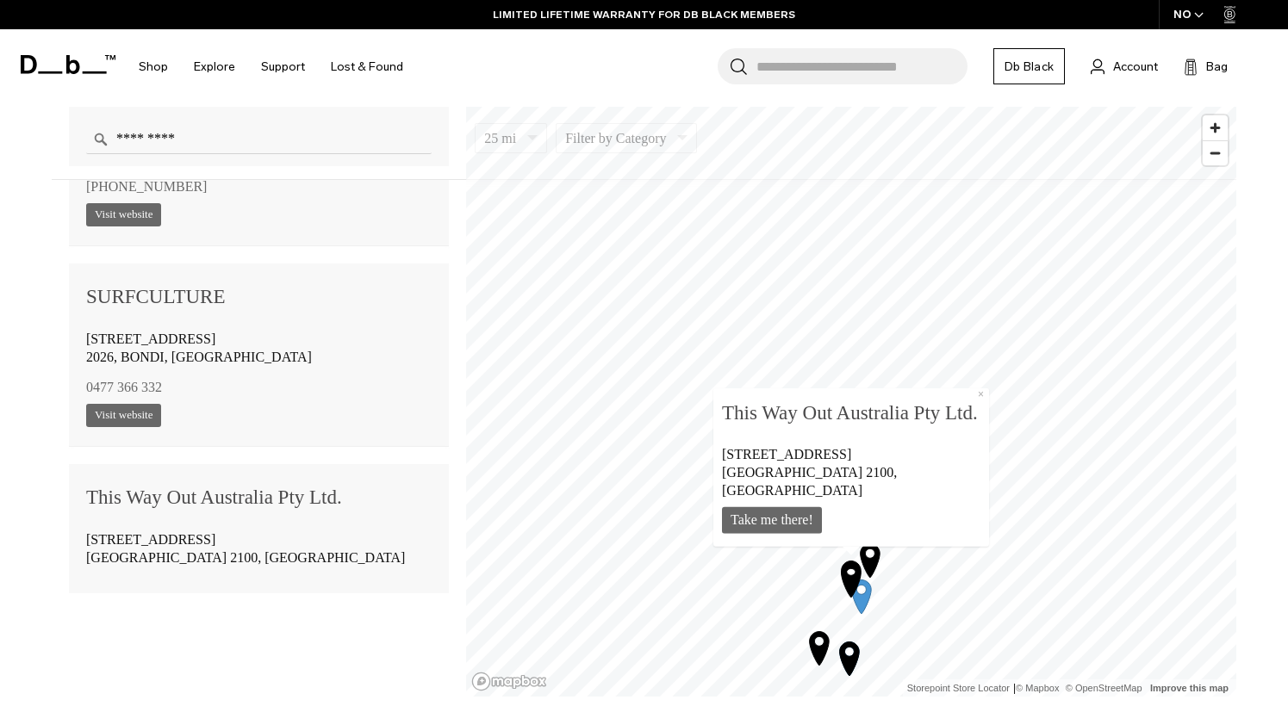
click at [868, 605] on icon "Map marker" at bounding box center [861, 596] width 43 height 43
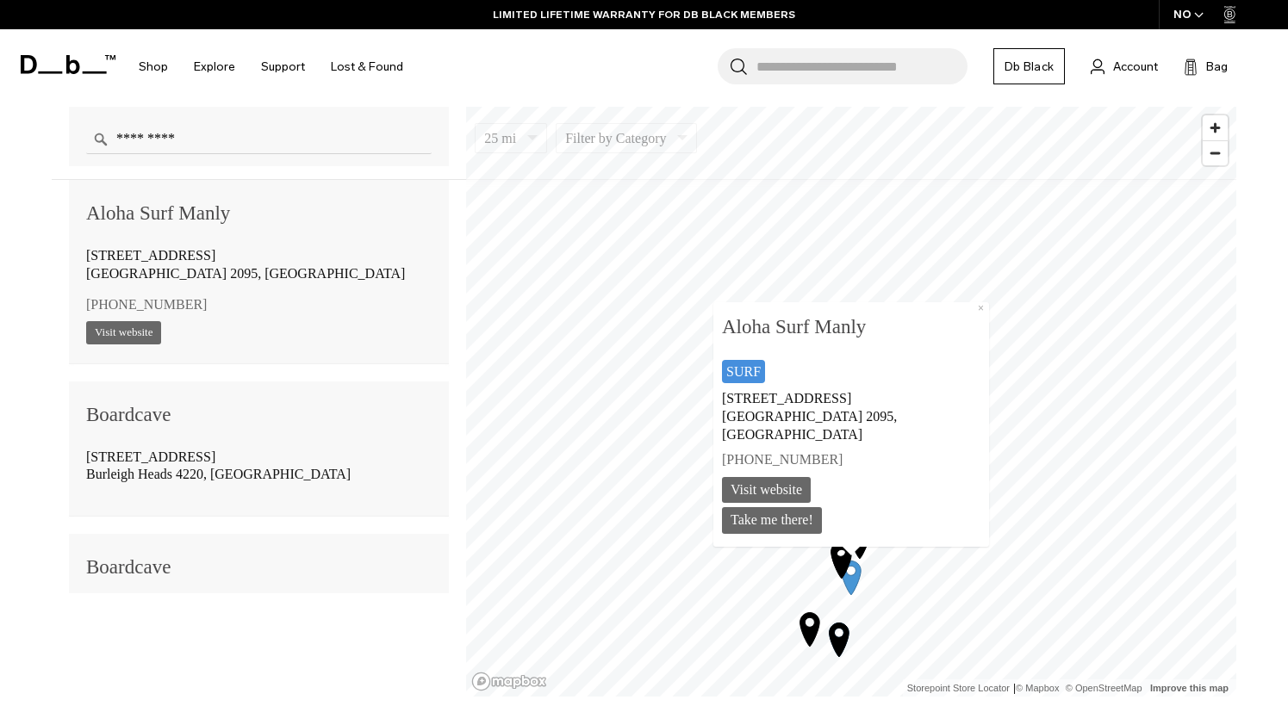
click at [851, 646] on icon "Map marker" at bounding box center [838, 639] width 43 height 43
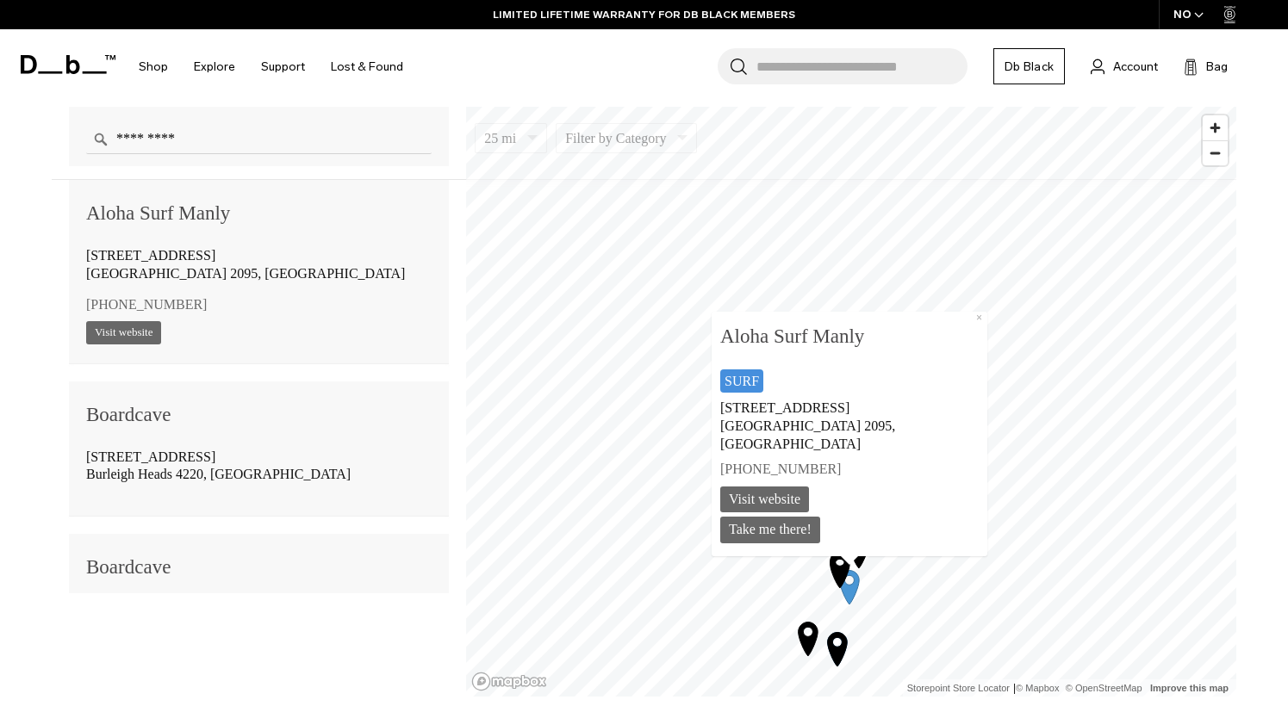
click at [841, 645] on icon "Map marker" at bounding box center [838, 649] width 20 height 34
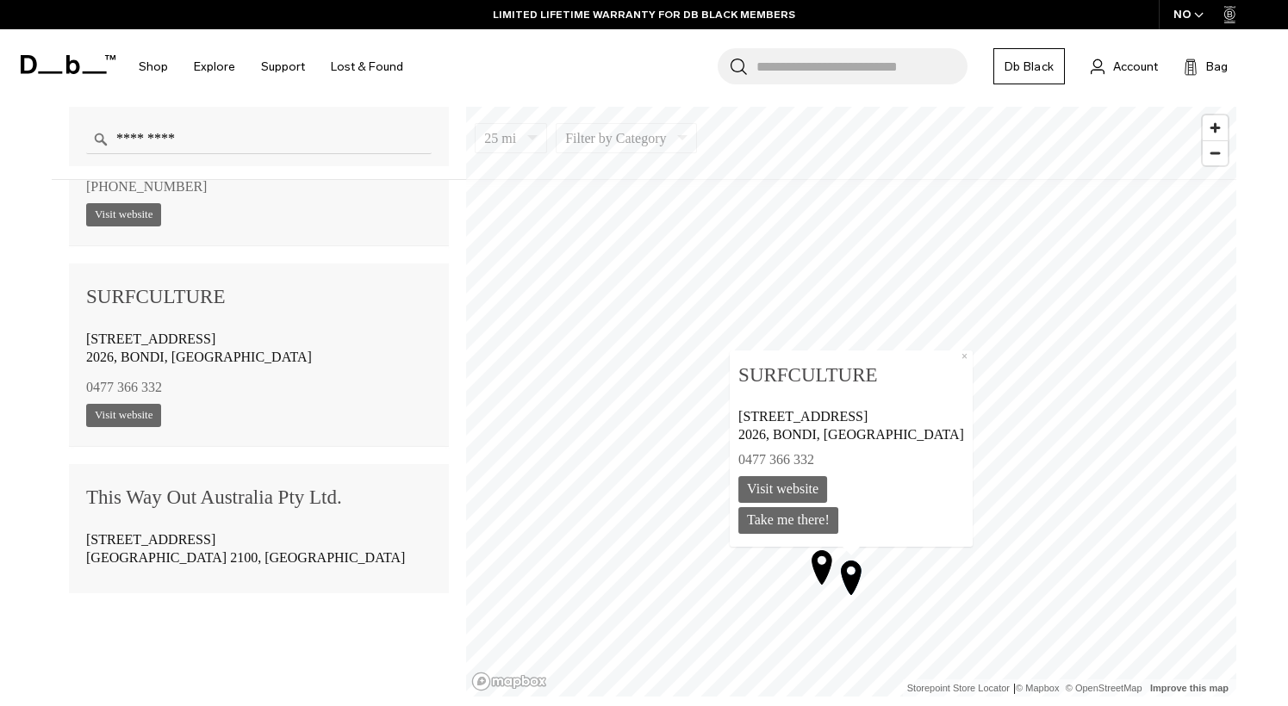
click at [825, 573] on icon "Map marker" at bounding box center [822, 567] width 20 height 34
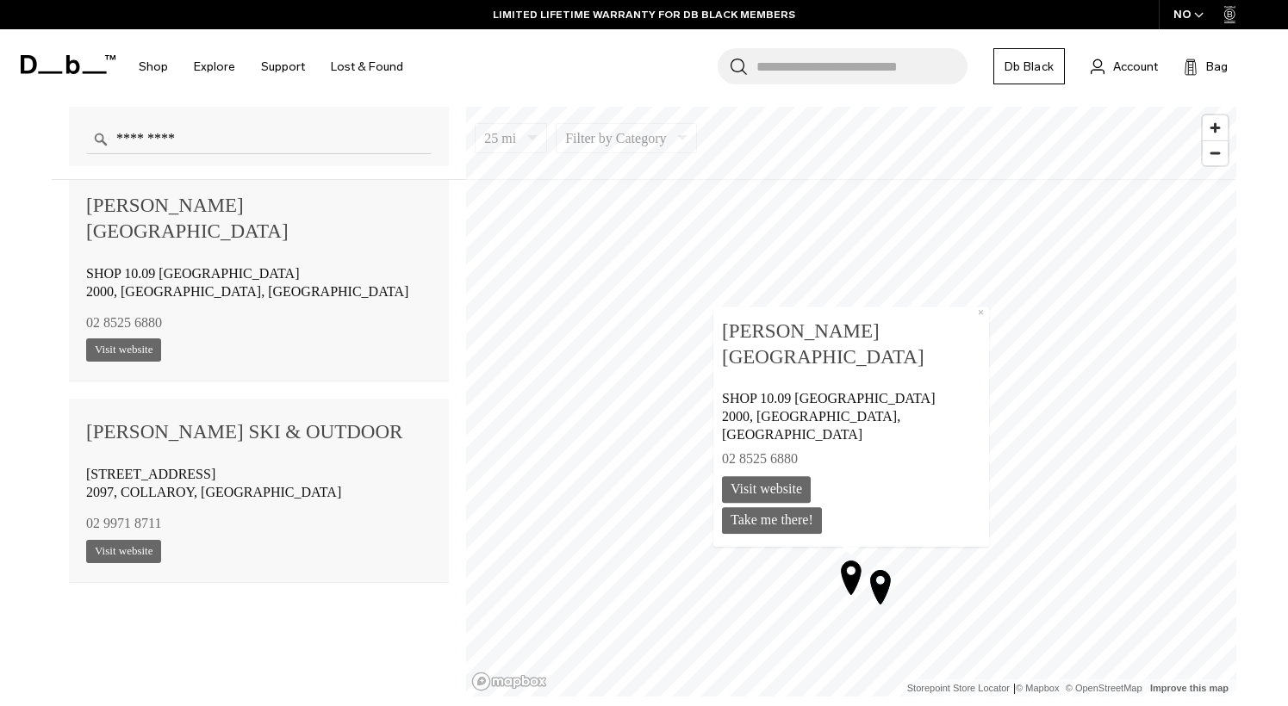
click at [886, 575] on icon "Map marker" at bounding box center [881, 587] width 20 height 34
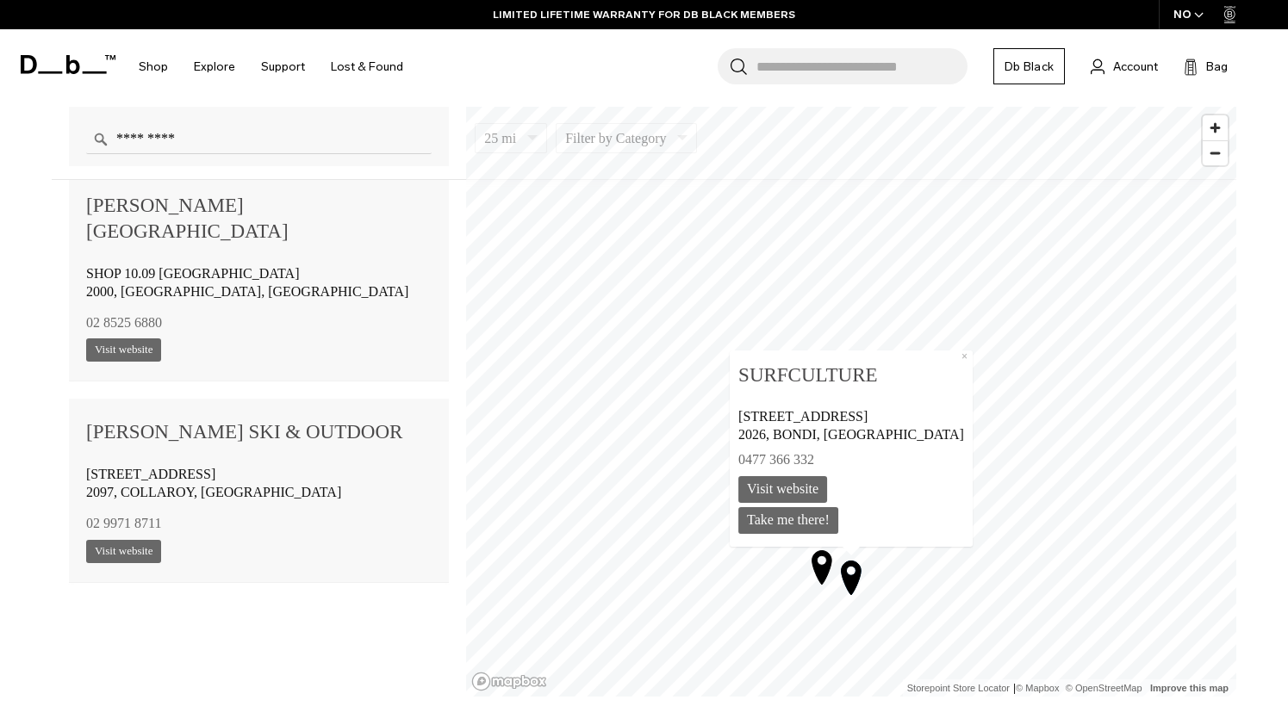
scroll to position [5011, 0]
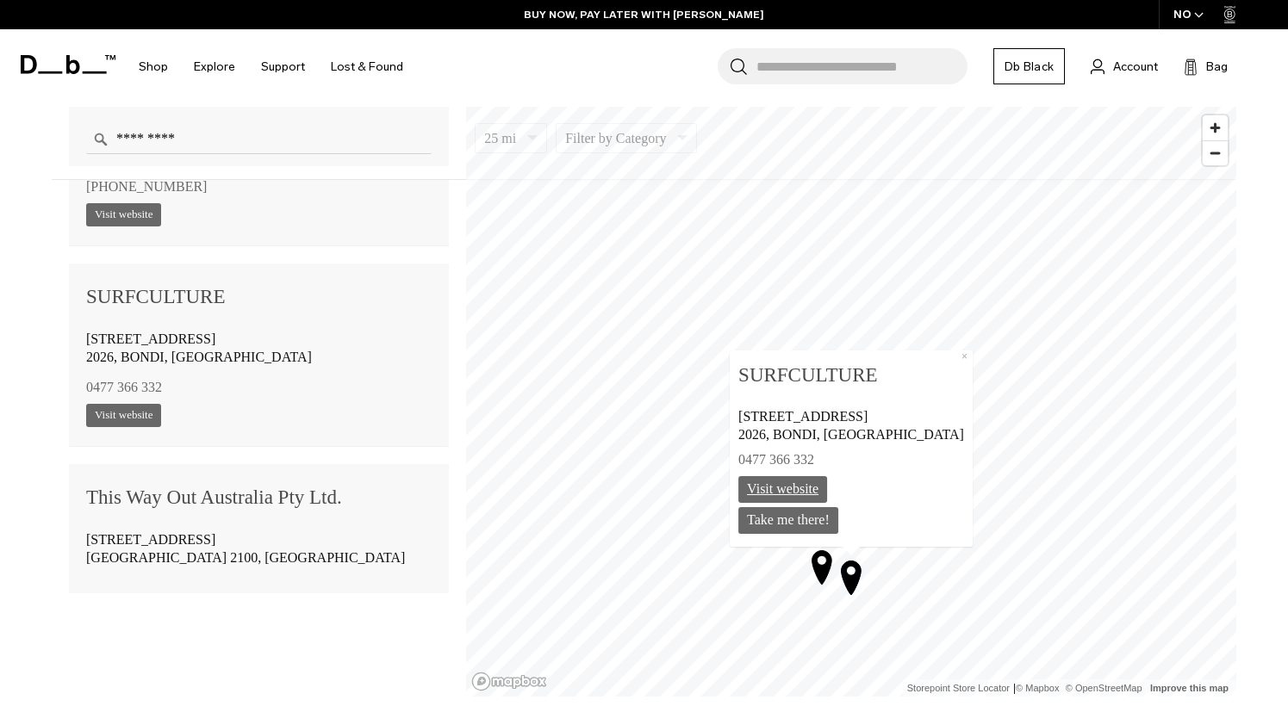
click at [827, 488] on link "Visit website" at bounding box center [782, 489] width 89 height 27
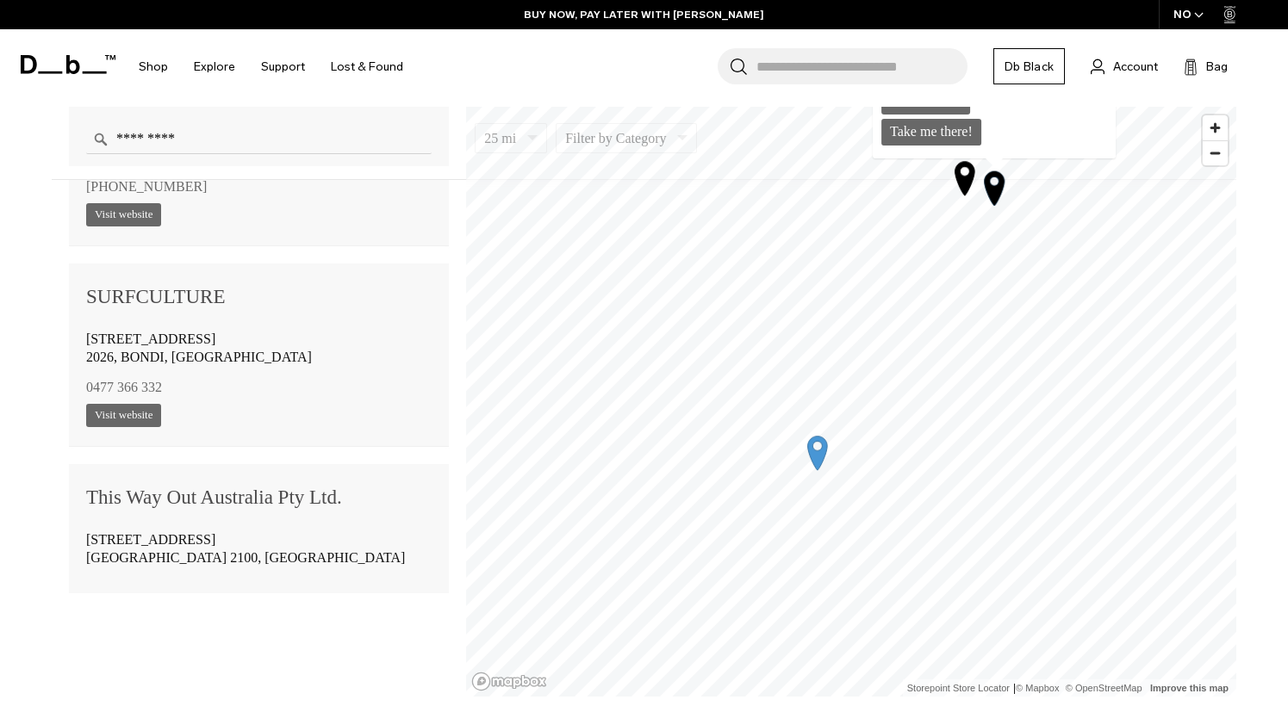
click at [836, 107] on div "1 2 3 4 5 6 7 8 9 10 11 12 13 14 15 16 17 18 19 20 21 22 23 24 25 26 27" at bounding box center [851, 107] width 770 height 0
click at [825, 443] on icon "Map marker" at bounding box center [821, 448] width 20 height 34
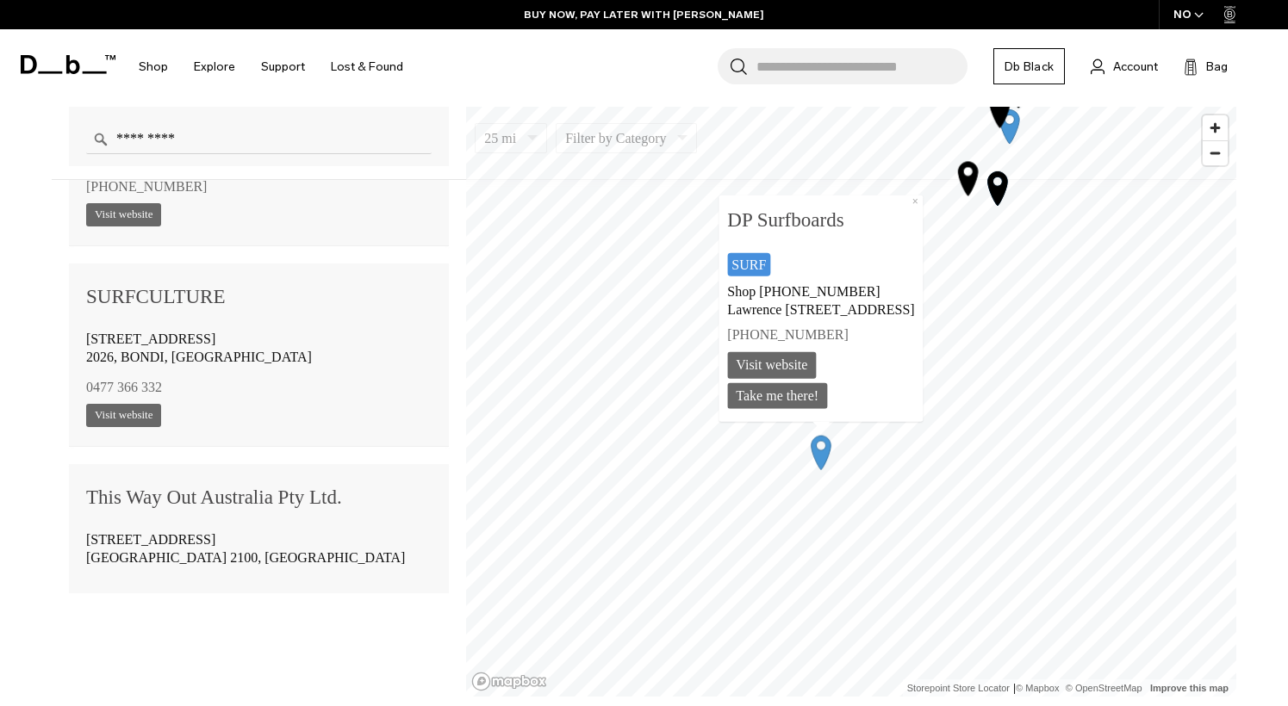
scroll to position [1202, 0]
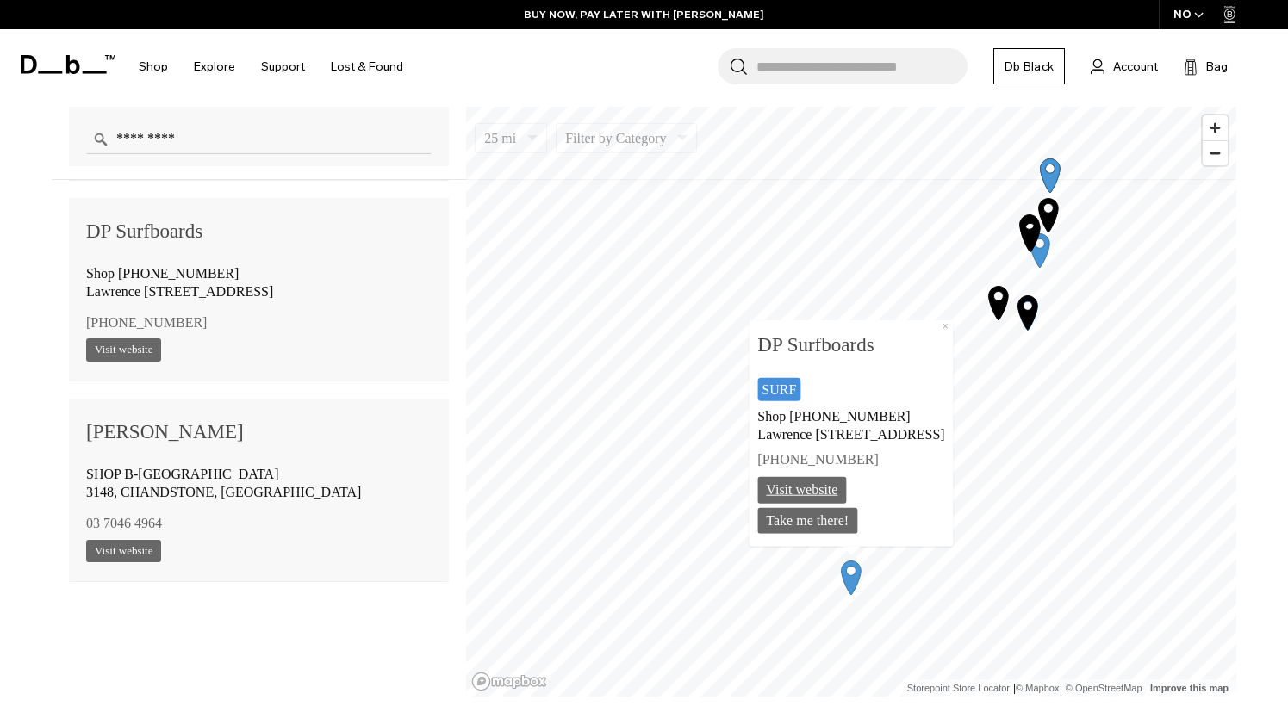
click at [788, 490] on link "Visit website" at bounding box center [802, 489] width 89 height 27
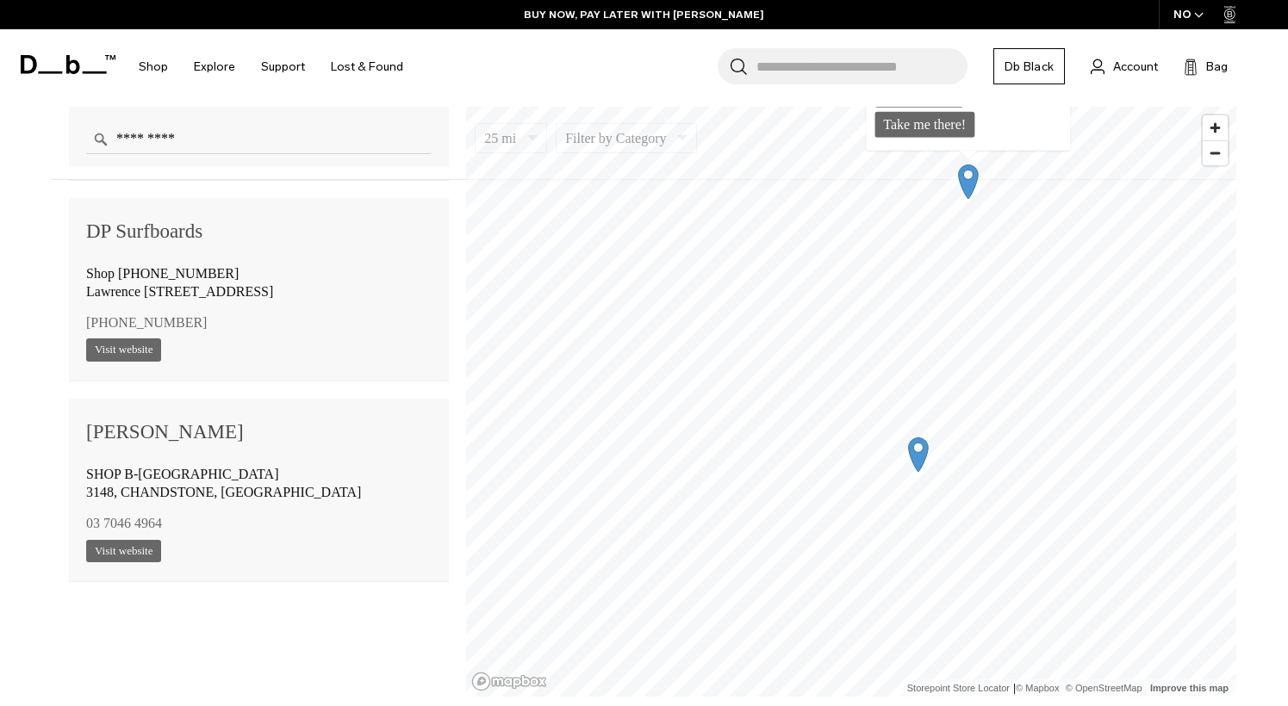
click at [936, 464] on icon "Map marker" at bounding box center [918, 453] width 43 height 43
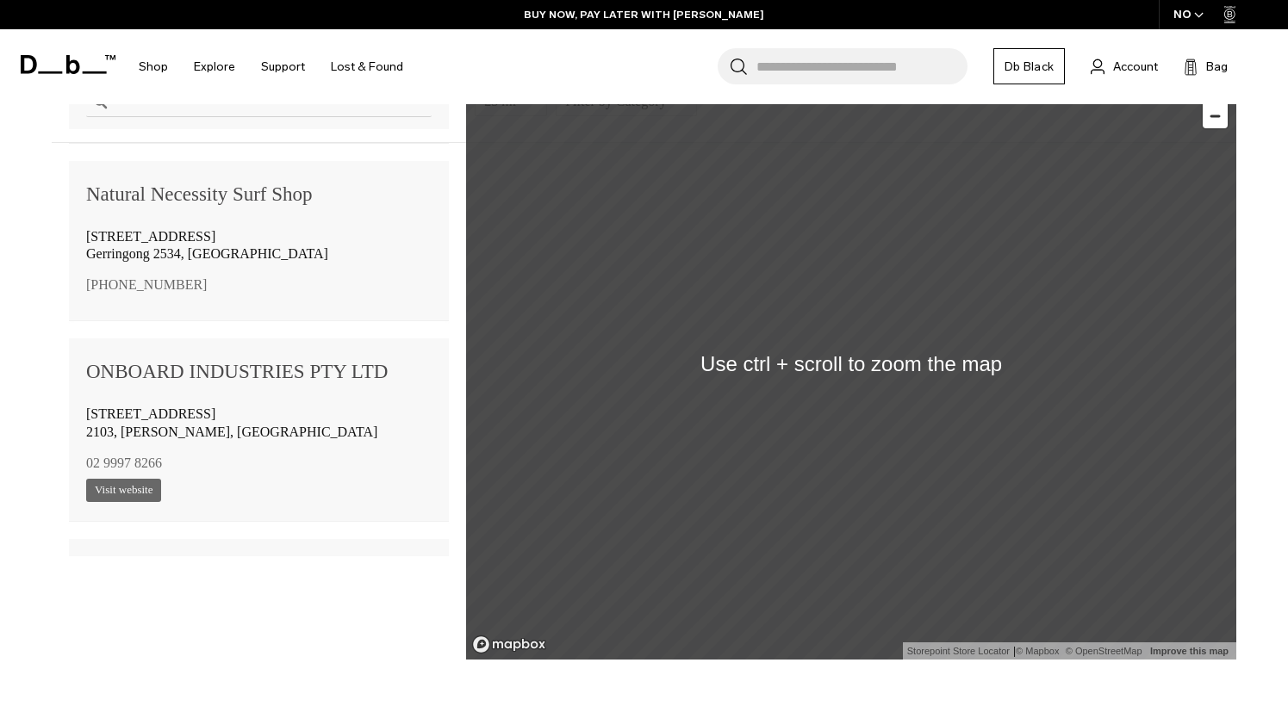
scroll to position [1206, 0]
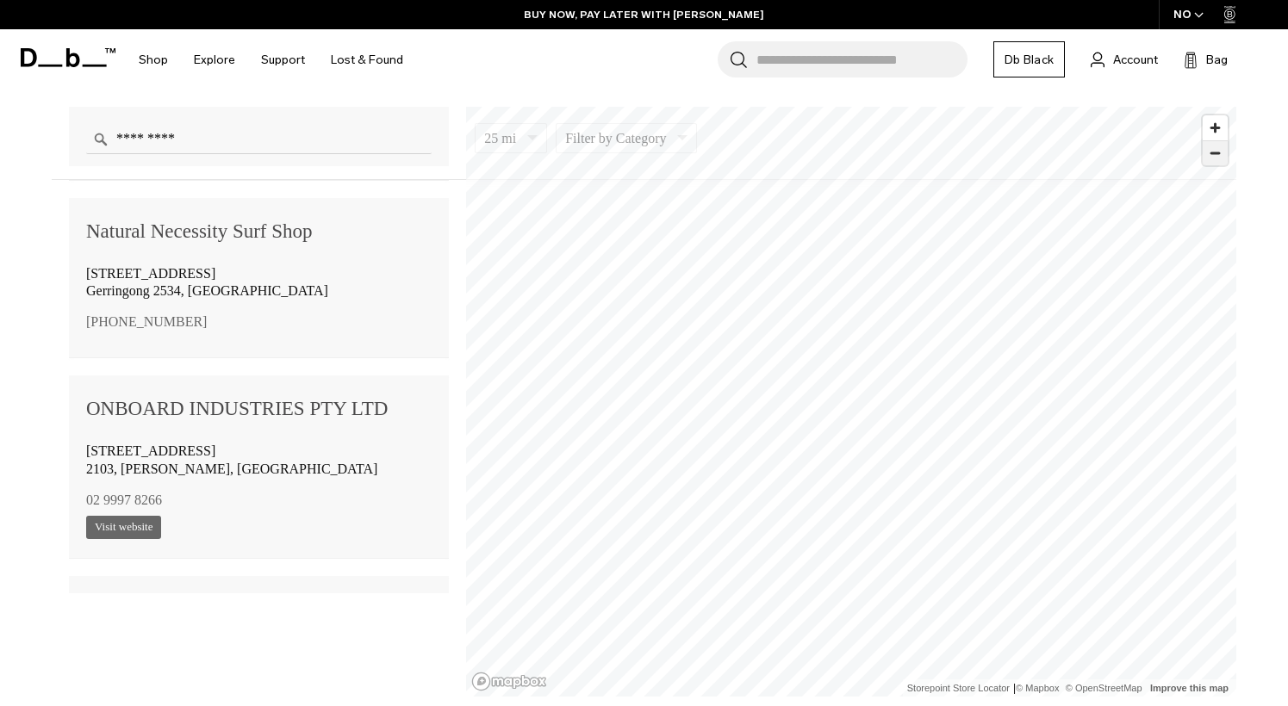
click at [1224, 154] on span "Zoom out" at bounding box center [1215, 153] width 25 height 24
click at [1221, 154] on span "Zoom out" at bounding box center [1215, 153] width 25 height 24
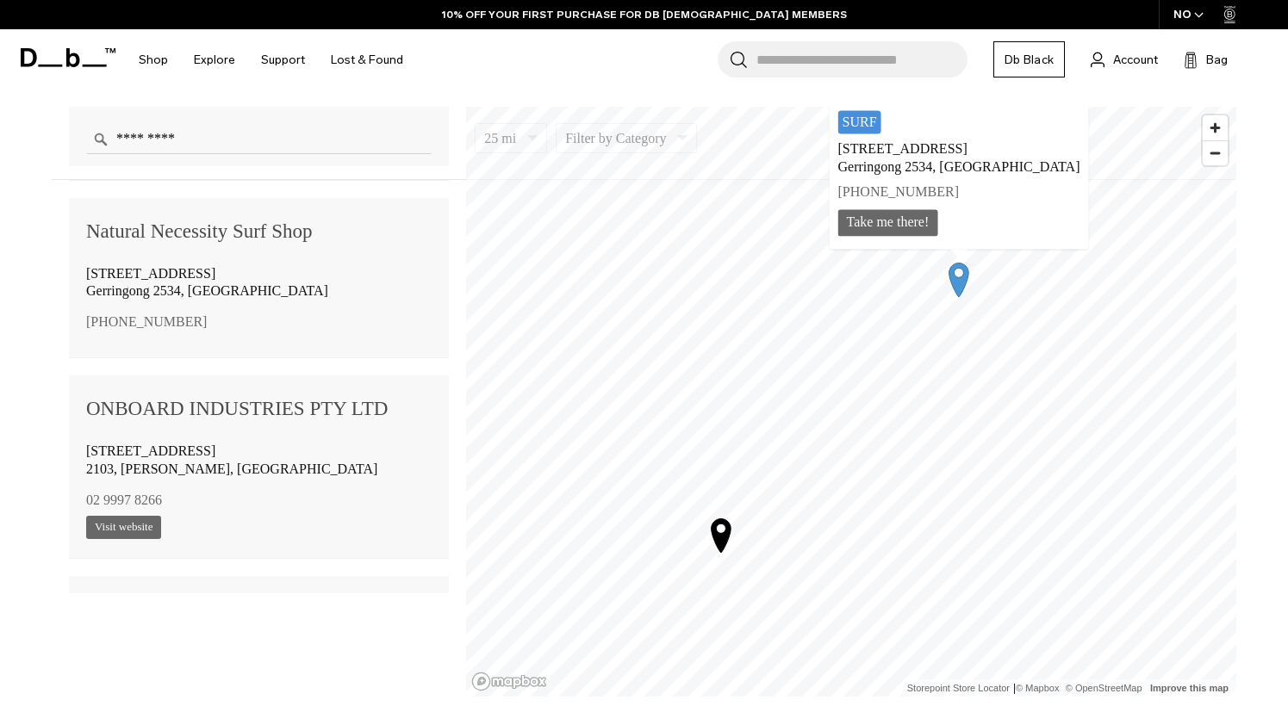
click at [726, 537] on icon "Map marker" at bounding box center [722, 536] width 20 height 34
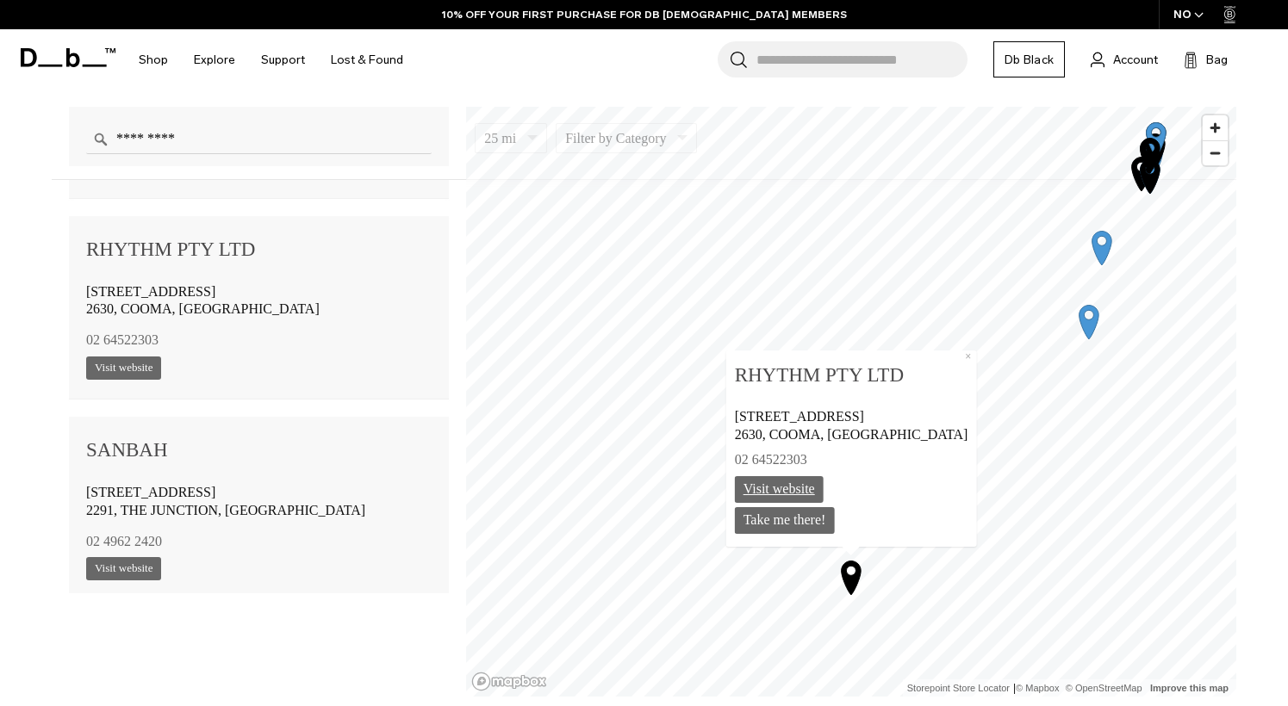
click at [824, 494] on link "Visit website" at bounding box center [779, 489] width 89 height 27
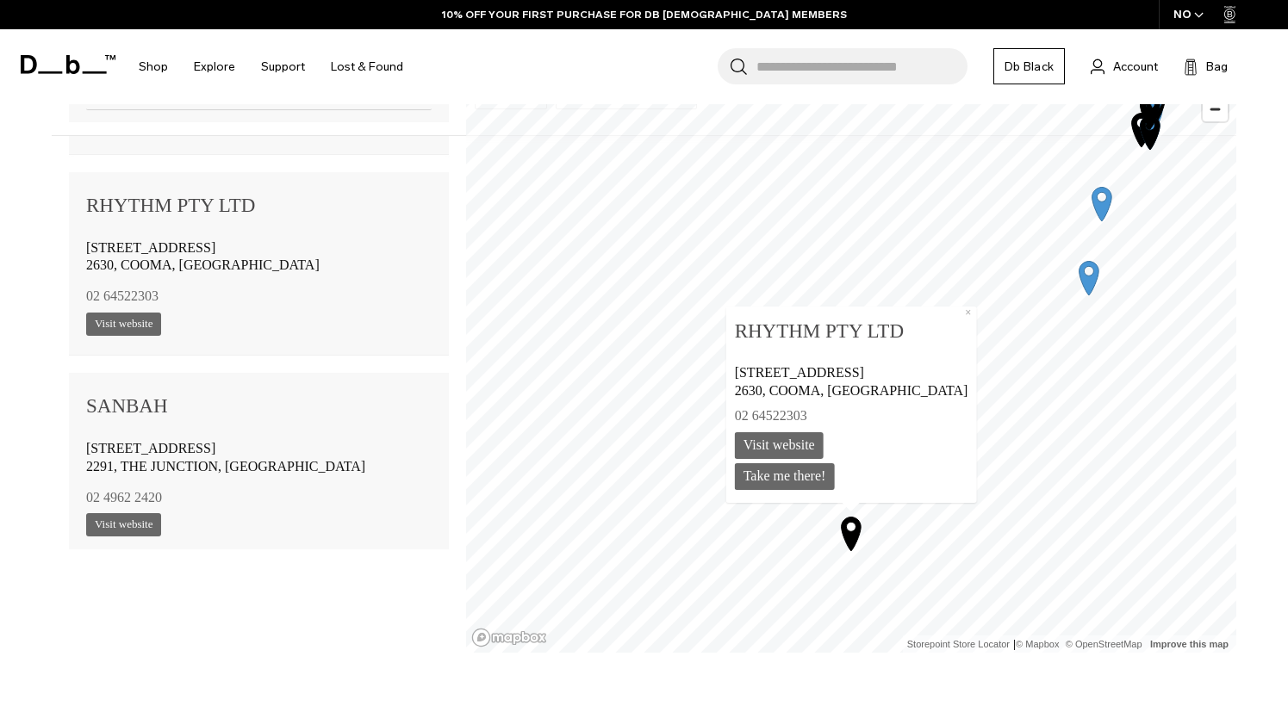
scroll to position [1206, 0]
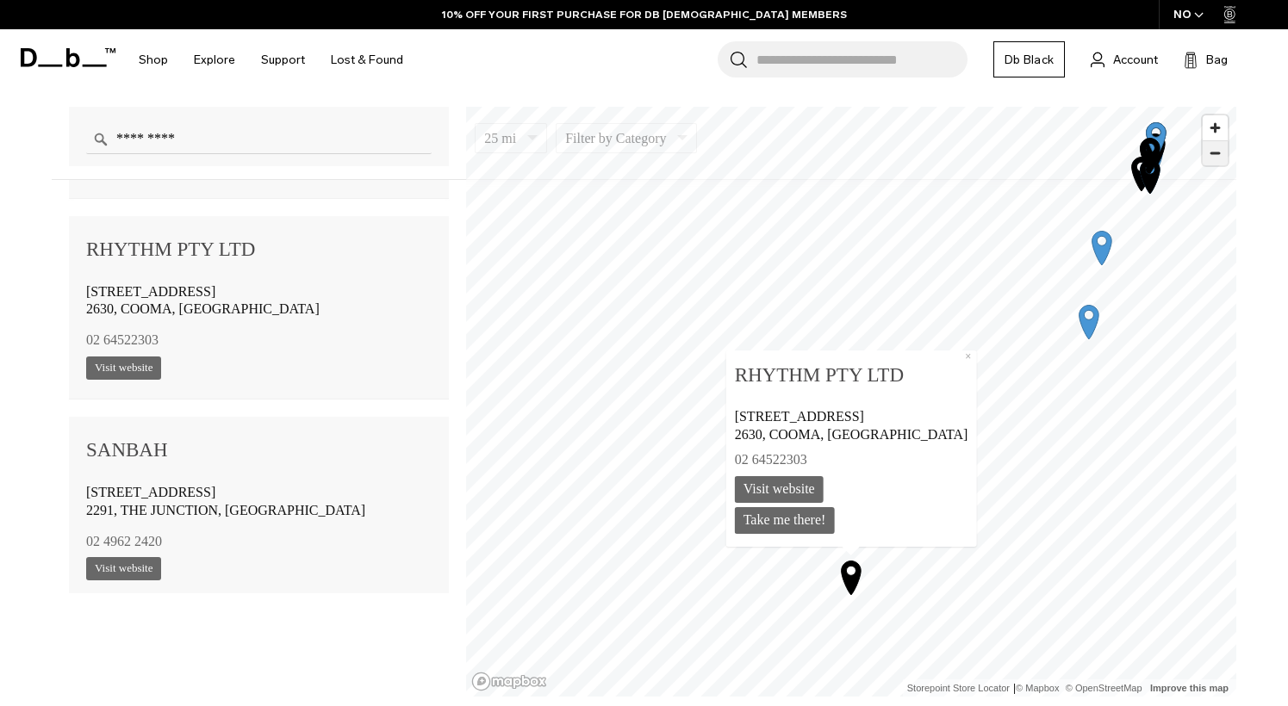
click at [1221, 160] on span "Zoom out" at bounding box center [1215, 153] width 25 height 24
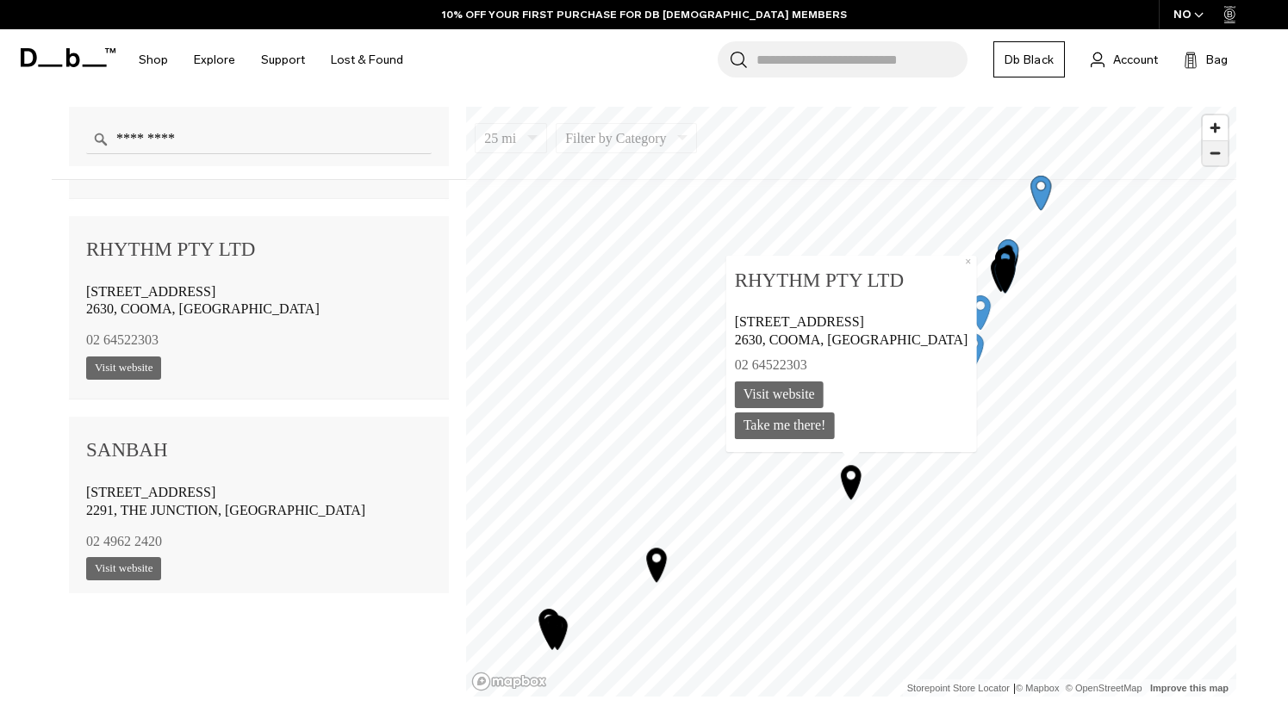
click at [1217, 158] on span "Zoom out" at bounding box center [1215, 153] width 25 height 24
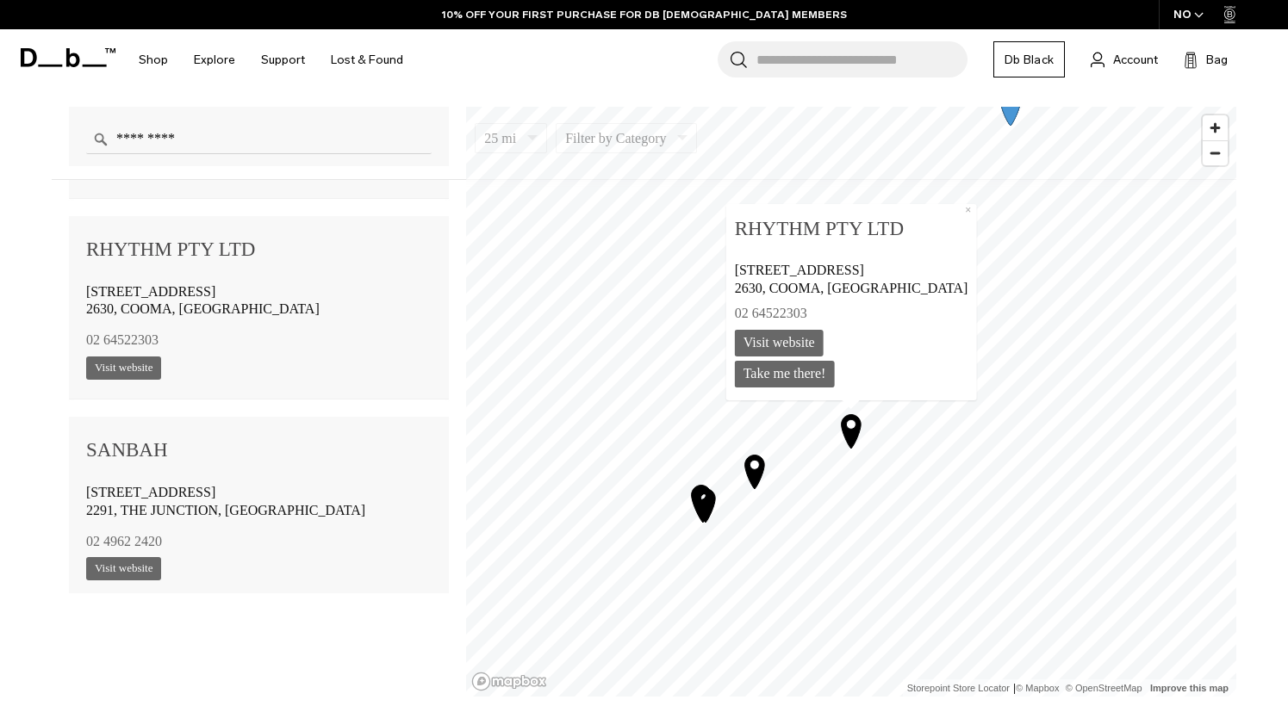
click at [746, 469] on icon "Map marker" at bounding box center [755, 472] width 20 height 34
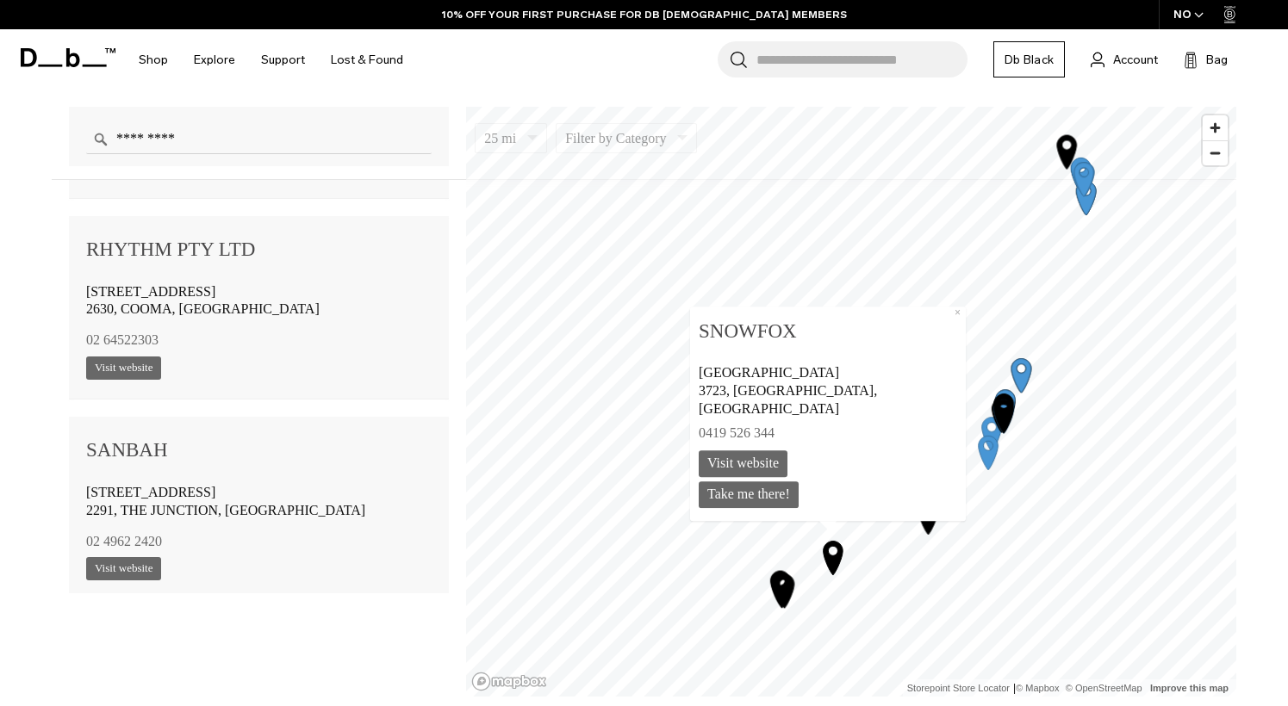
scroll to position [3817, 0]
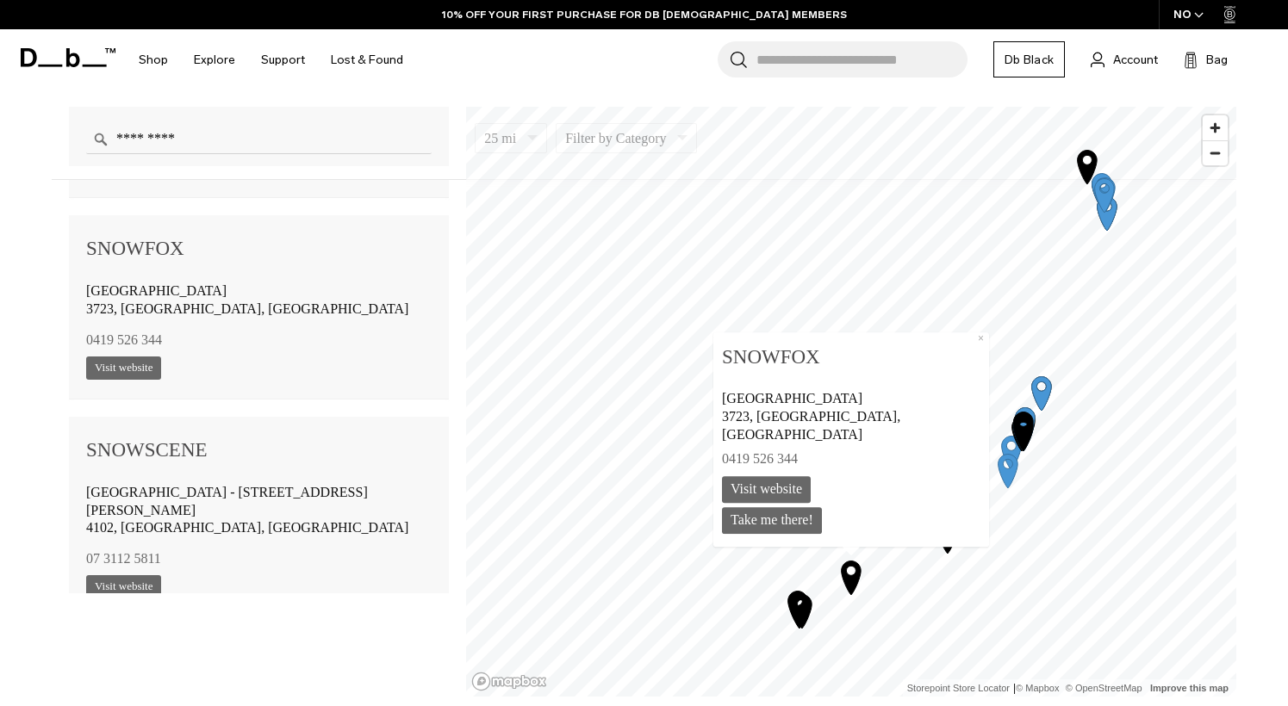
click at [801, 602] on icon "Map marker" at bounding box center [797, 607] width 43 height 43
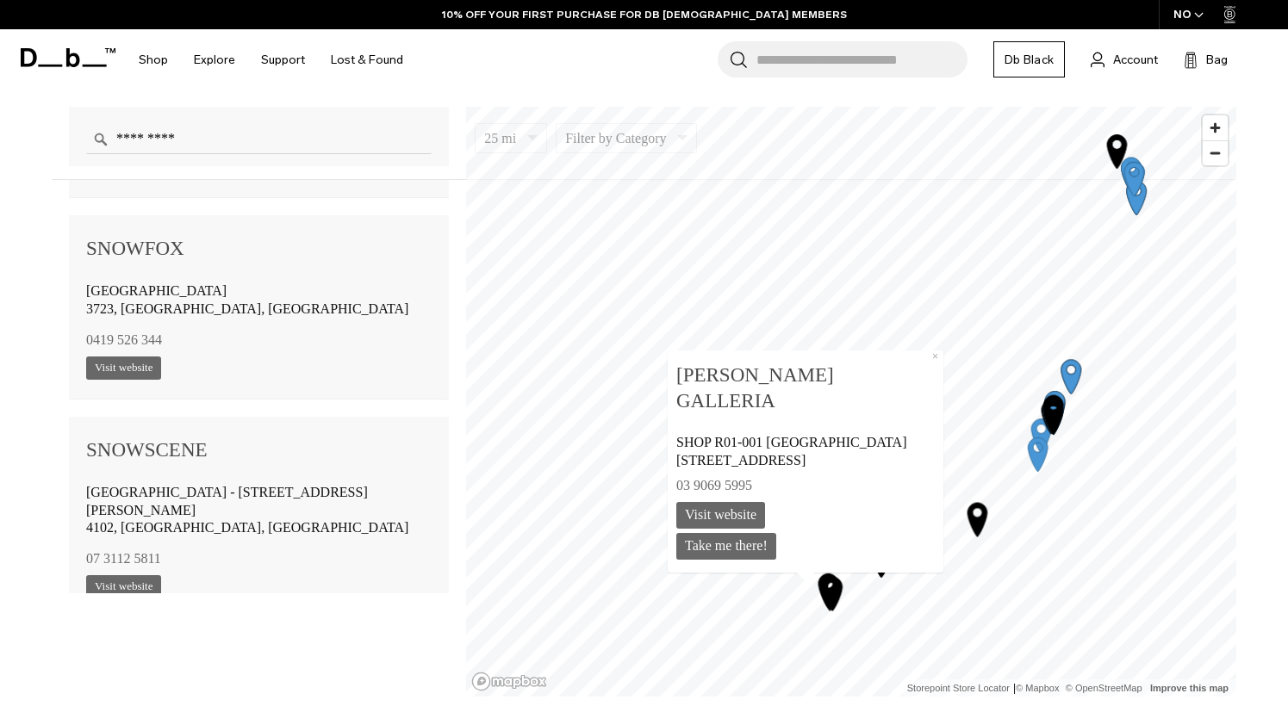
scroll to position [1604, 0]
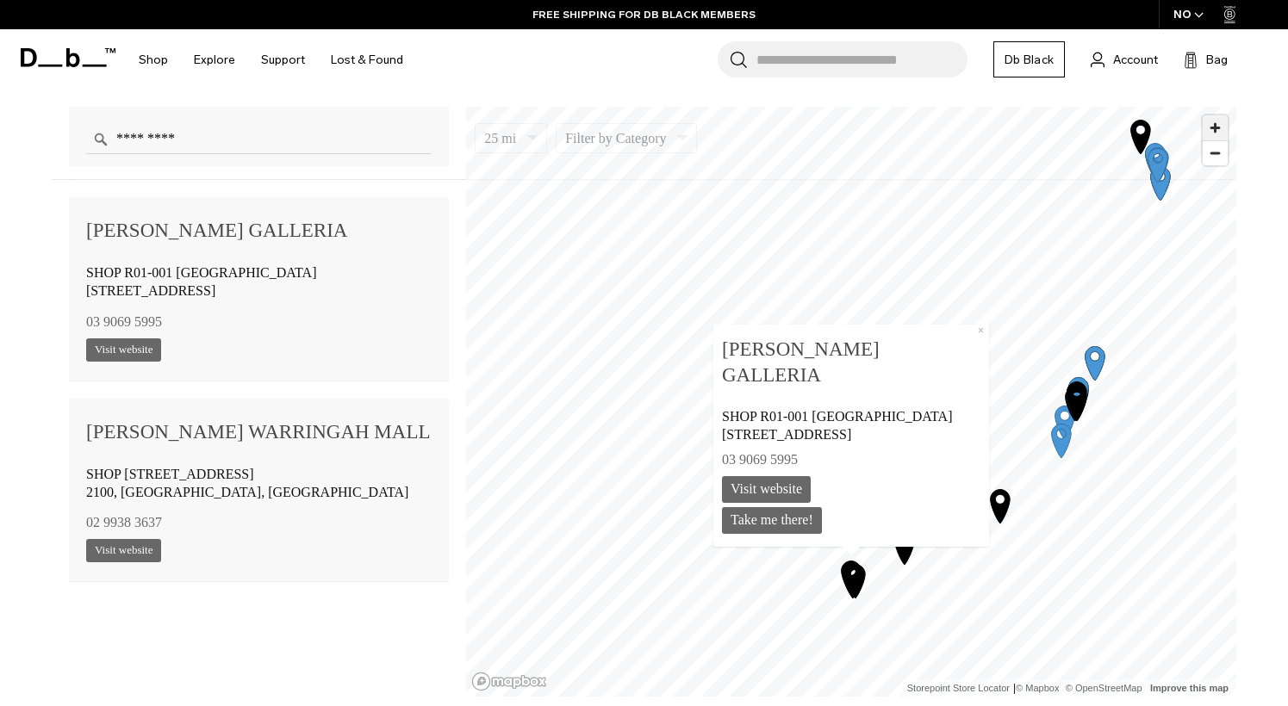
click at [1215, 132] on span "Zoom in" at bounding box center [1215, 127] width 25 height 25
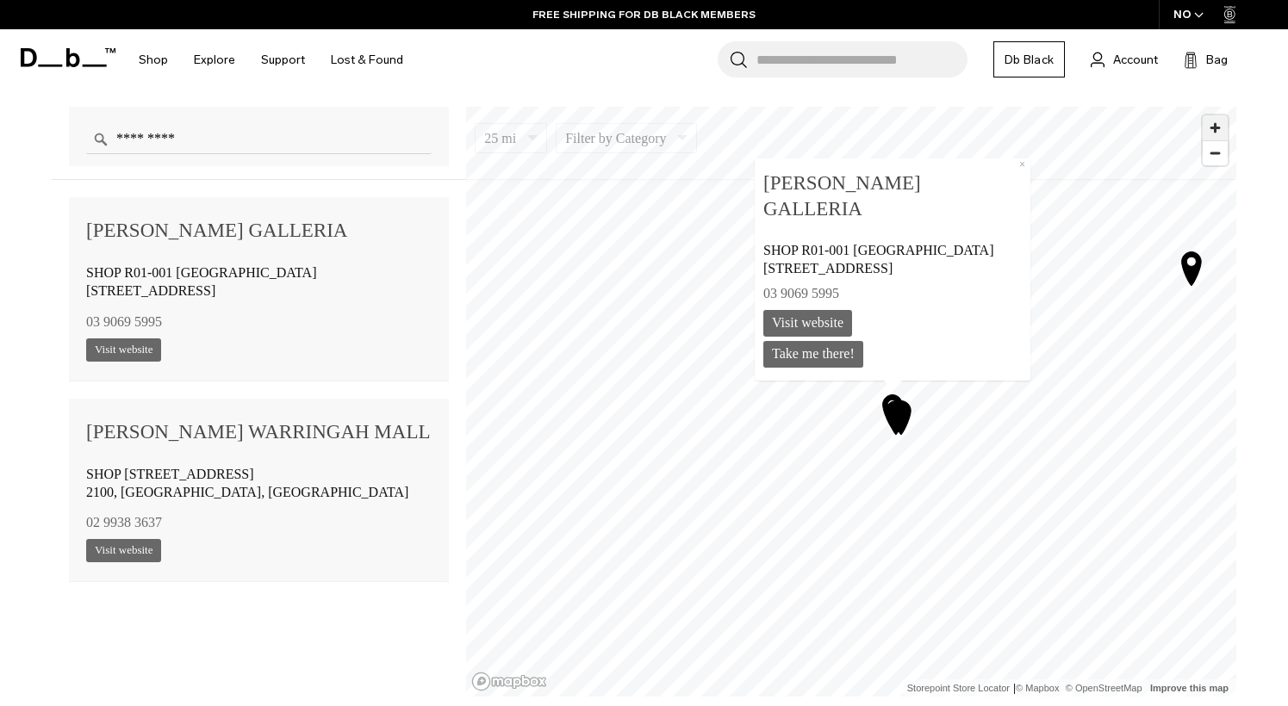
click at [1221, 118] on span "Zoom in" at bounding box center [1215, 127] width 25 height 25
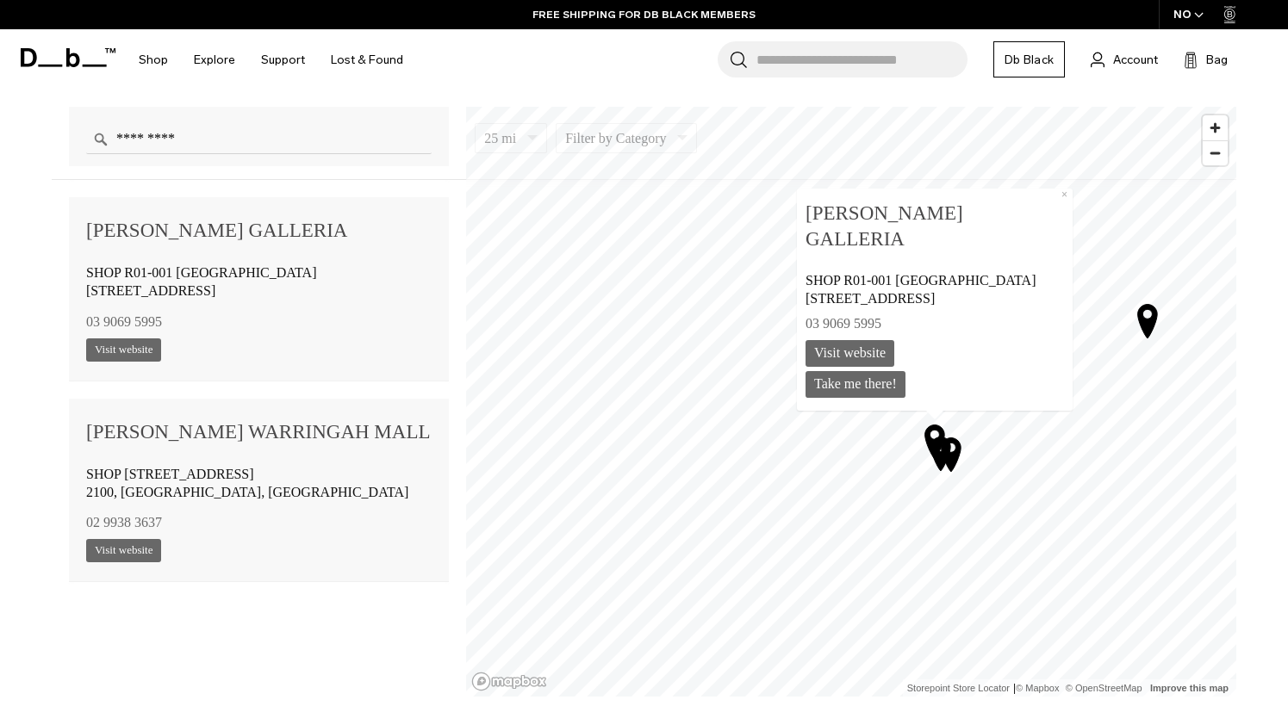
click at [962, 455] on icon "Map marker" at bounding box center [950, 453] width 43 height 43
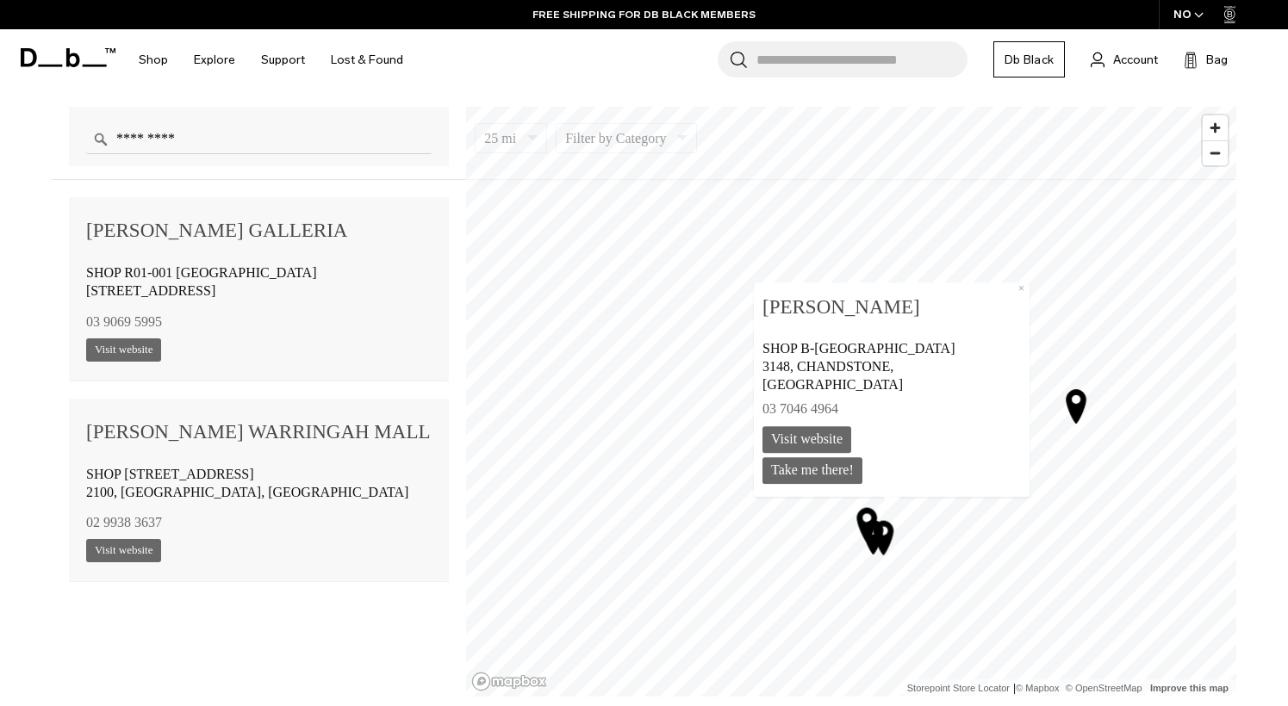
scroll to position [1402, 0]
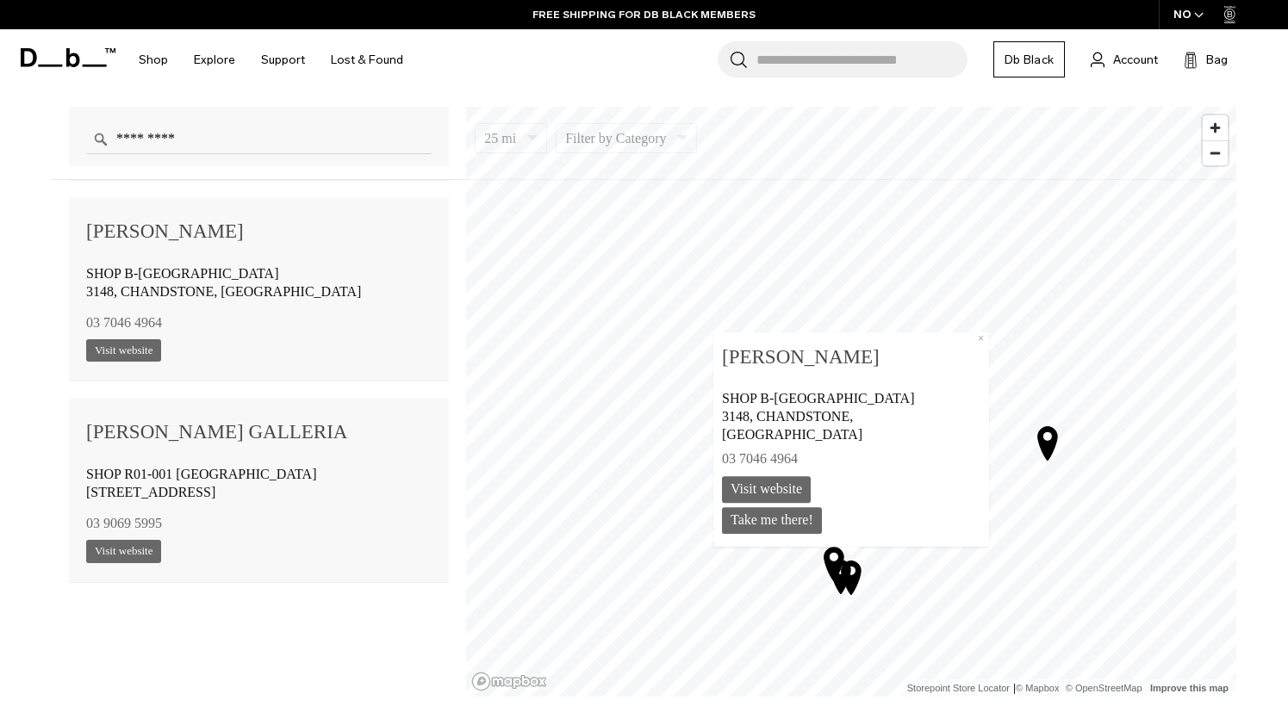
click at [838, 588] on icon "Map marker" at bounding box center [851, 577] width 43 height 43
click at [841, 574] on icon "Map marker" at bounding box center [833, 560] width 43 height 43
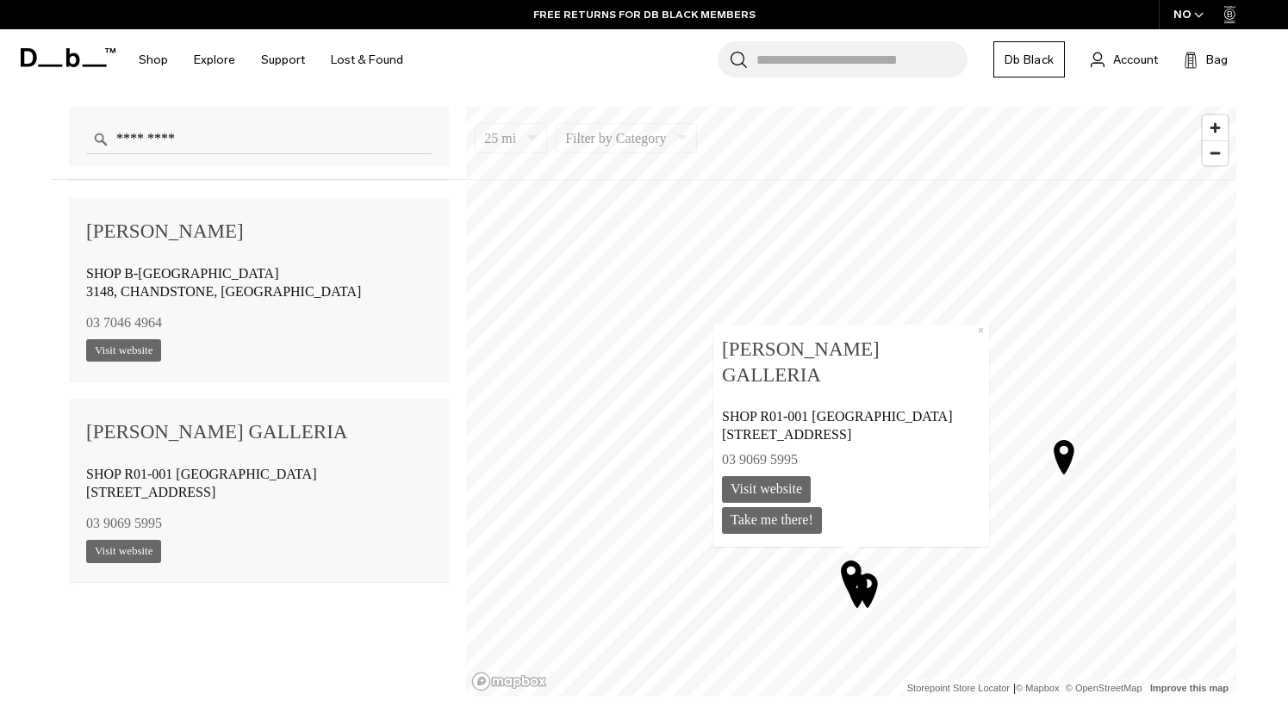
scroll to position [1604, 0]
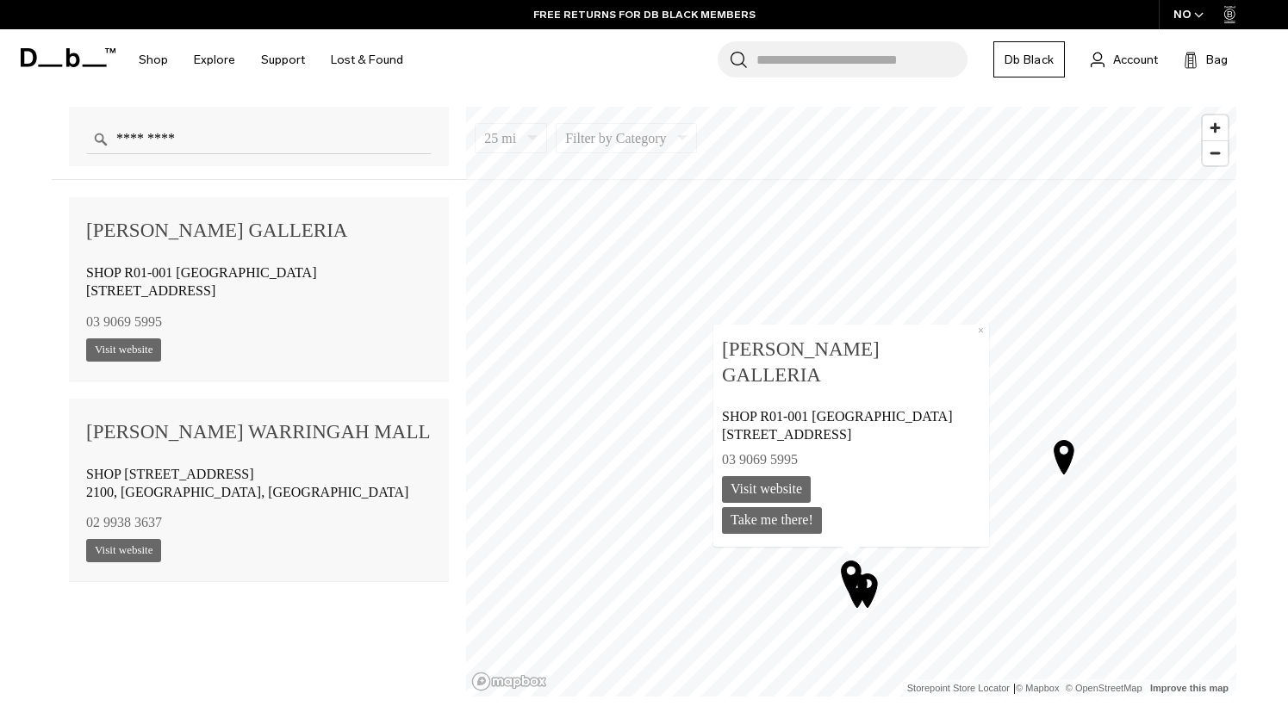
click at [838, 595] on icon "Map marker" at bounding box center [851, 577] width 43 height 43
click at [852, 573] on icon "Map marker" at bounding box center [851, 577] width 43 height 43
click at [836, 557] on icon "Map marker" at bounding box center [851, 577] width 43 height 43
click at [1220, 127] on span "Zoom in" at bounding box center [1215, 127] width 25 height 25
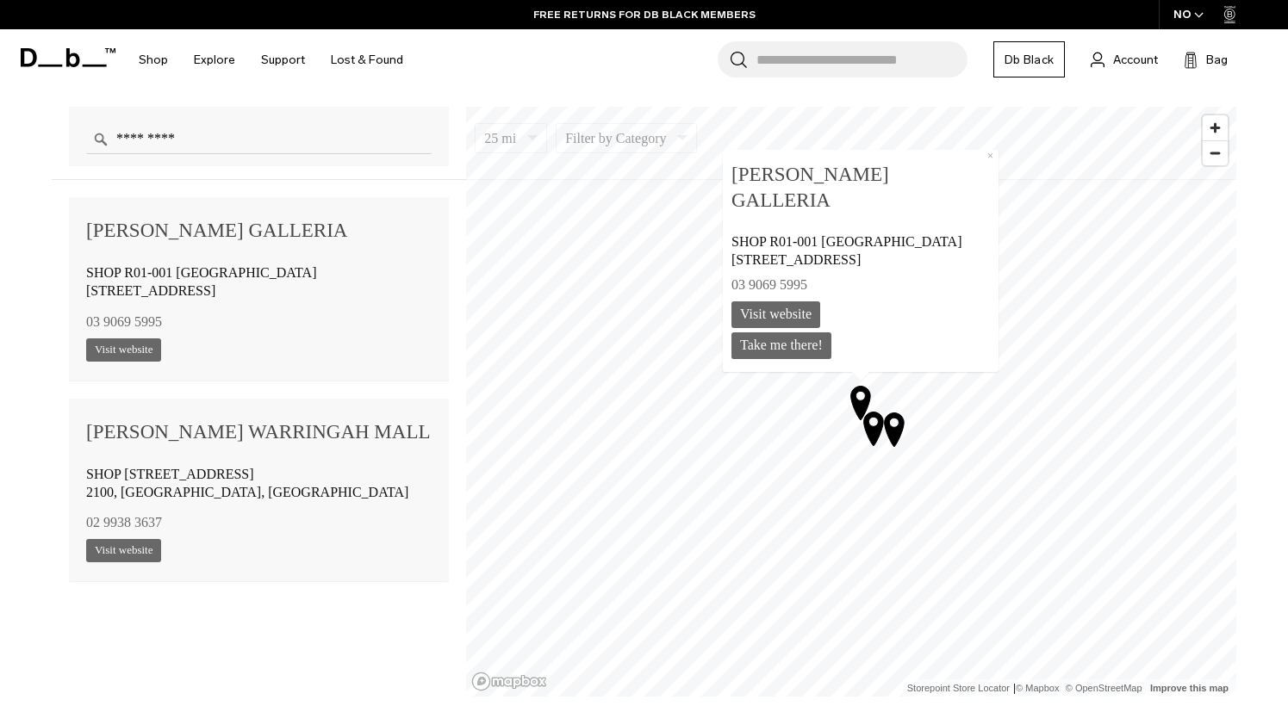
click at [871, 444] on icon "Map marker" at bounding box center [873, 428] width 43 height 43
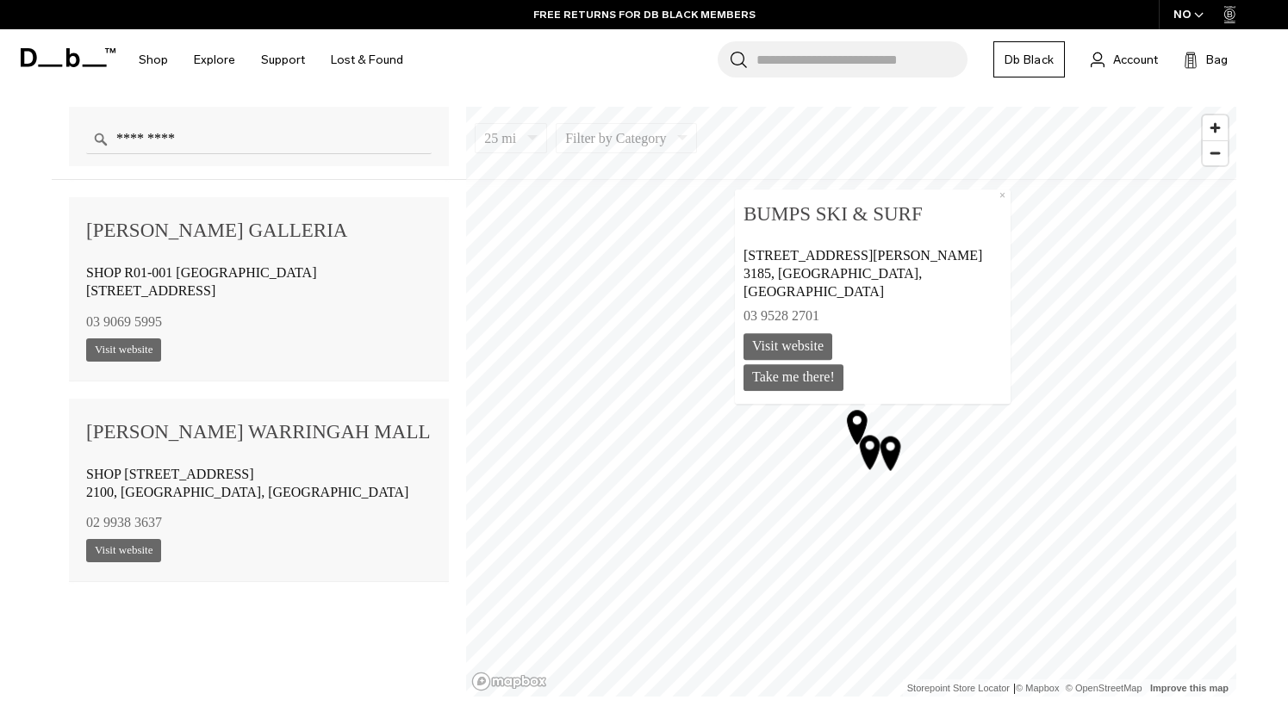
scroll to position [749, 0]
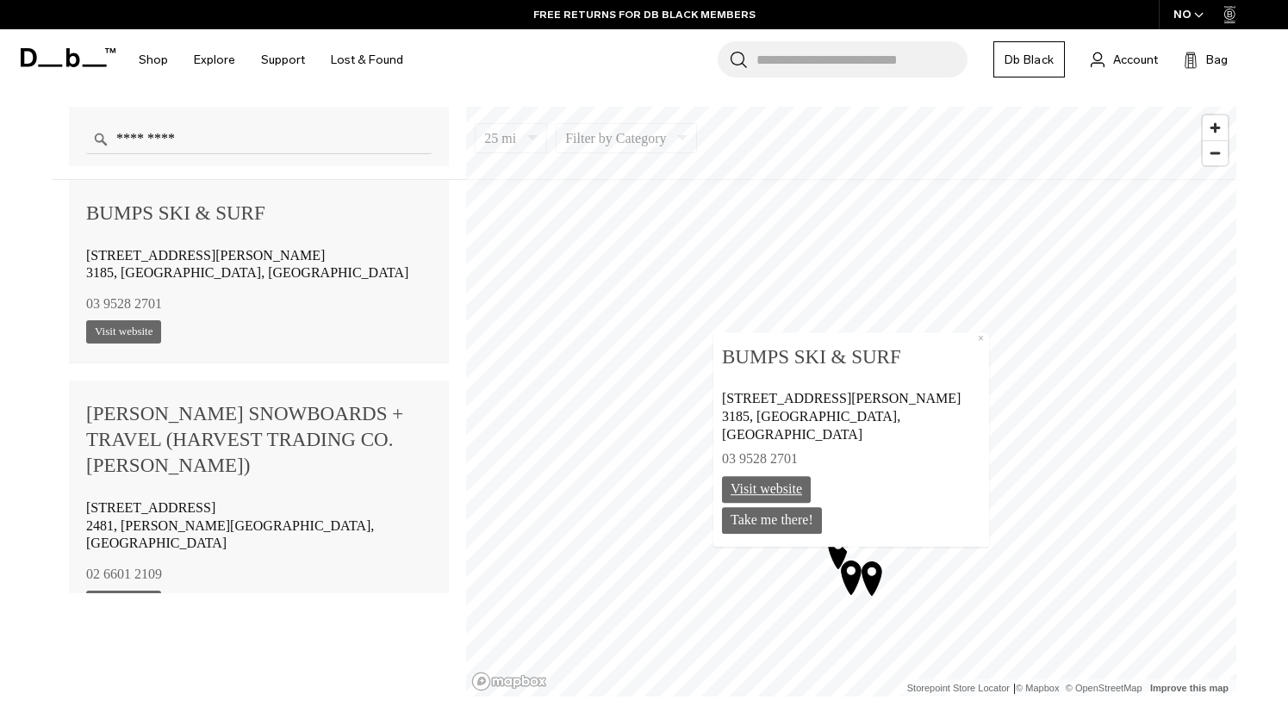
click at [789, 485] on link "Visit website" at bounding box center [766, 489] width 89 height 27
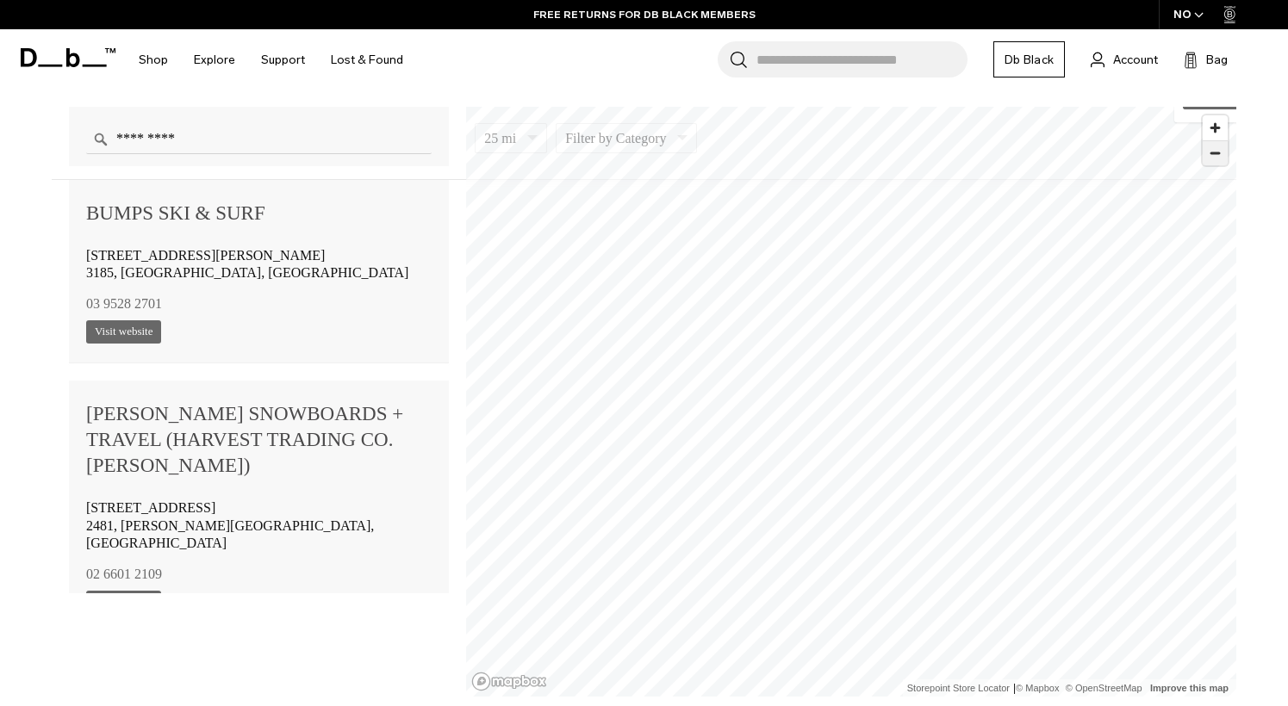
click at [1224, 151] on span "Zoom out" at bounding box center [1215, 153] width 25 height 24
click at [1217, 158] on span "Zoom out" at bounding box center [1215, 153] width 25 height 24
click at [1227, 158] on span "Zoom out" at bounding box center [1215, 153] width 25 height 24
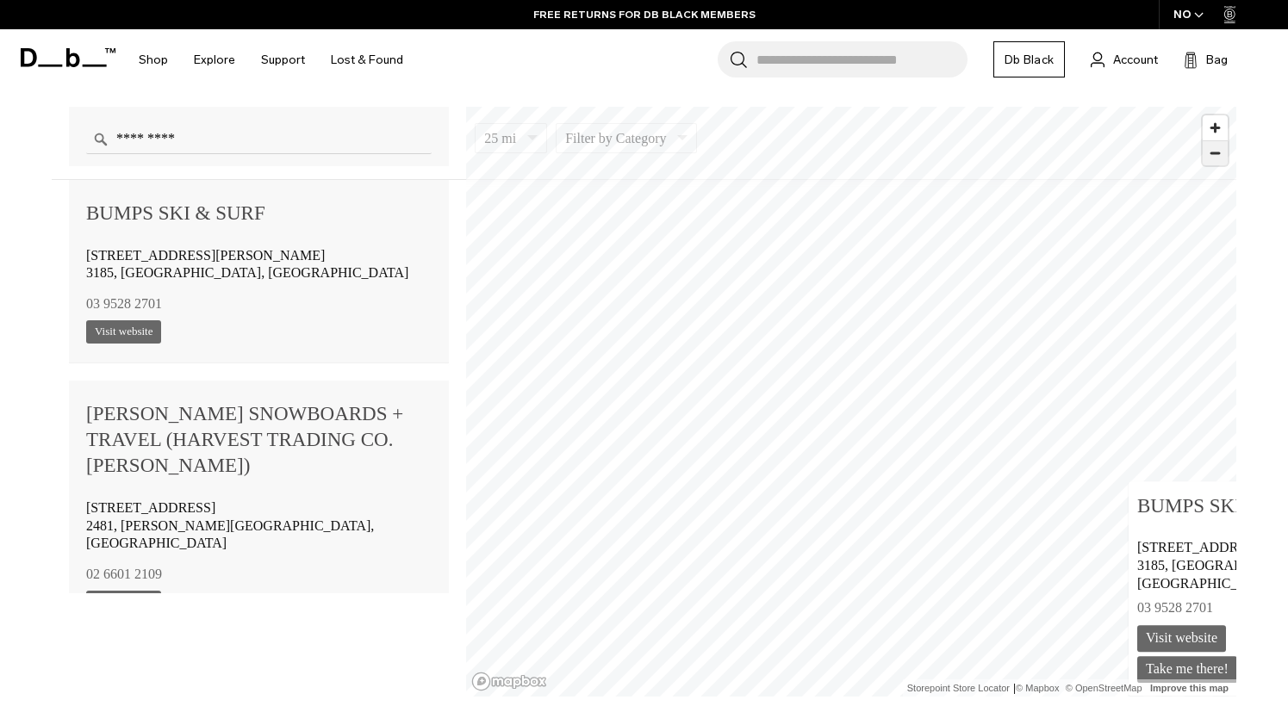
click at [1219, 155] on span "Zoom out" at bounding box center [1215, 153] width 25 height 24
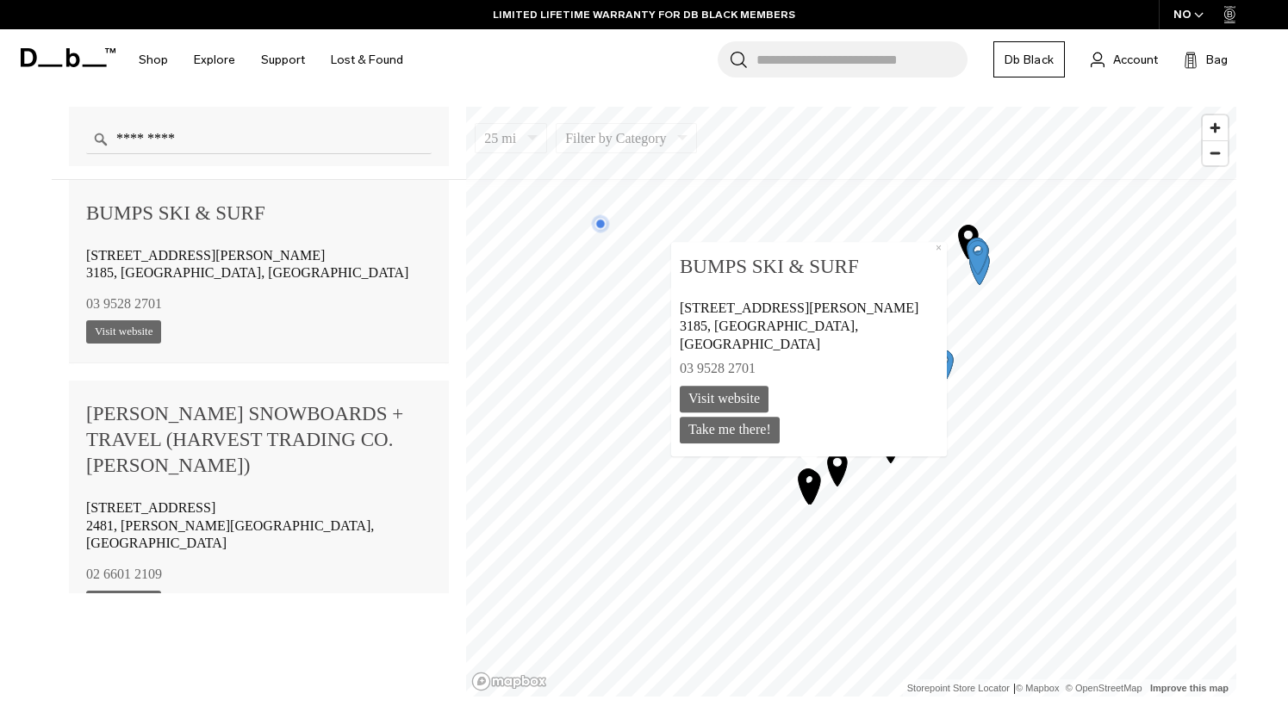
click at [934, 382] on icon "Map marker" at bounding box center [932, 385] width 43 height 43
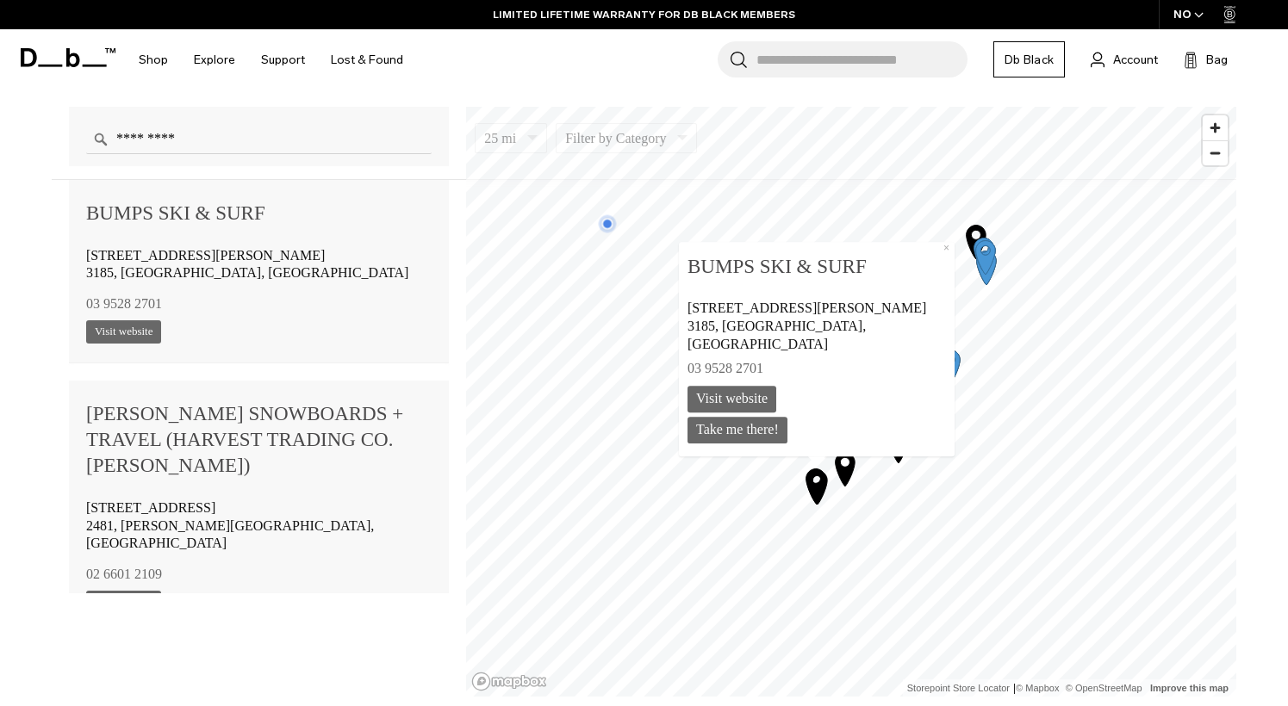
click at [945, 381] on icon "Map marker" at bounding box center [940, 385] width 43 height 43
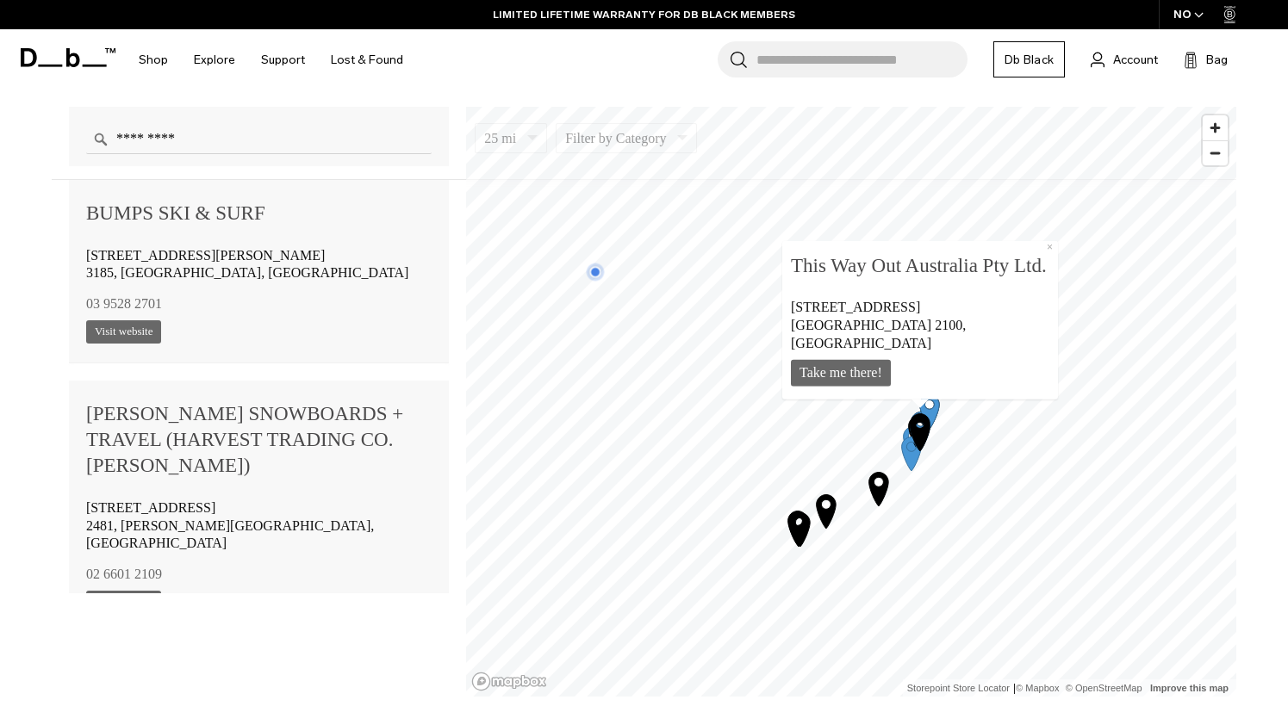
scroll to position [5011, 0]
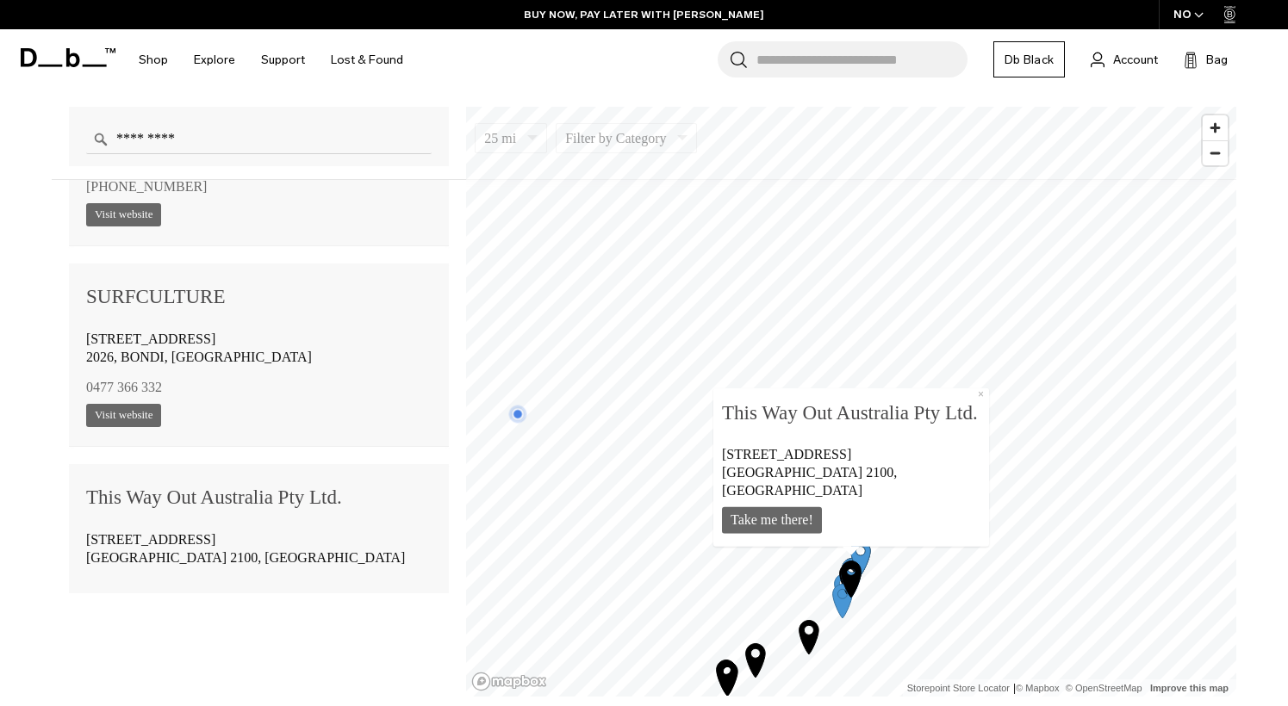
click at [818, 637] on icon "Map marker" at bounding box center [808, 636] width 43 height 43
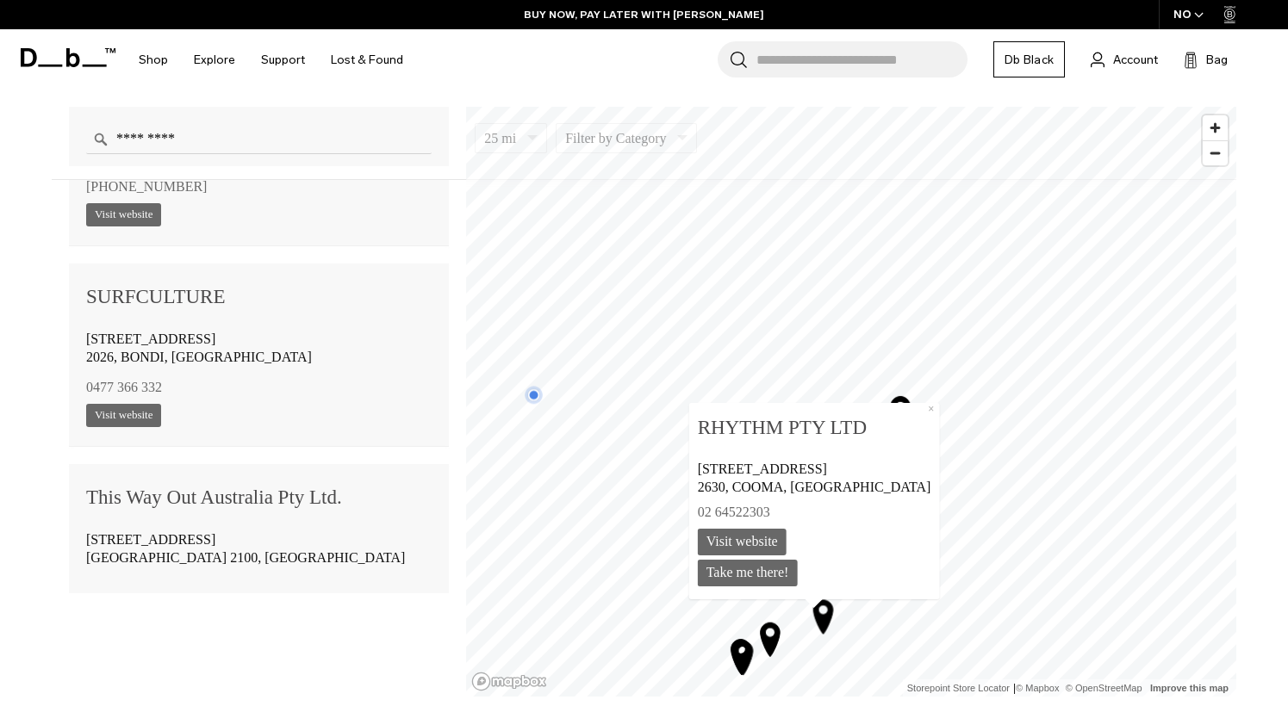
scroll to position [3214, 0]
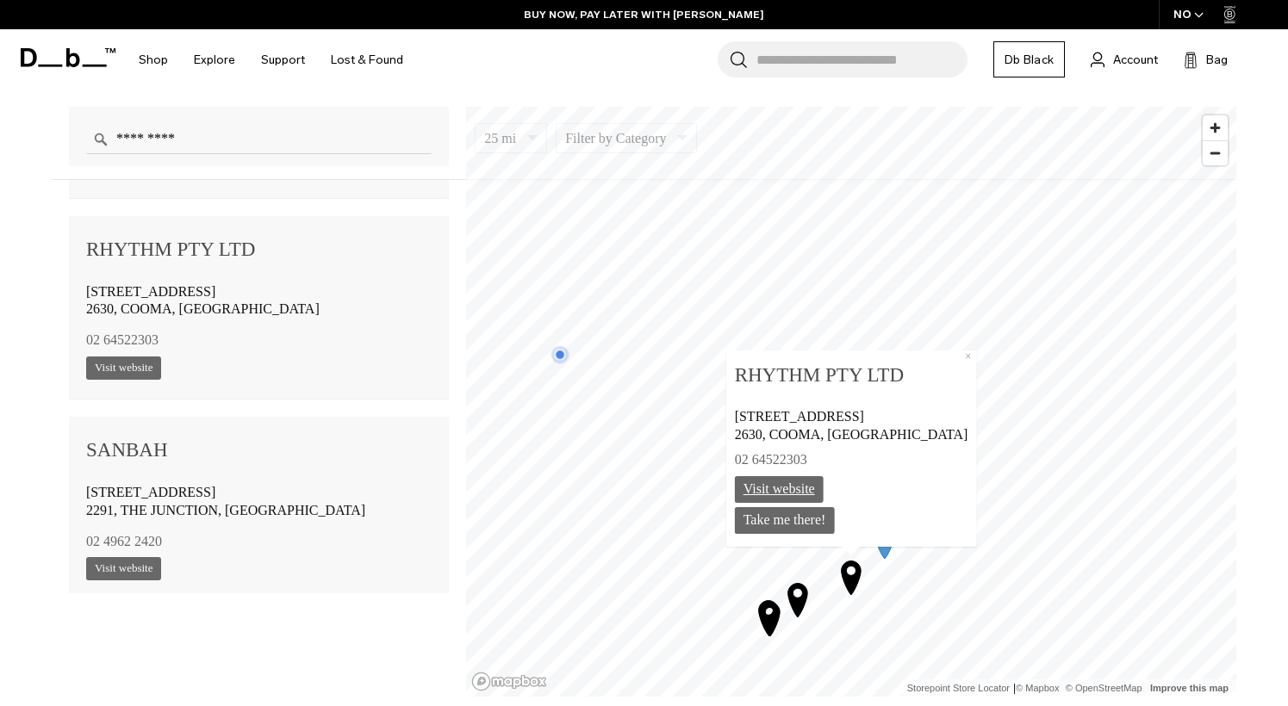
click at [824, 486] on link "Visit website" at bounding box center [779, 489] width 89 height 27
click at [942, 365] on div "RHYTHM PTY LTD [STREET_ADDRESS] 02 64522303 [DOMAIN_NAME] Visit website Take me…" at bounding box center [851, 449] width 251 height 196
click at [960, 361] on button "×" at bounding box center [968, 358] width 16 height 14
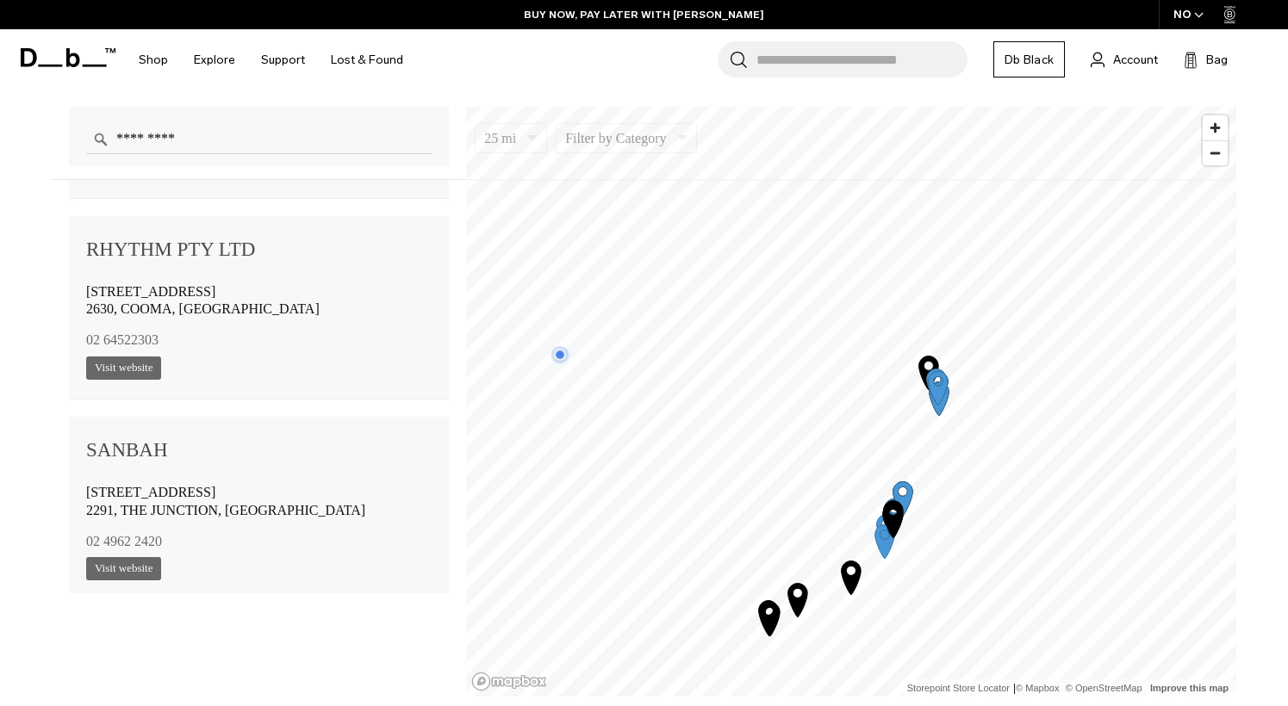
click at [909, 488] on icon "Map marker" at bounding box center [903, 499] width 20 height 34
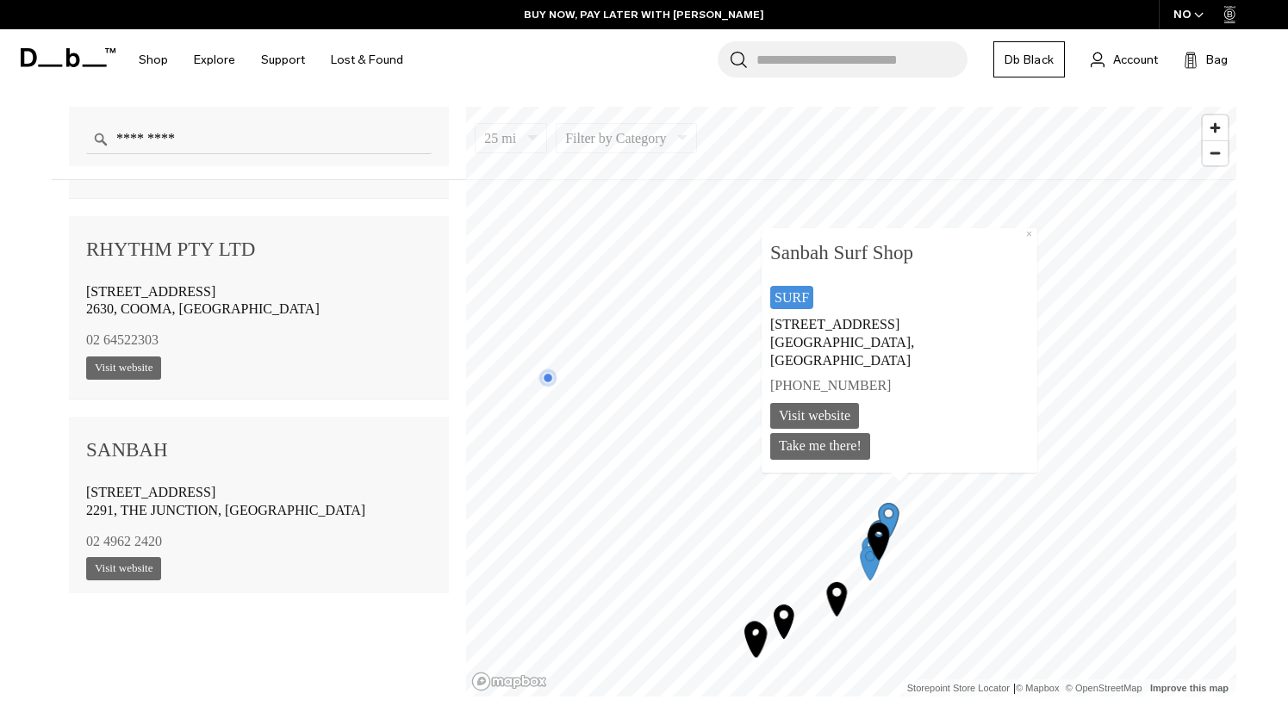
scroll to position [3616, 0]
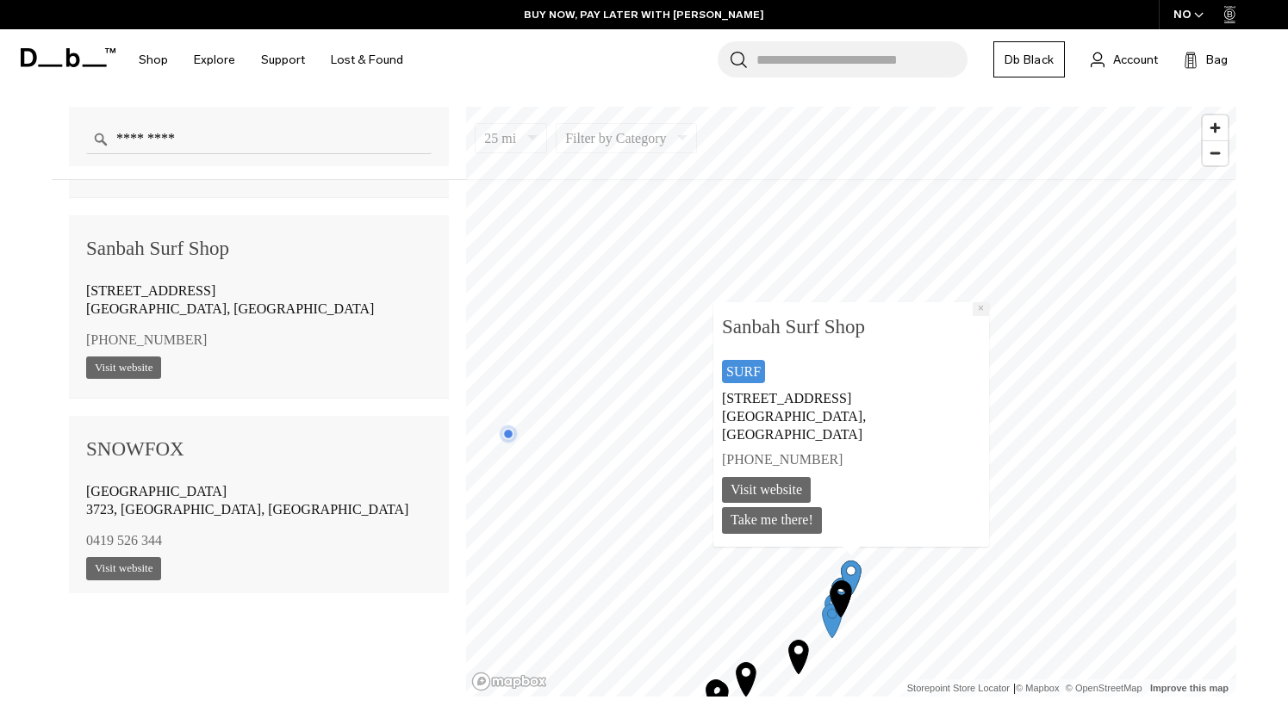
click at [982, 316] on button "×" at bounding box center [981, 309] width 16 height 14
